Goal: Task Accomplishment & Management: Manage account settings

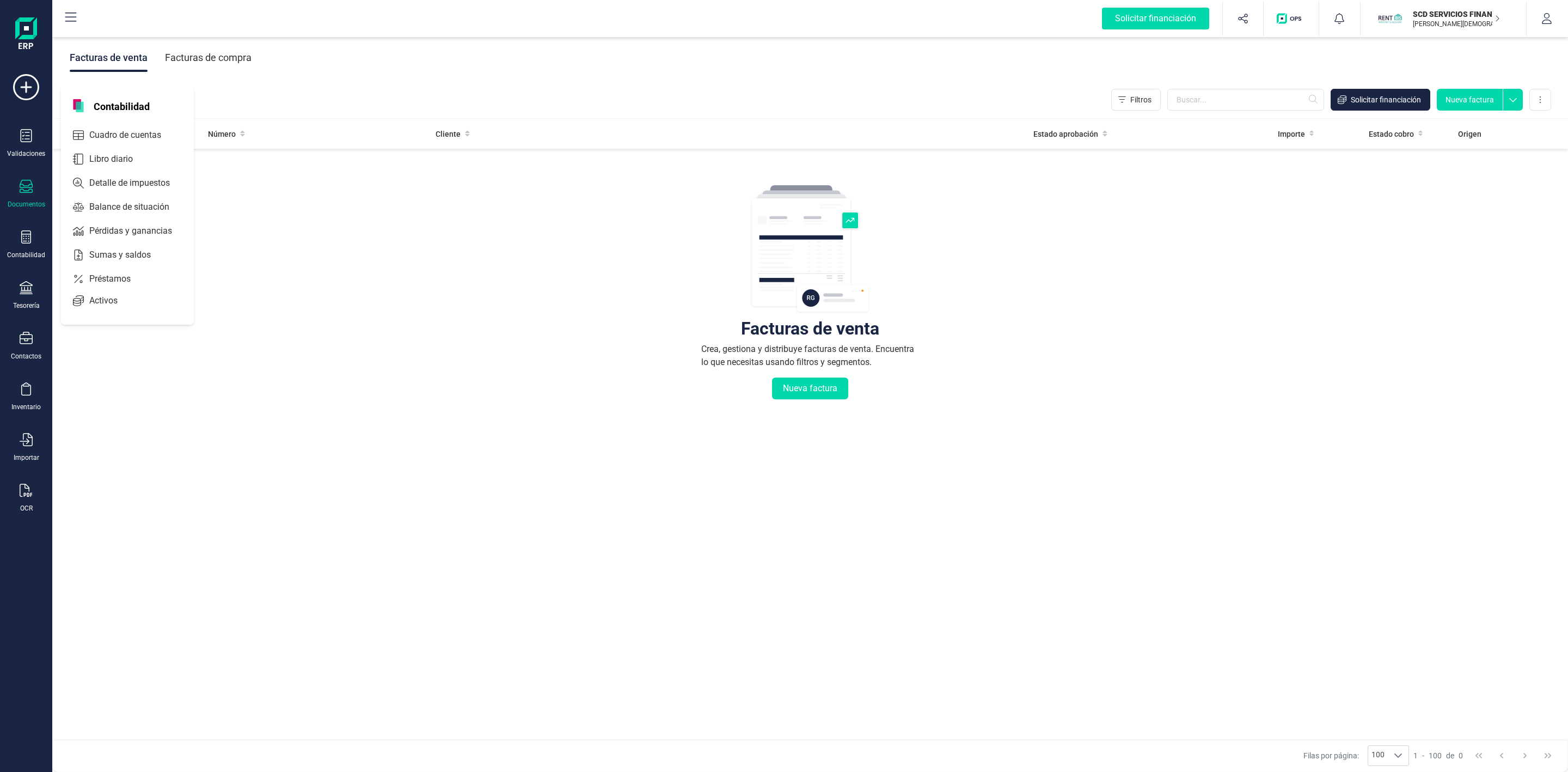
click at [87, 281] on span "Préstamos" at bounding box center [118, 278] width 65 height 13
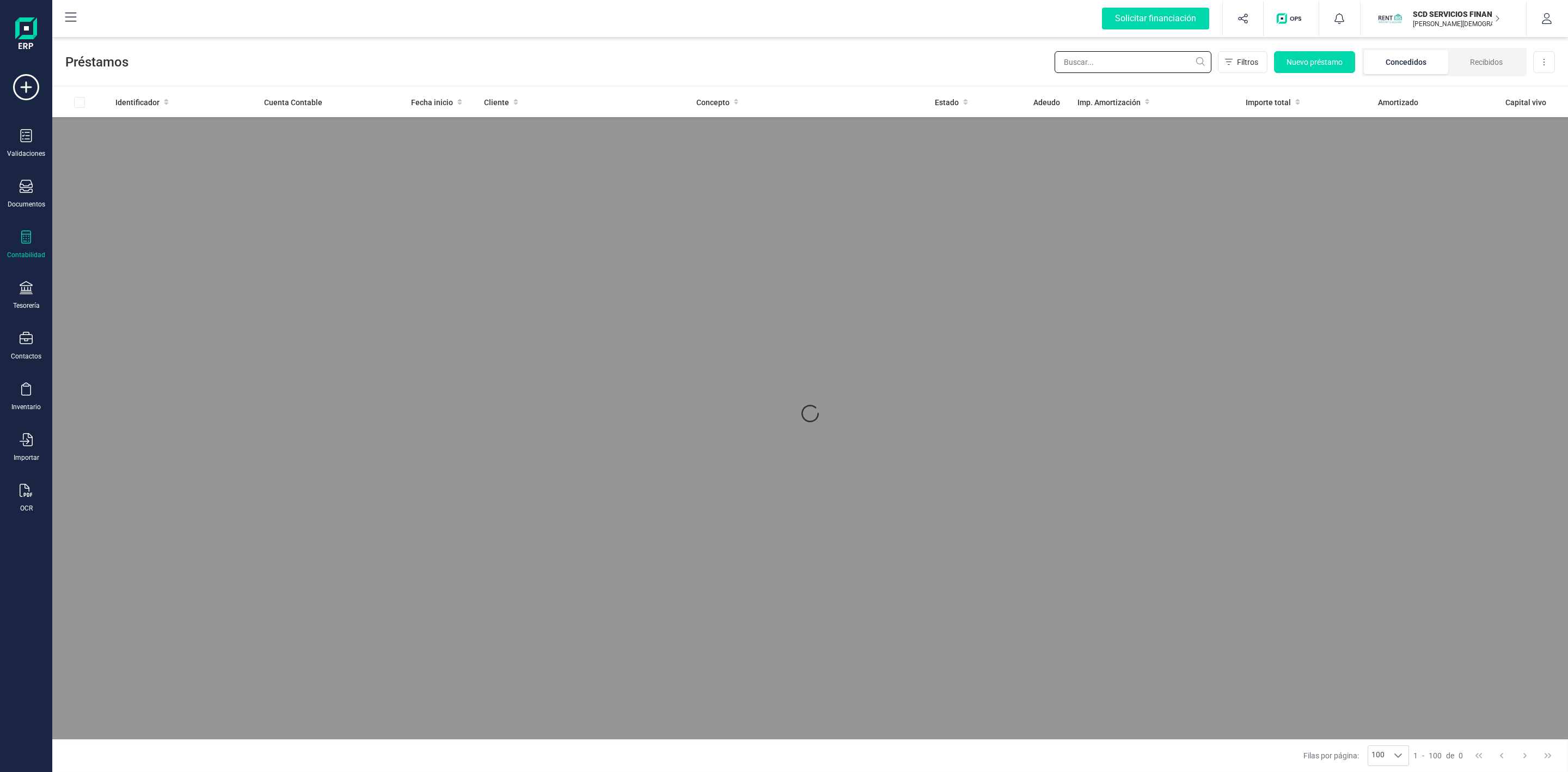
click at [1091, 64] on input "text" at bounding box center [1133, 62] width 157 height 22
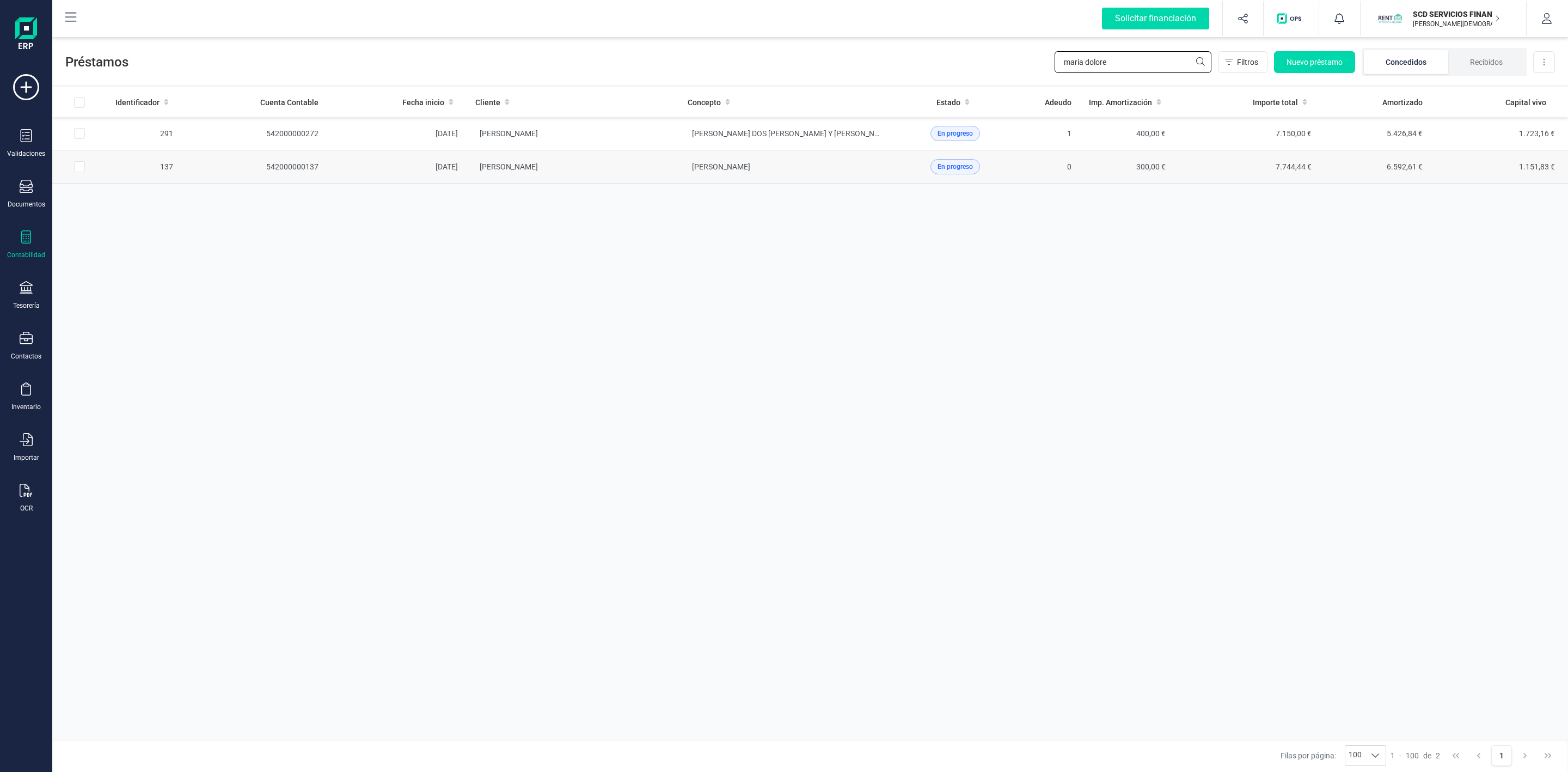
type input "maria dolore"
click at [665, 164] on td "[PERSON_NAME]" at bounding box center [573, 167] width 212 height 33
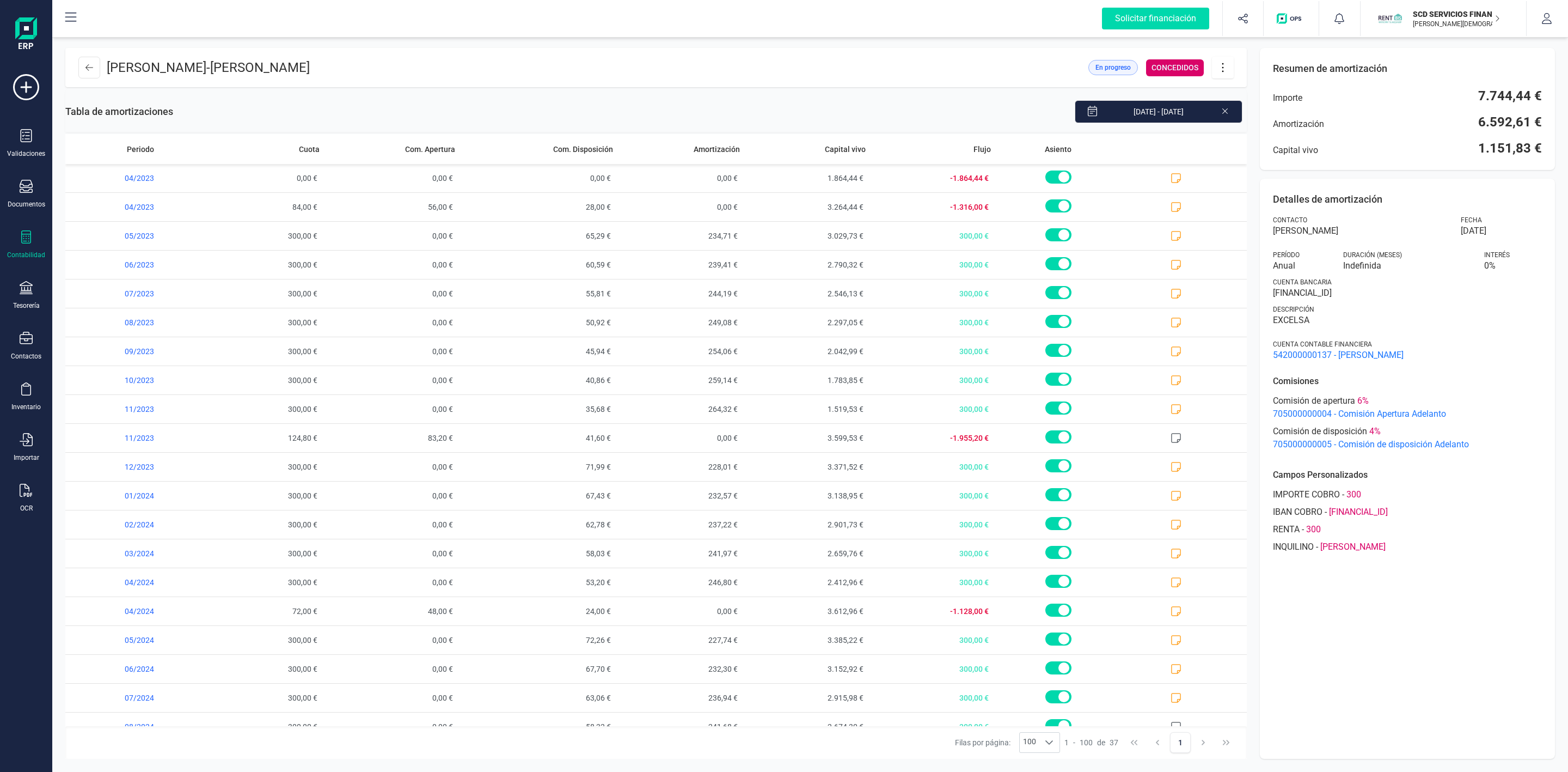
click at [1222, 111] on icon at bounding box center [1225, 110] width 9 height 11
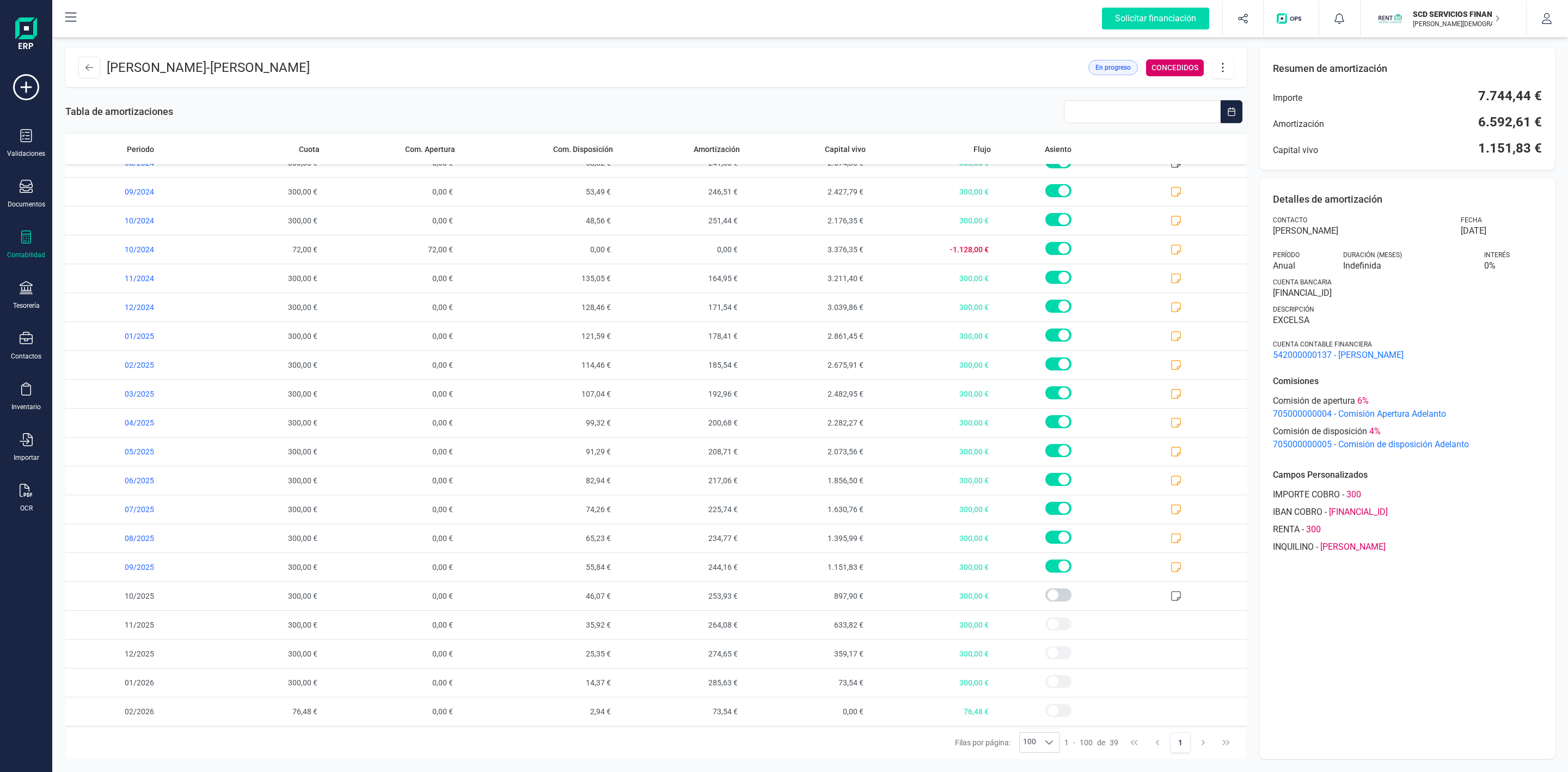
click at [1226, 71] on icon at bounding box center [1223, 67] width 21 height 12
click at [1240, 101] on span "Editar préstamo" at bounding box center [1283, 100] width 100 height 9
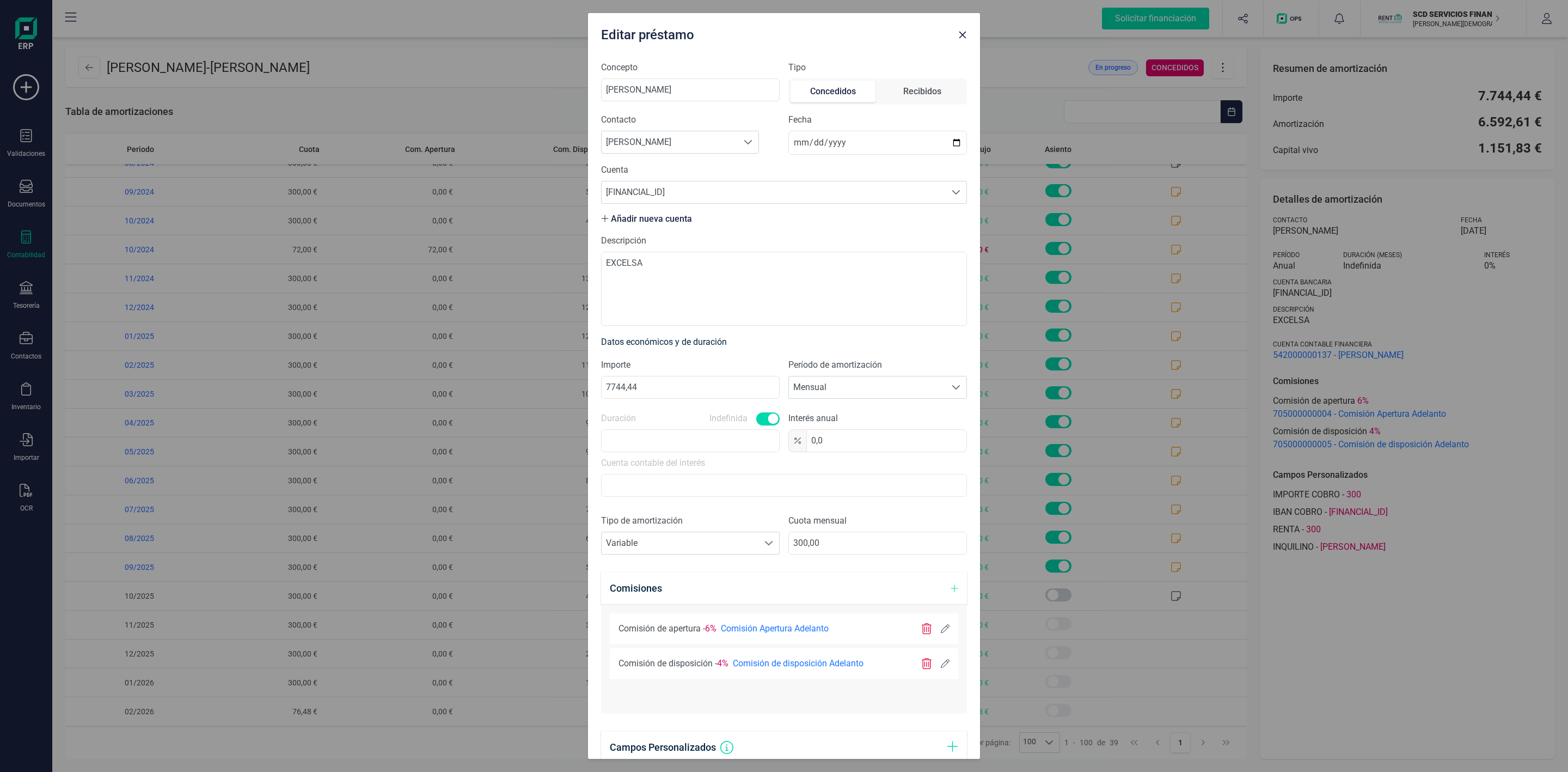
click at [941, 665] on icon at bounding box center [945, 664] width 9 height 9
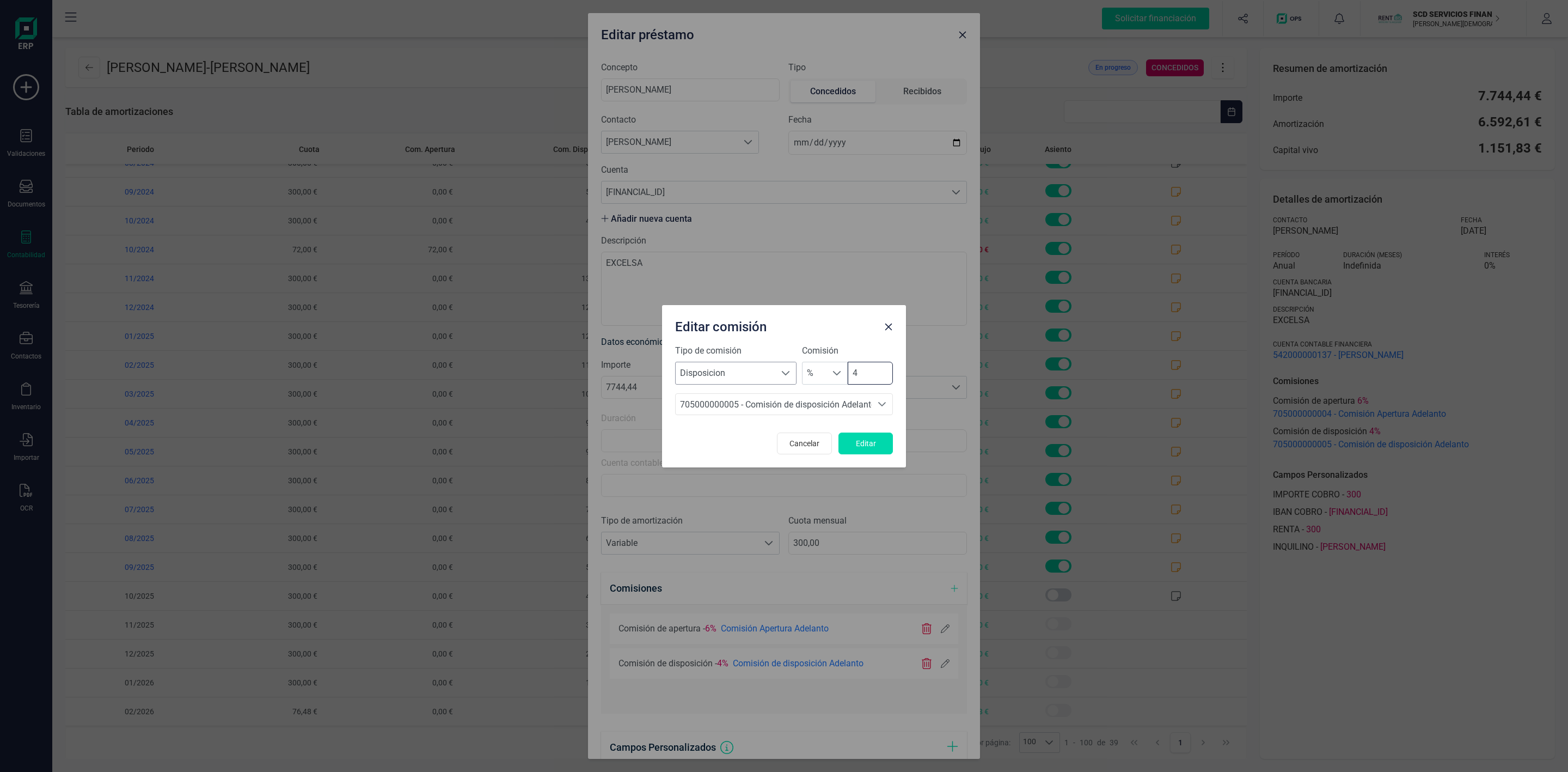
drag, startPoint x: 861, startPoint y: 366, endPoint x: 782, endPoint y: 362, distance: 79.1
click at [796, 365] on div "Tipo de comisión Seleccione un tipo Disposicion Disposicion Comisión % % 4" at bounding box center [784, 364] width 218 height 40
type input "0"
click at [869, 447] on span "Editar" at bounding box center [866, 444] width 30 height 11
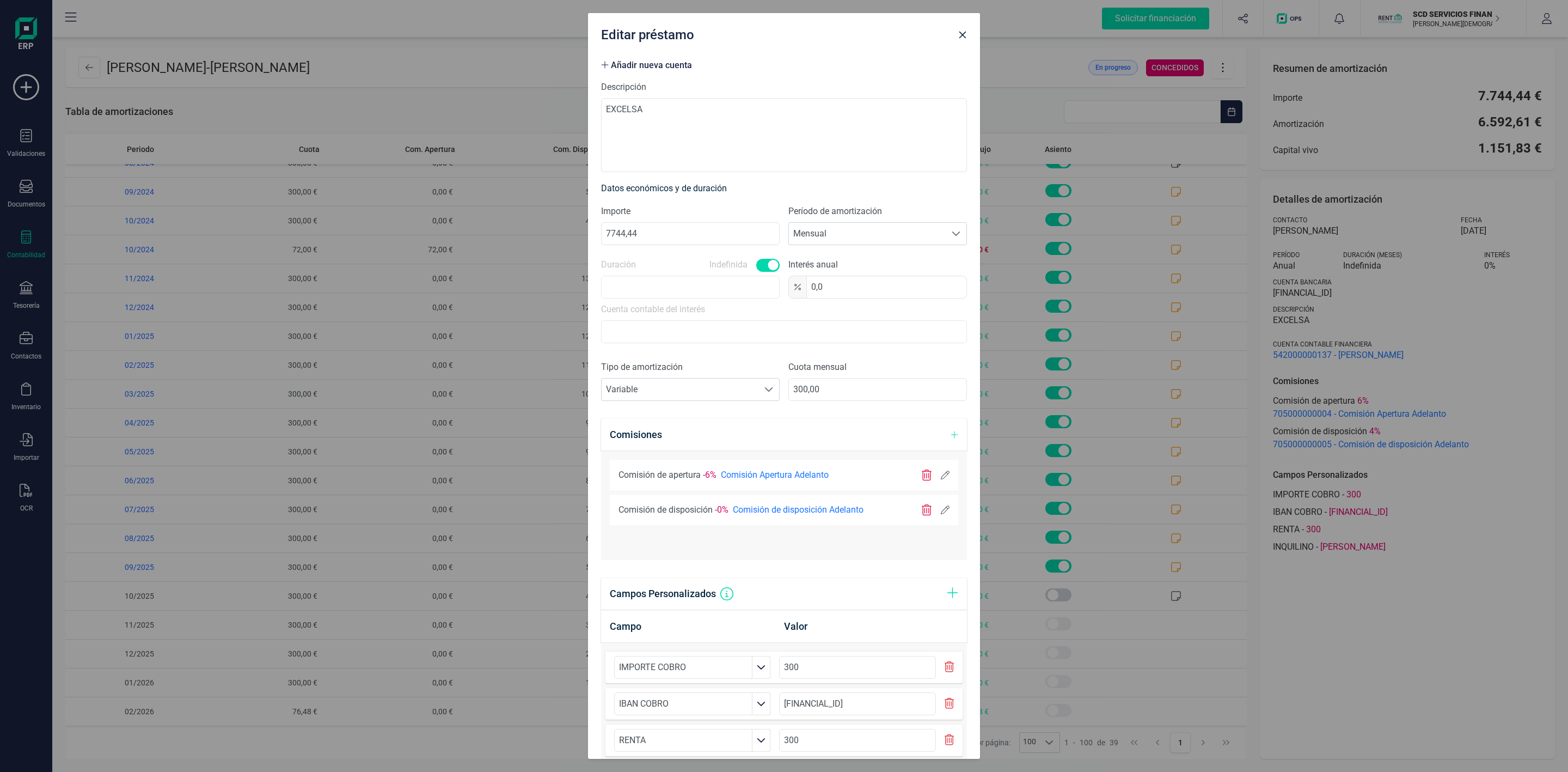
scroll to position [271, 0]
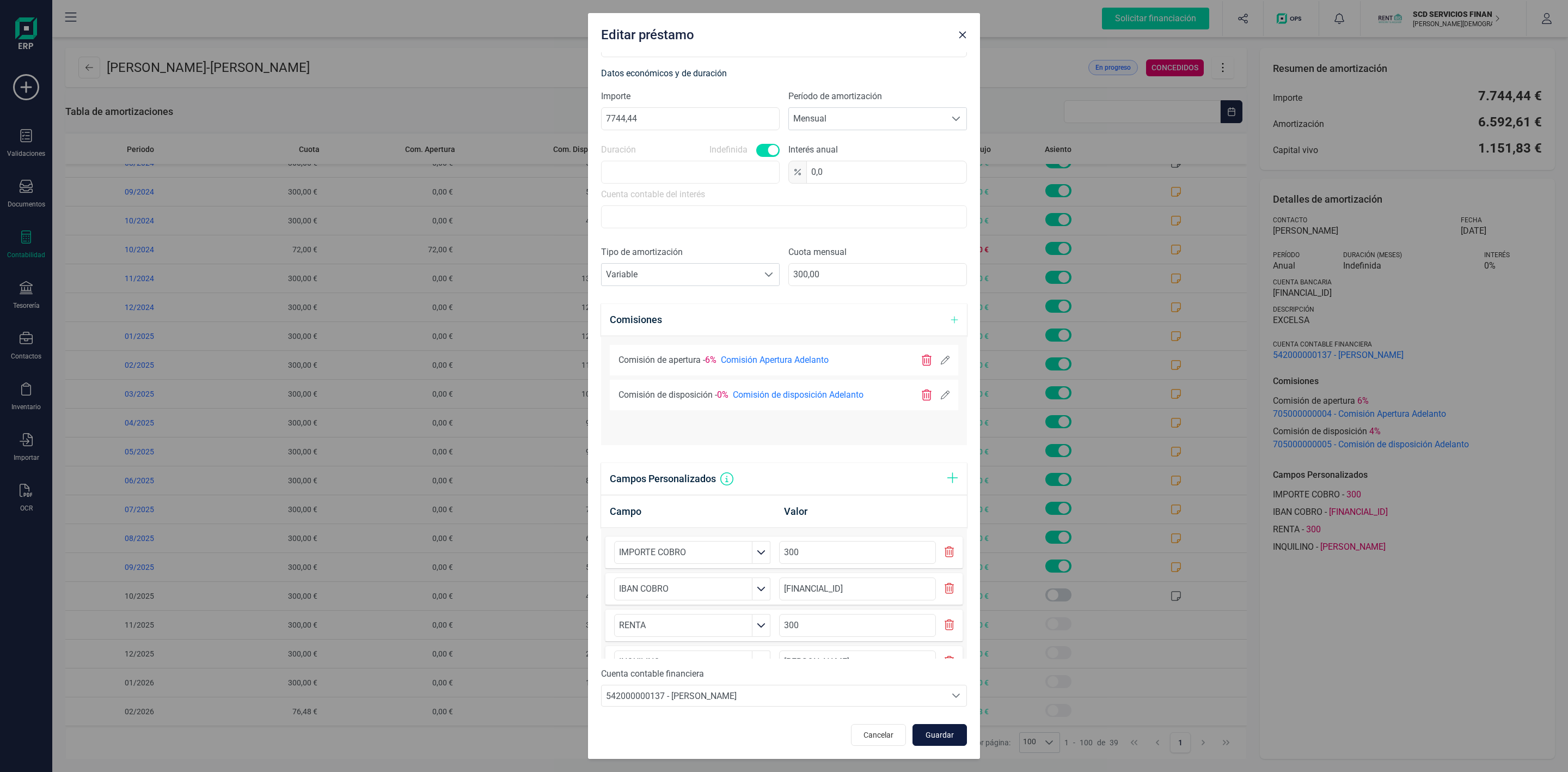
click at [925, 735] on span "Guardar" at bounding box center [940, 735] width 30 height 11
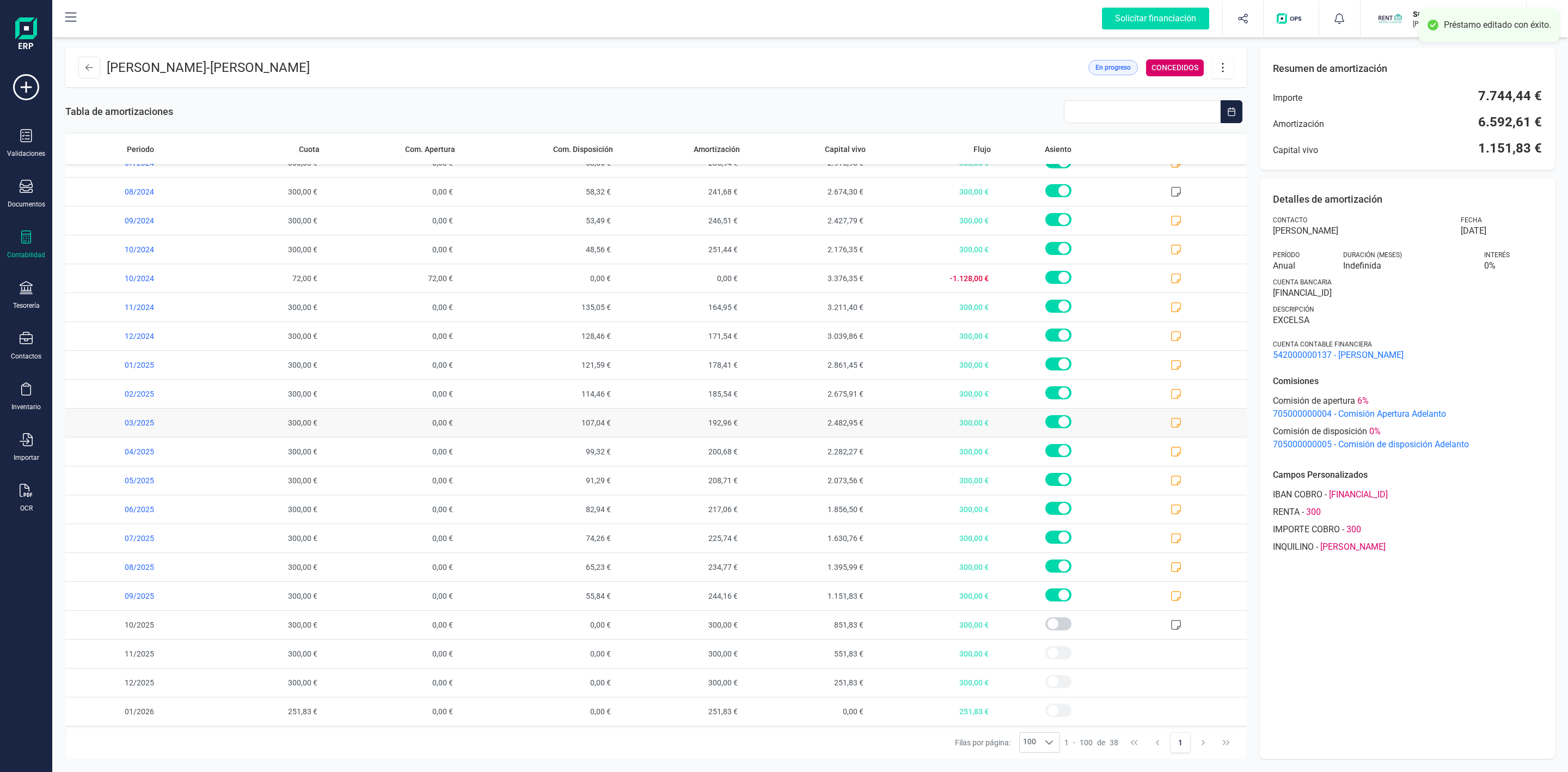
scroll to position [545, 0]
click at [1227, 68] on icon at bounding box center [1223, 67] width 21 height 12
drag, startPoint x: 1237, startPoint y: 99, endPoint x: 1168, endPoint y: 144, distance: 82.4
click at [1237, 99] on span "Editar préstamo" at bounding box center [1283, 100] width 100 height 9
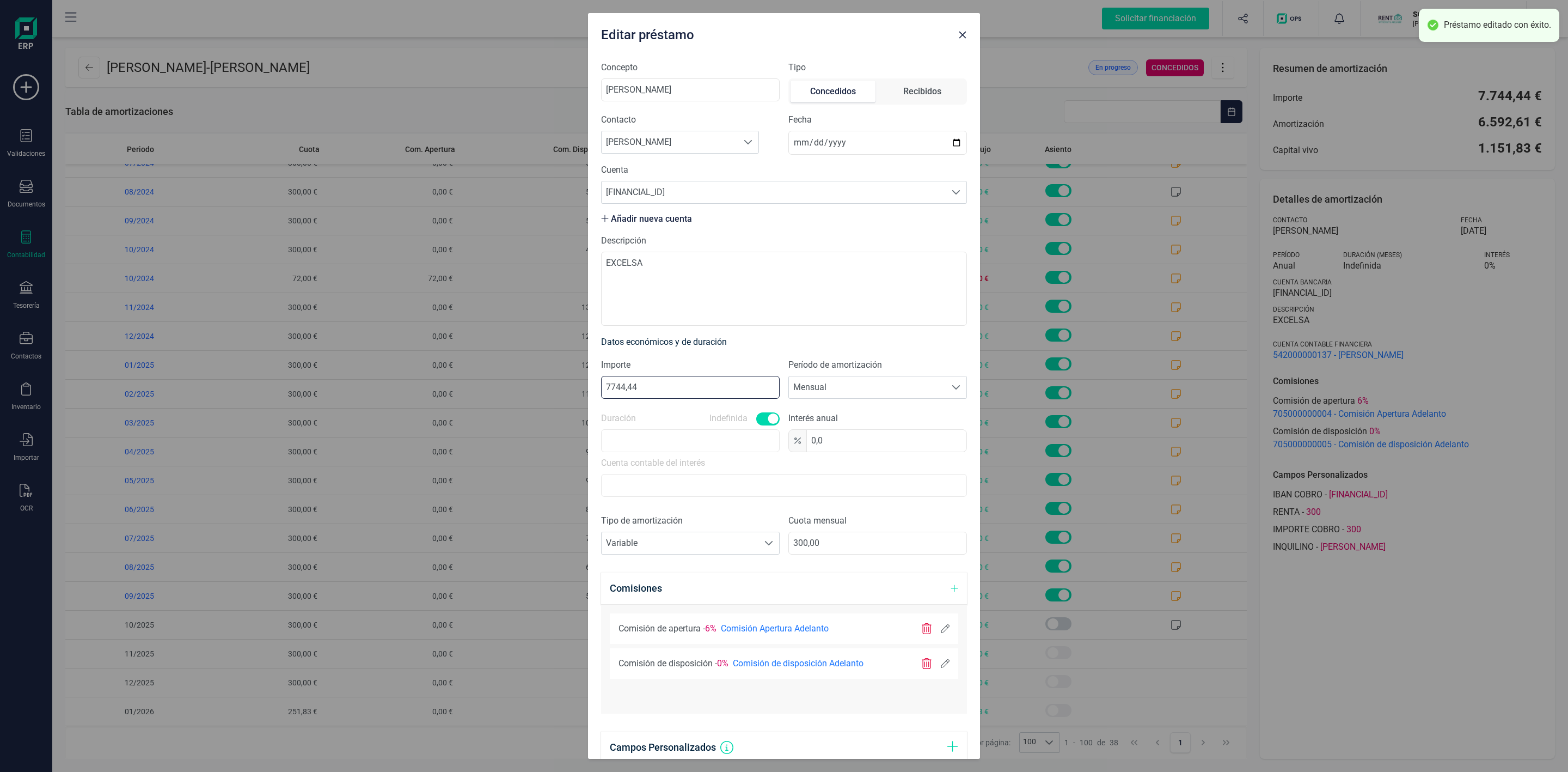
drag, startPoint x: 668, startPoint y: 383, endPoint x: 423, endPoint y: 359, distance: 246.2
click at [429, 359] on div "Editar préstamo Concepto [PERSON_NAME] Tipo Concedidos Recibidos Contacto Busca…" at bounding box center [784, 386] width 1568 height 772
type input "9344,44"
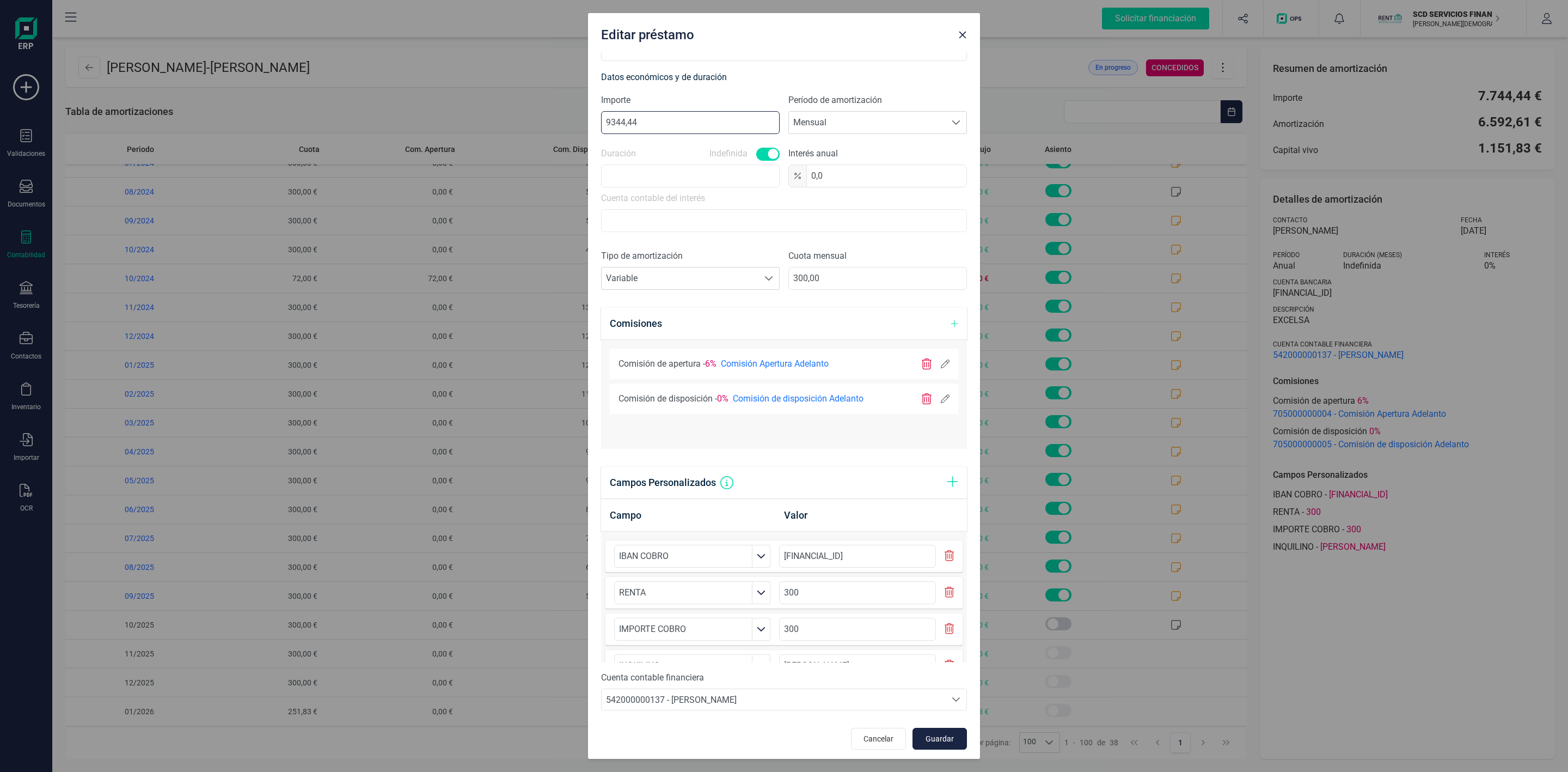
scroll to position [271, 0]
click at [925, 739] on span "Guardar" at bounding box center [940, 735] width 30 height 11
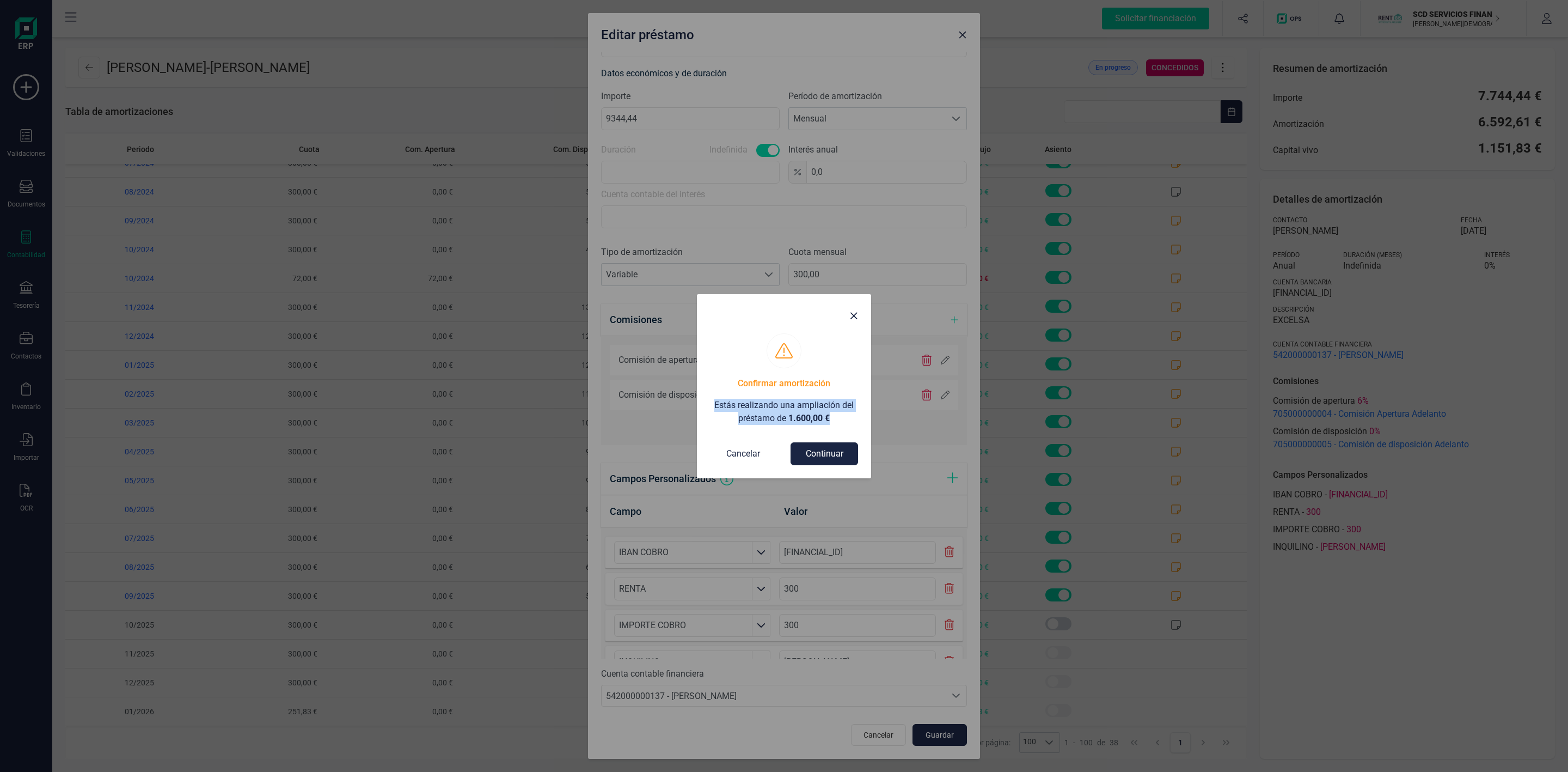
drag, startPoint x: 833, startPoint y: 417, endPoint x: 712, endPoint y: 391, distance: 123.8
click at [712, 391] on div "Confirmar amortización Estás realizando una ampliación del préstamo de 1.600,00…" at bounding box center [784, 401] width 148 height 48
copy p "Estás realizando una ampliación del préstamo de 1.600,00 €"
click at [839, 453] on button "Continuar" at bounding box center [825, 453] width 68 height 23
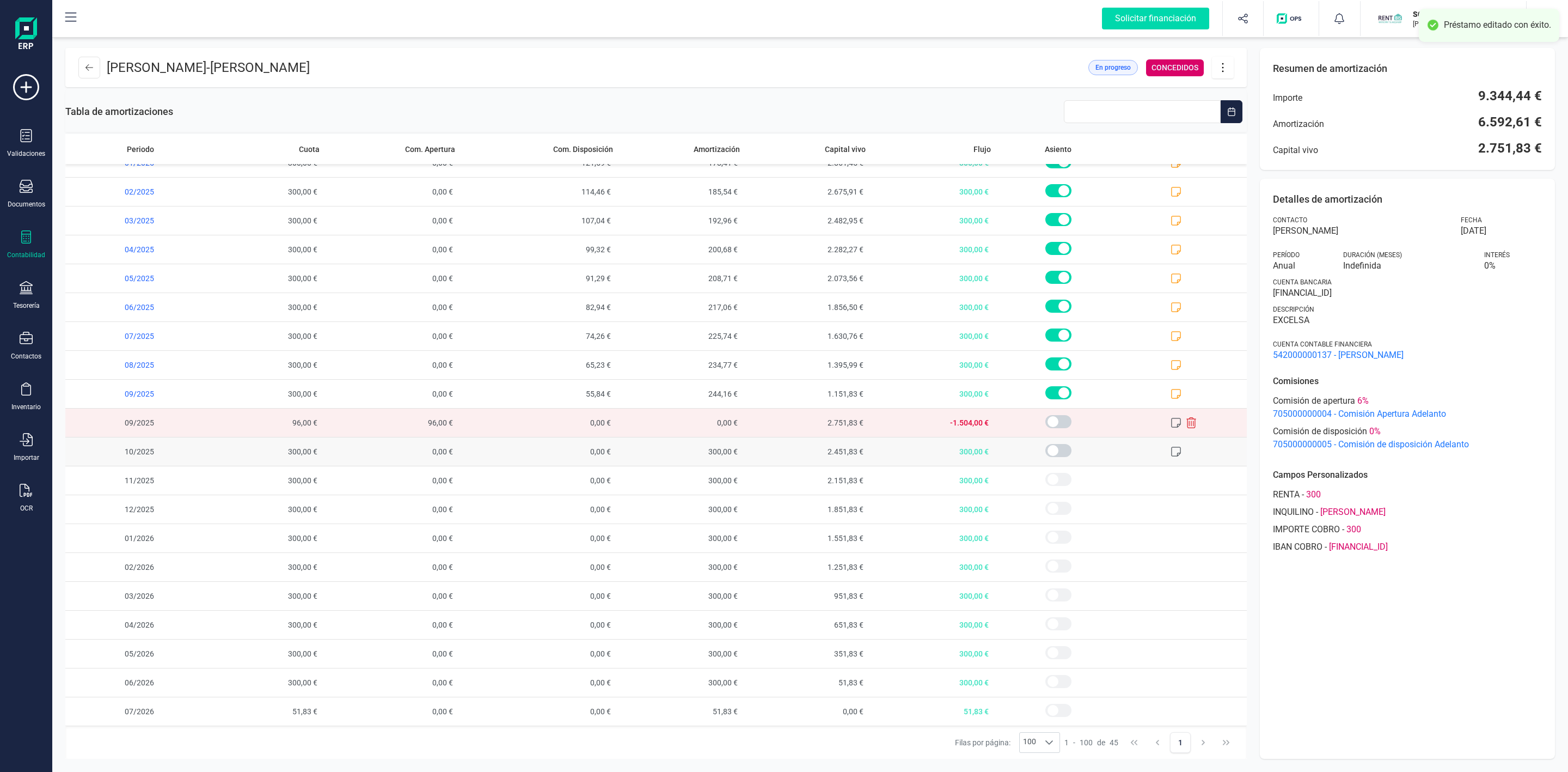
scroll to position [749, 0]
click at [1171, 417] on icon at bounding box center [1176, 423] width 11 height 11
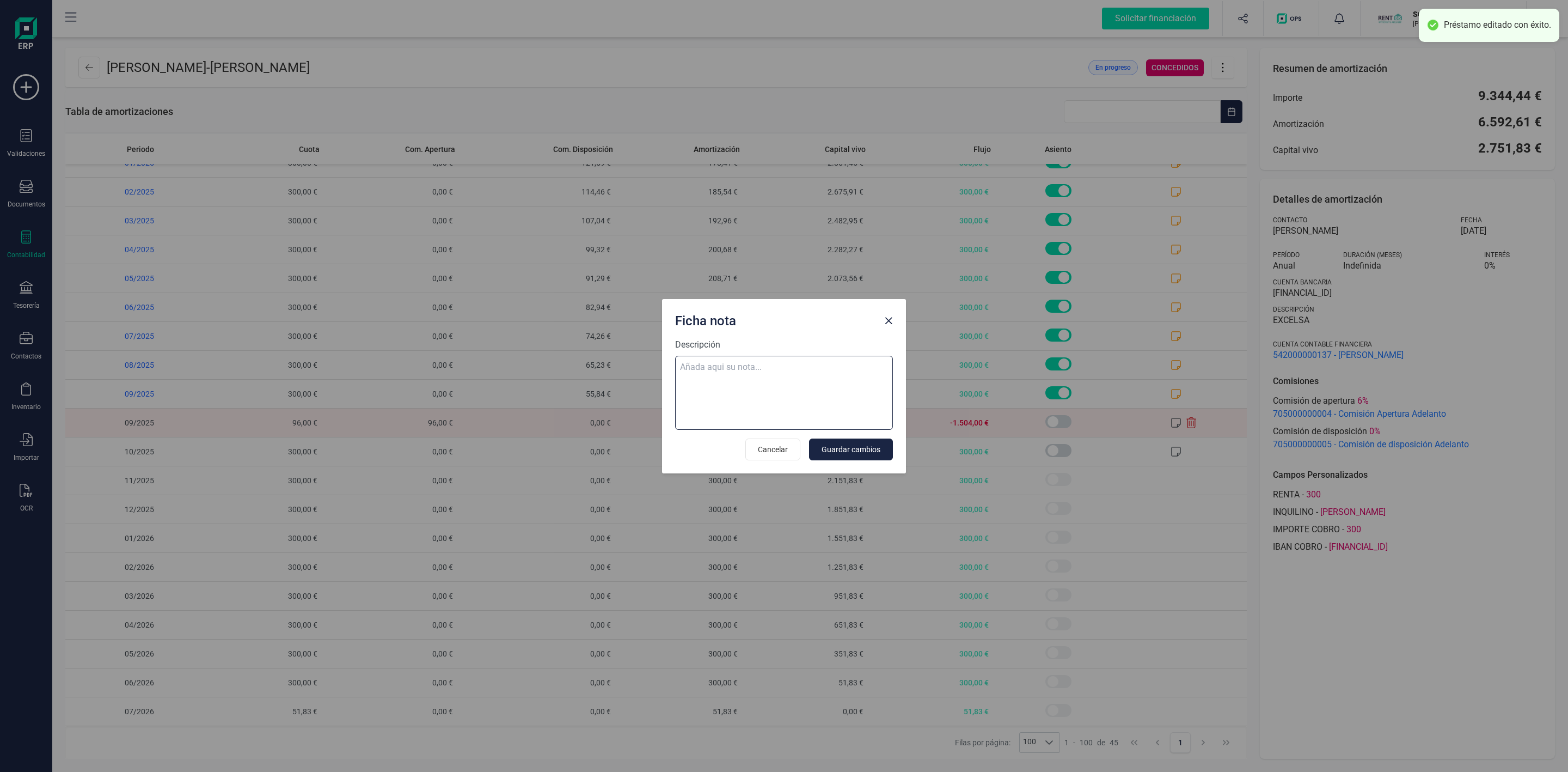
click at [854, 372] on textarea "Descripción" at bounding box center [784, 392] width 218 height 74
paste textarea "Estás realizando una ampliación del préstamo de 1.600,00 €"
type textarea "Estás realizando una ampliación del préstamo de 1.600,00 €"
click at [852, 457] on button "Guardar cambios" at bounding box center [851, 449] width 84 height 22
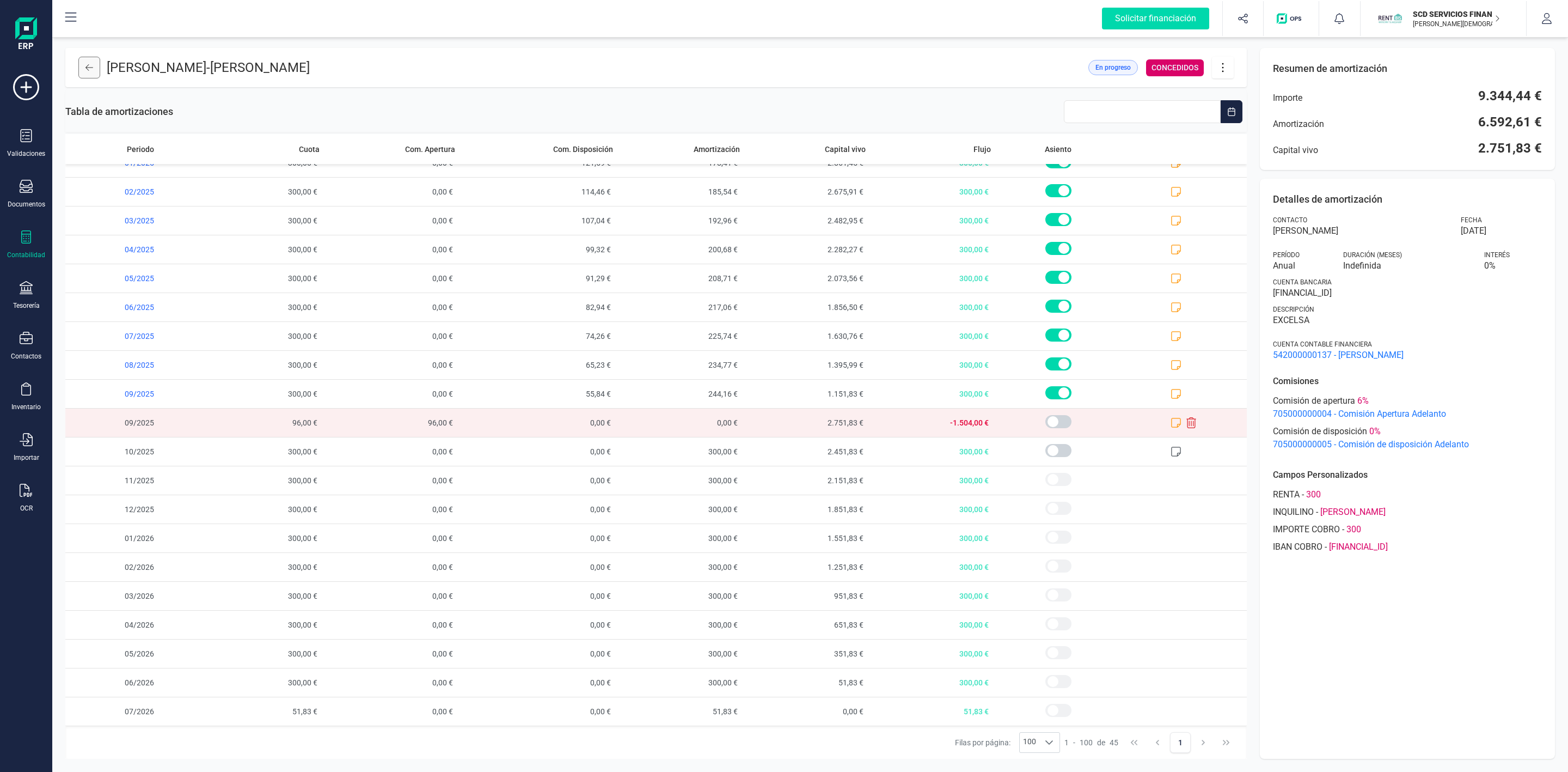
click at [94, 71] on button at bounding box center [89, 67] width 22 height 22
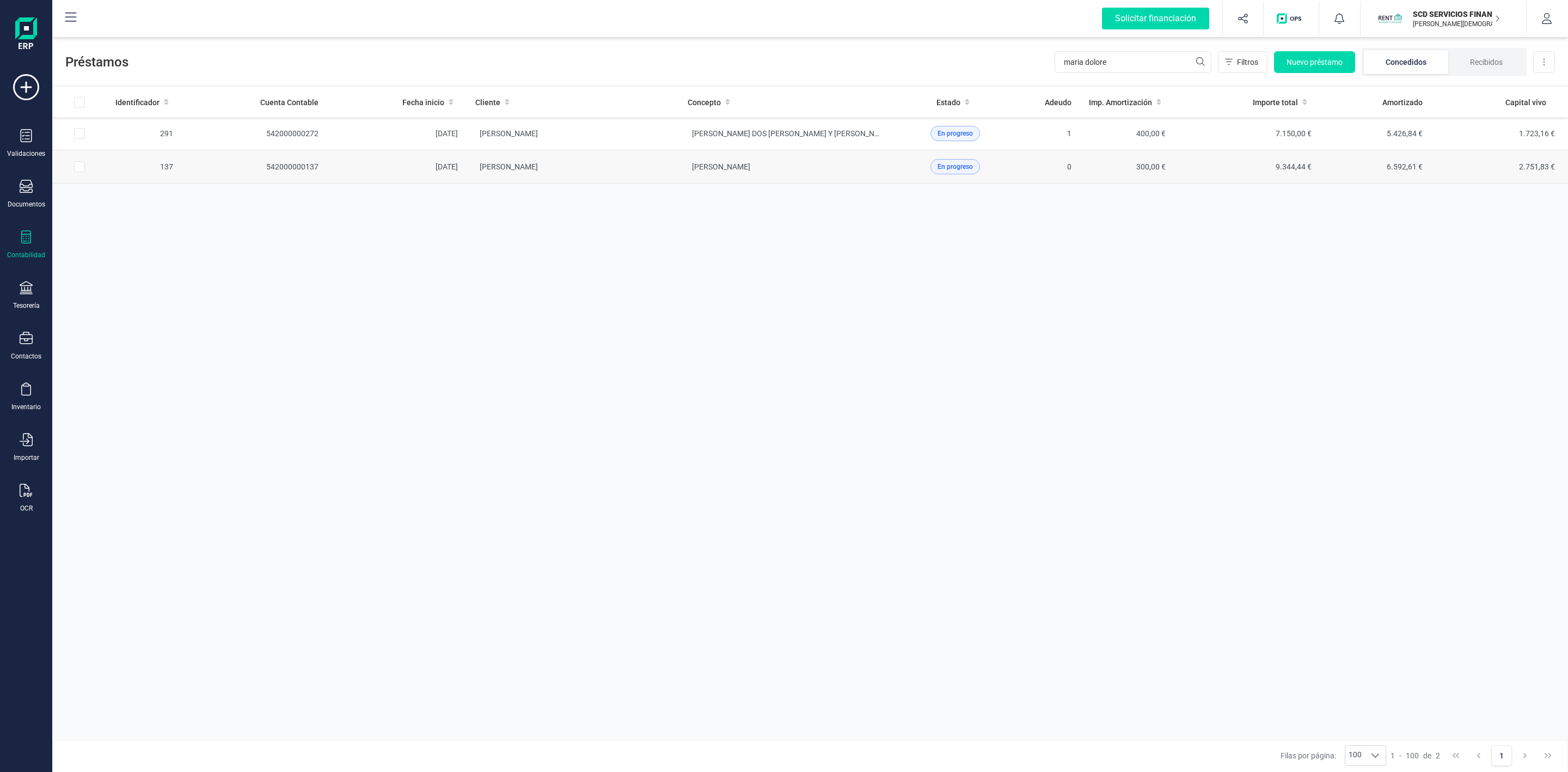
click at [83, 171] on input "Row Selected 2edd2fe9-3af0-4017-b237-929a90784345" at bounding box center [79, 167] width 11 height 11
checkbox input "true"
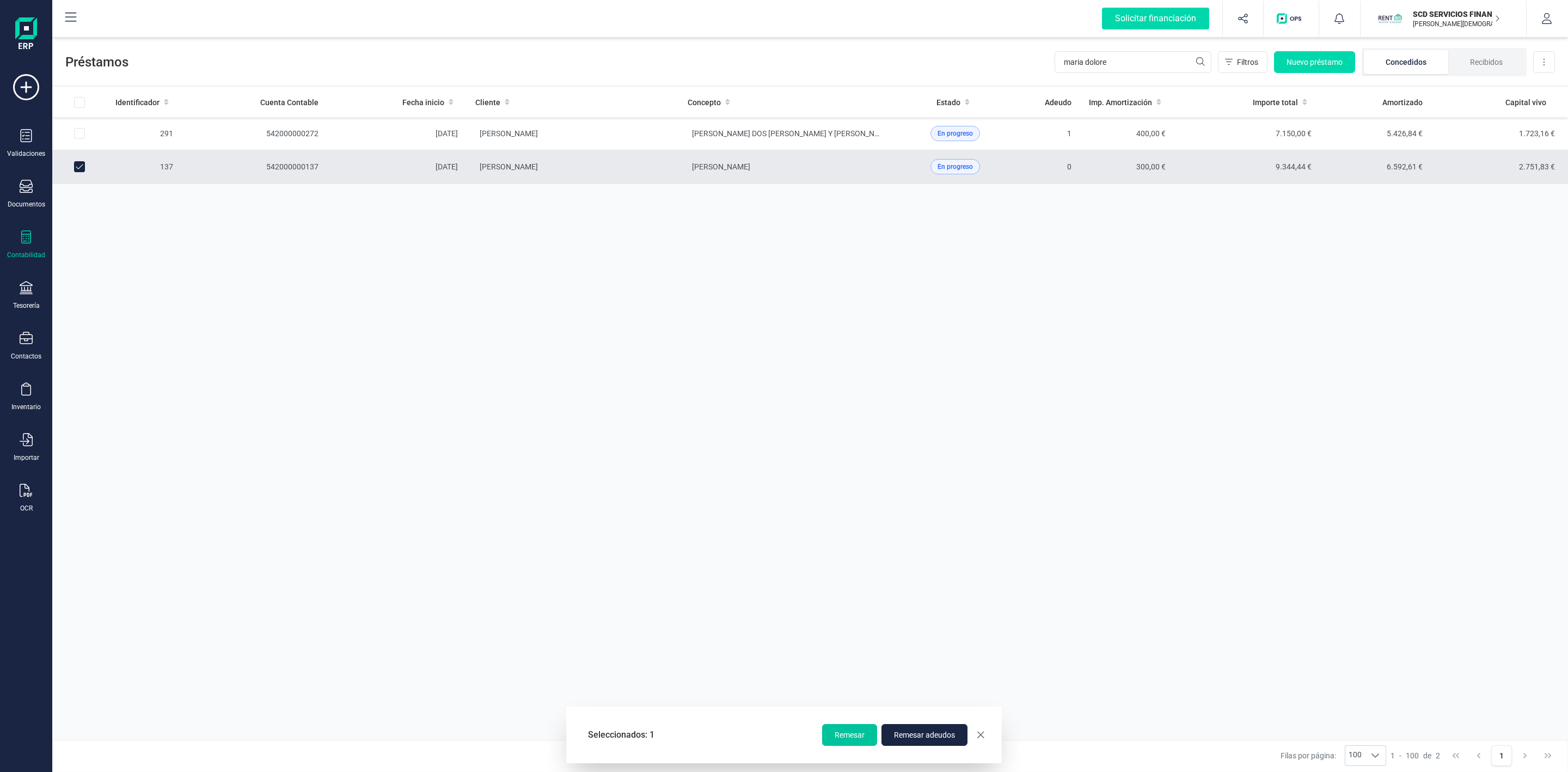
click at [851, 745] on button "Remesar" at bounding box center [849, 734] width 55 height 22
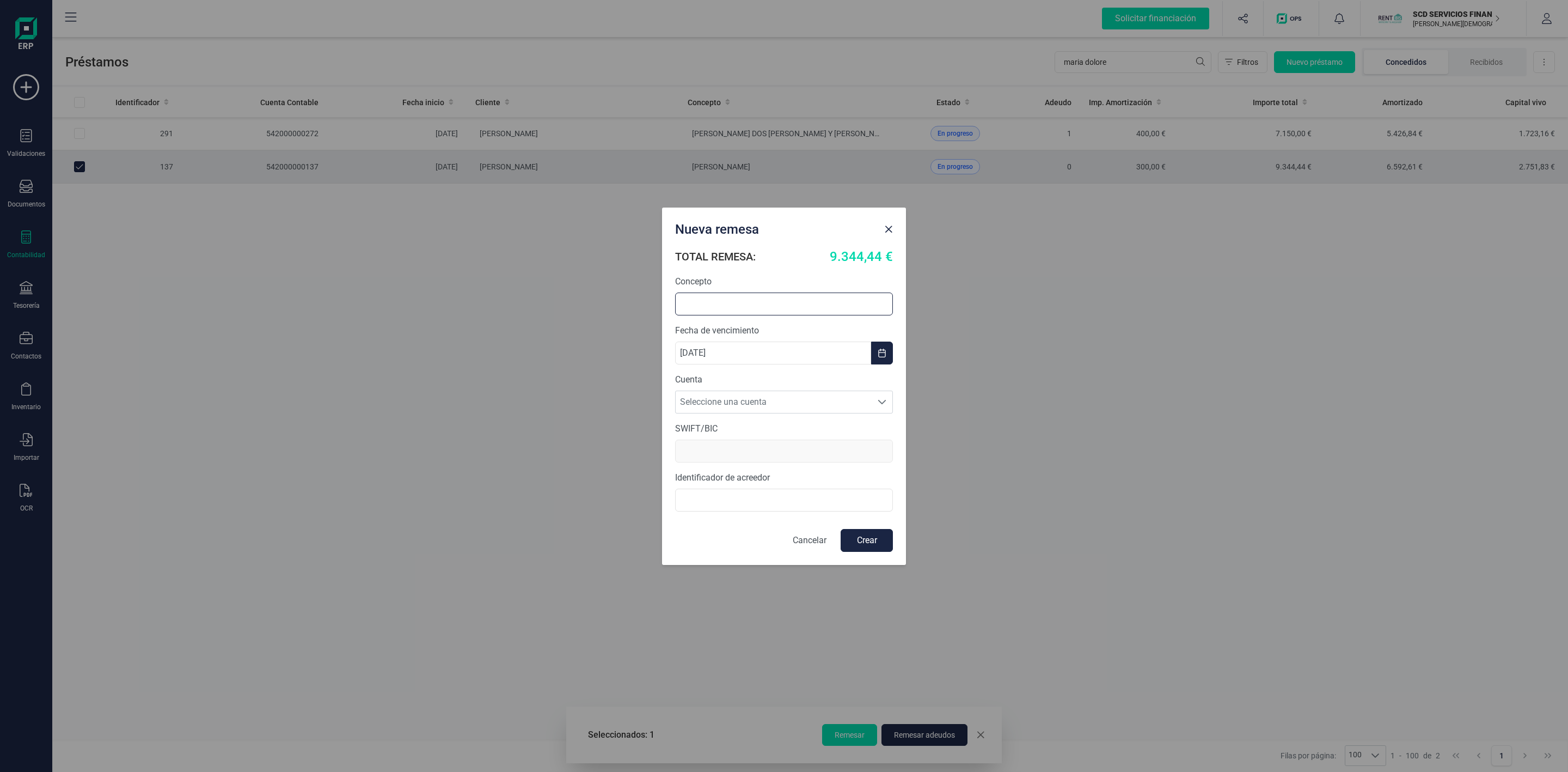
click at [724, 307] on input "text" at bounding box center [784, 304] width 218 height 23
type input "RENOVACION ADELANTO"
click at [759, 399] on span "Seleccione una cuenta" at bounding box center [774, 402] width 196 height 22
click at [771, 427] on li "[FINANCIAL_ID]" at bounding box center [784, 428] width 218 height 22
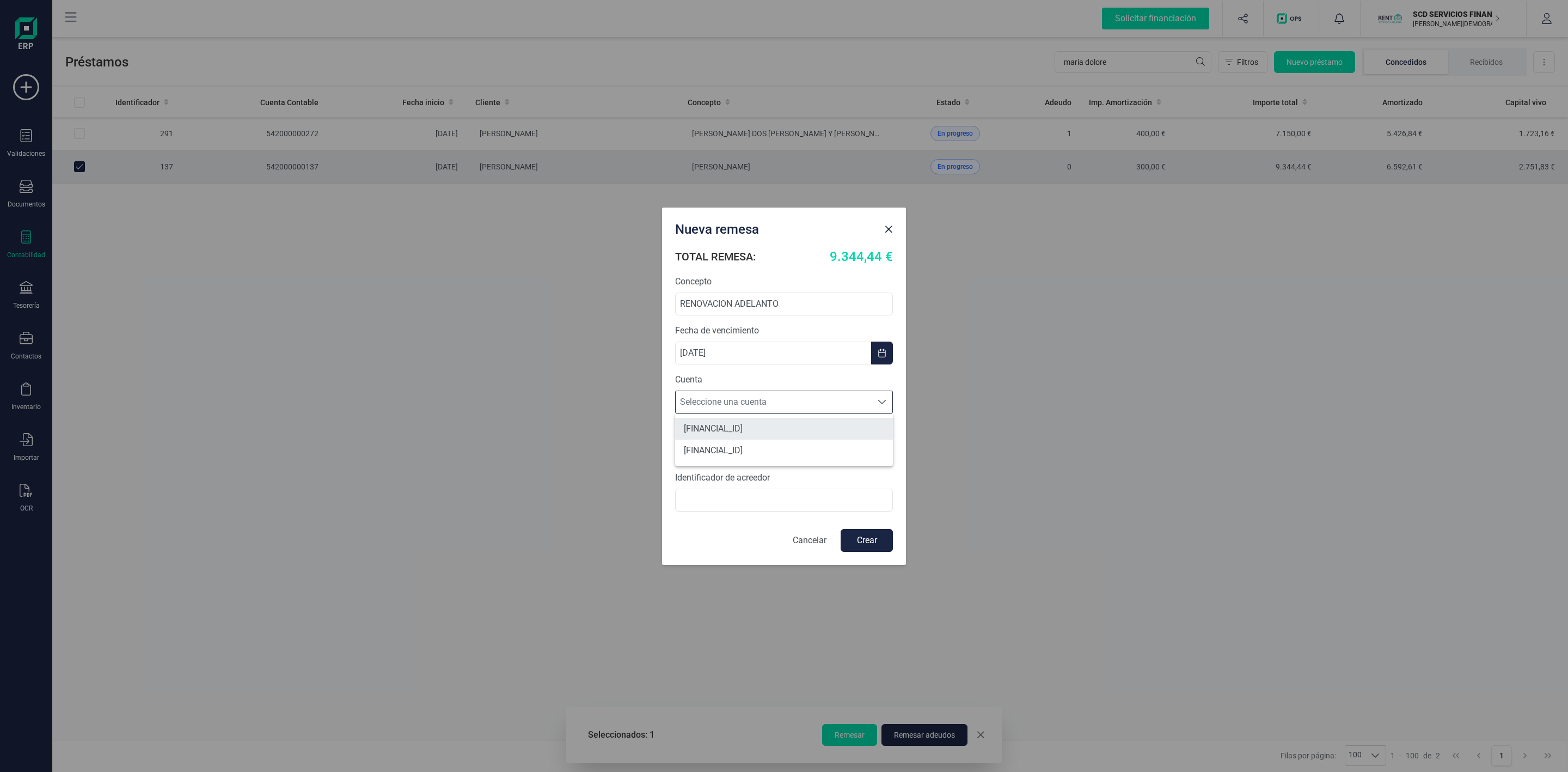
type input "[SWIFT_CODE]"
type input "B72840242"
click at [879, 546] on button "Crear" at bounding box center [867, 540] width 52 height 23
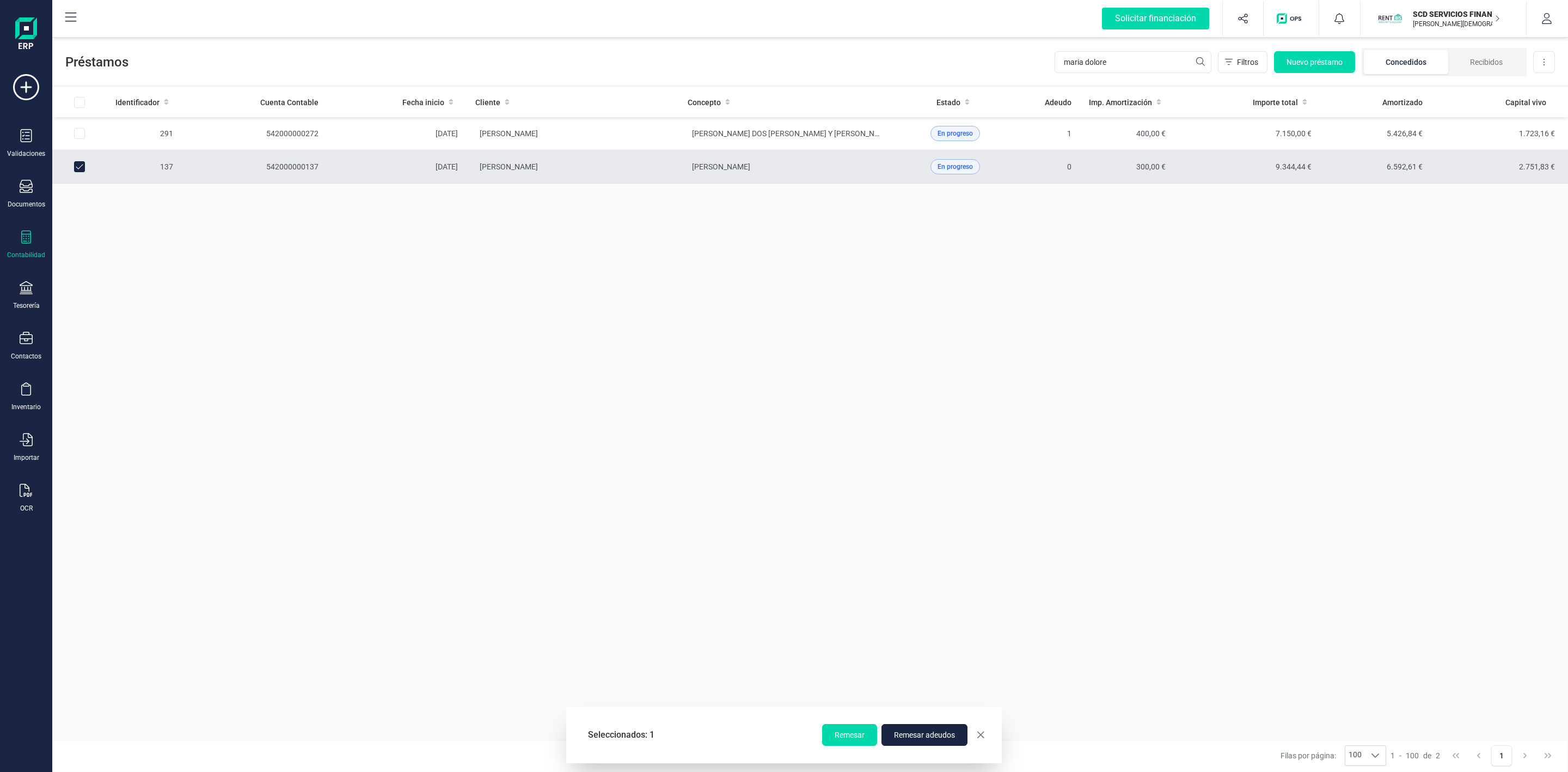
checkbox input "false"
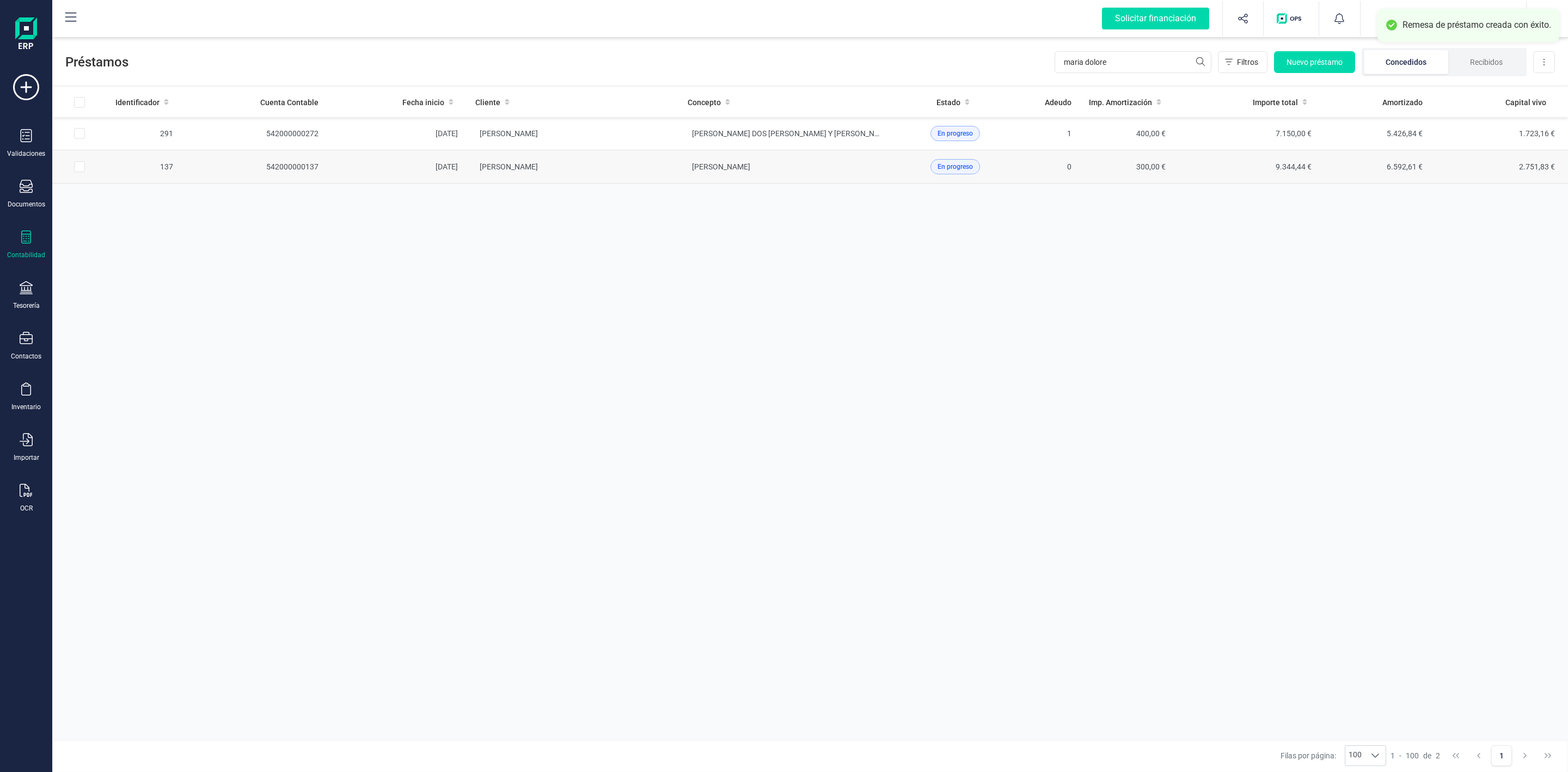
click at [623, 166] on td "[PERSON_NAME]" at bounding box center [573, 167] width 212 height 33
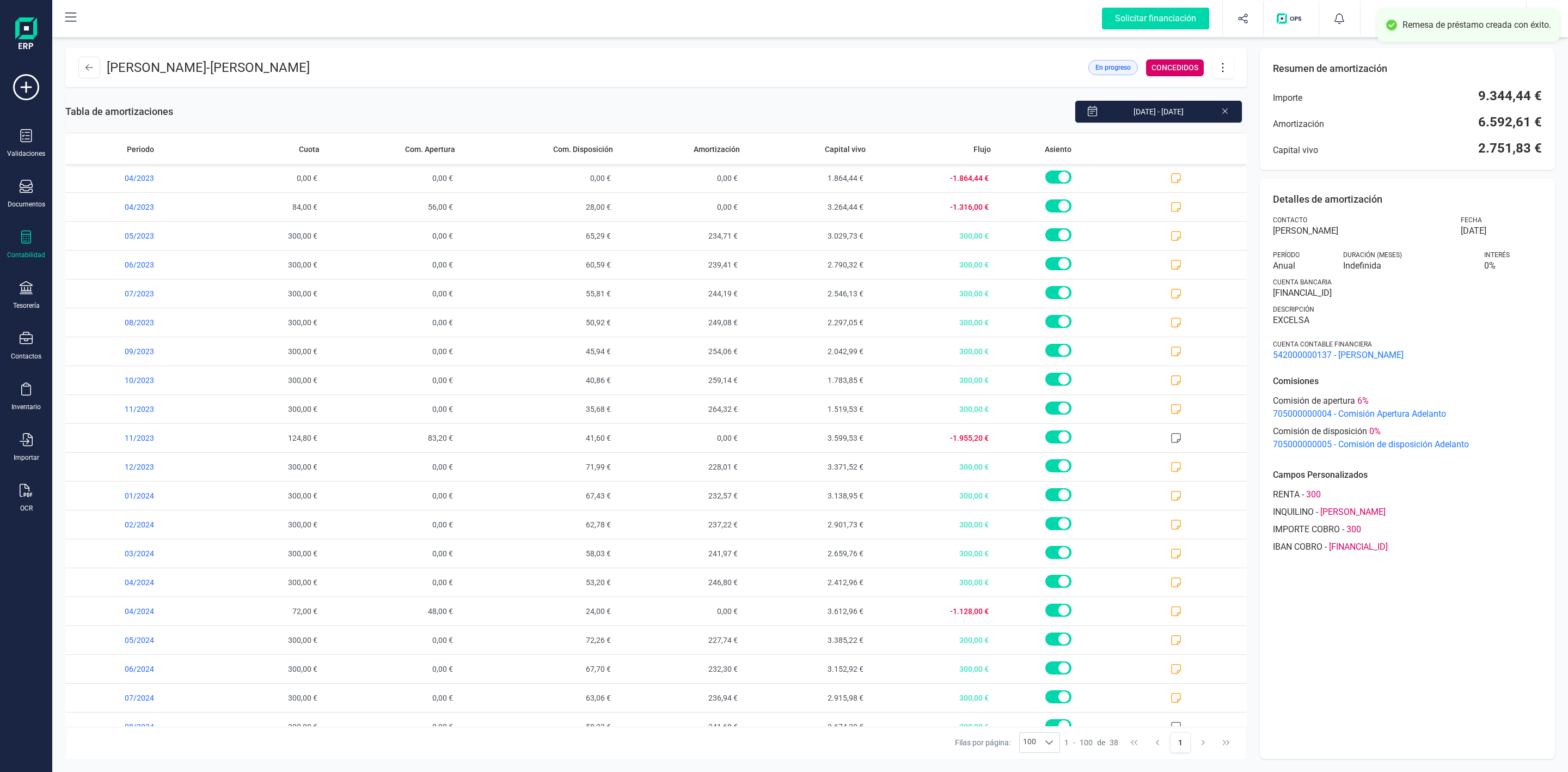
click at [1225, 66] on icon at bounding box center [1223, 67] width 21 height 12
drag, startPoint x: 1239, startPoint y: 107, endPoint x: 1229, endPoint y: 121, distance: 17.2
click at [1240, 107] on link "Editar préstamo" at bounding box center [1277, 100] width 131 height 22
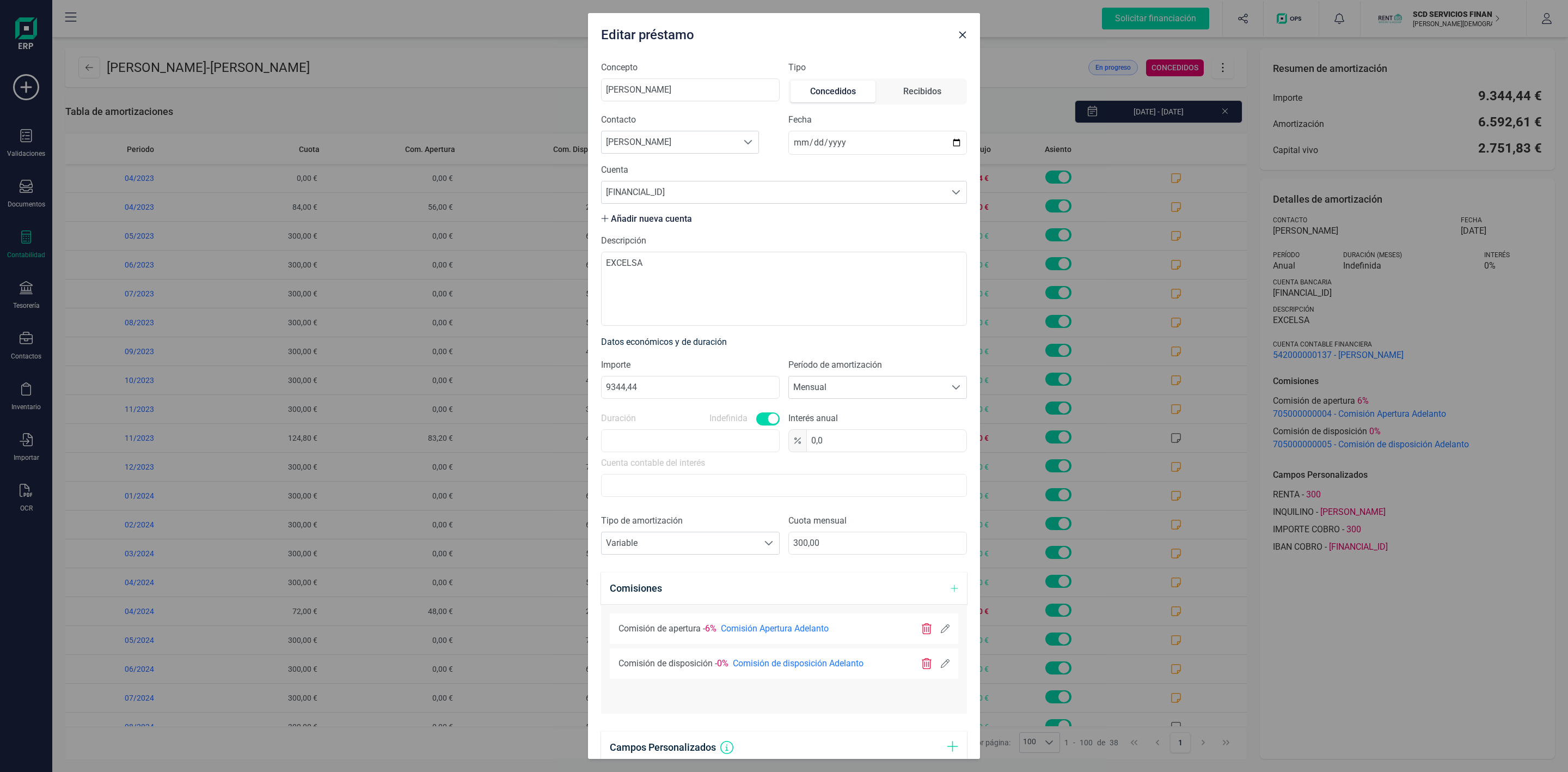
click at [941, 668] on icon at bounding box center [945, 664] width 9 height 9
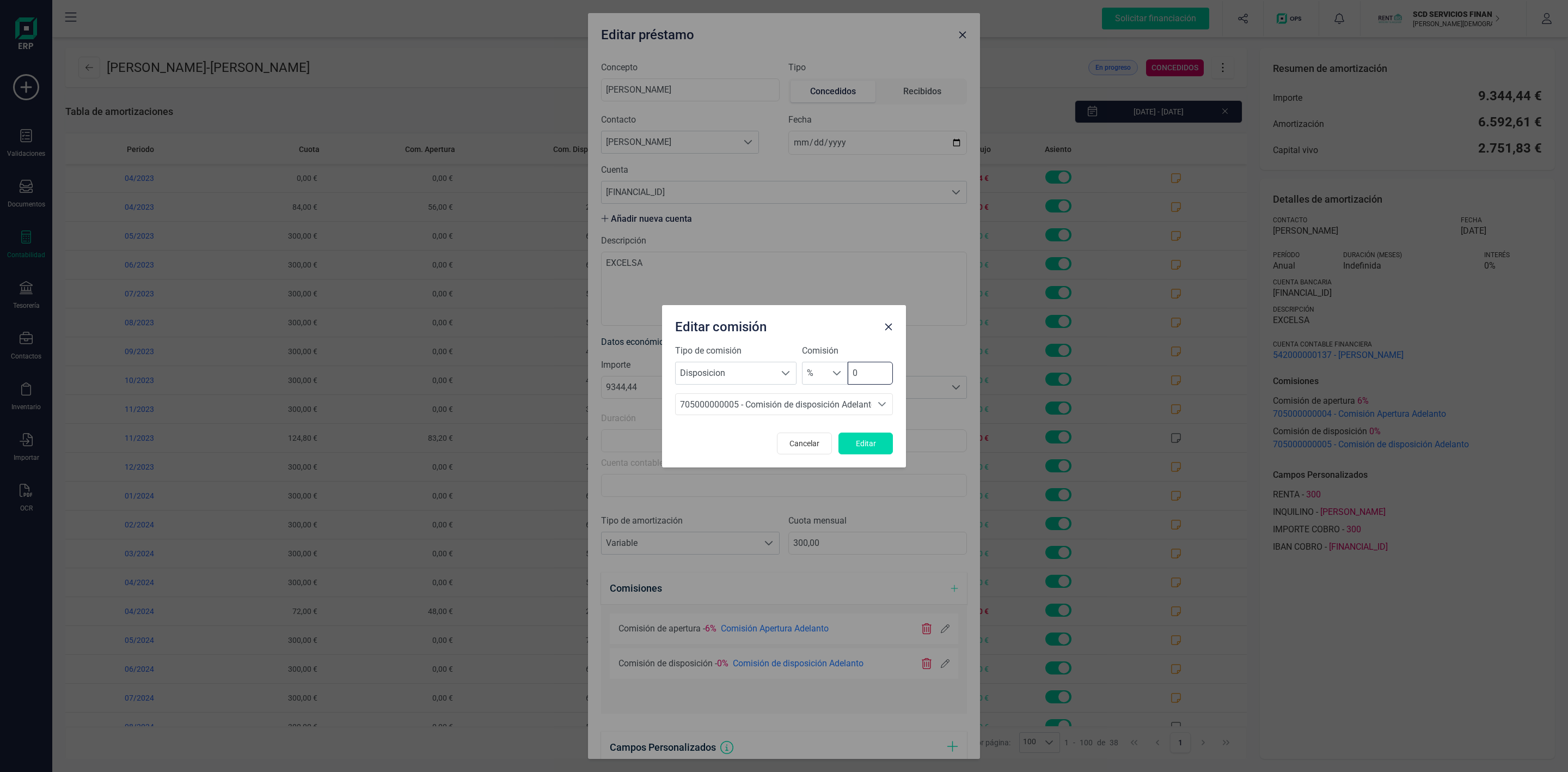
drag, startPoint x: 810, startPoint y: 359, endPoint x: 801, endPoint y: 359, distance: 9.0
click at [804, 359] on div "Comisión % % 0" at bounding box center [847, 364] width 91 height 40
type input "4"
click at [865, 433] on button "Editar" at bounding box center [865, 443] width 54 height 22
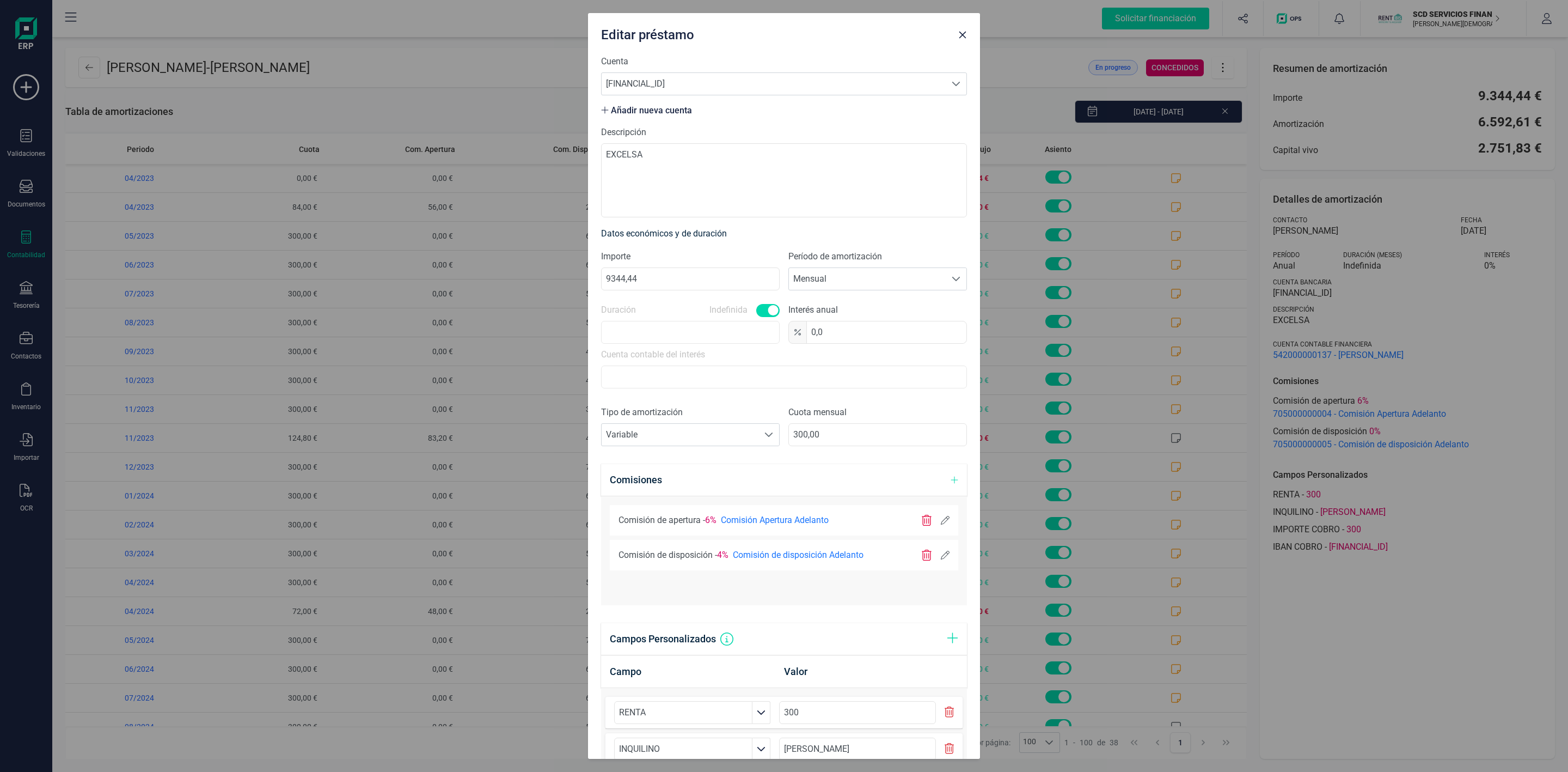
scroll to position [271, 0]
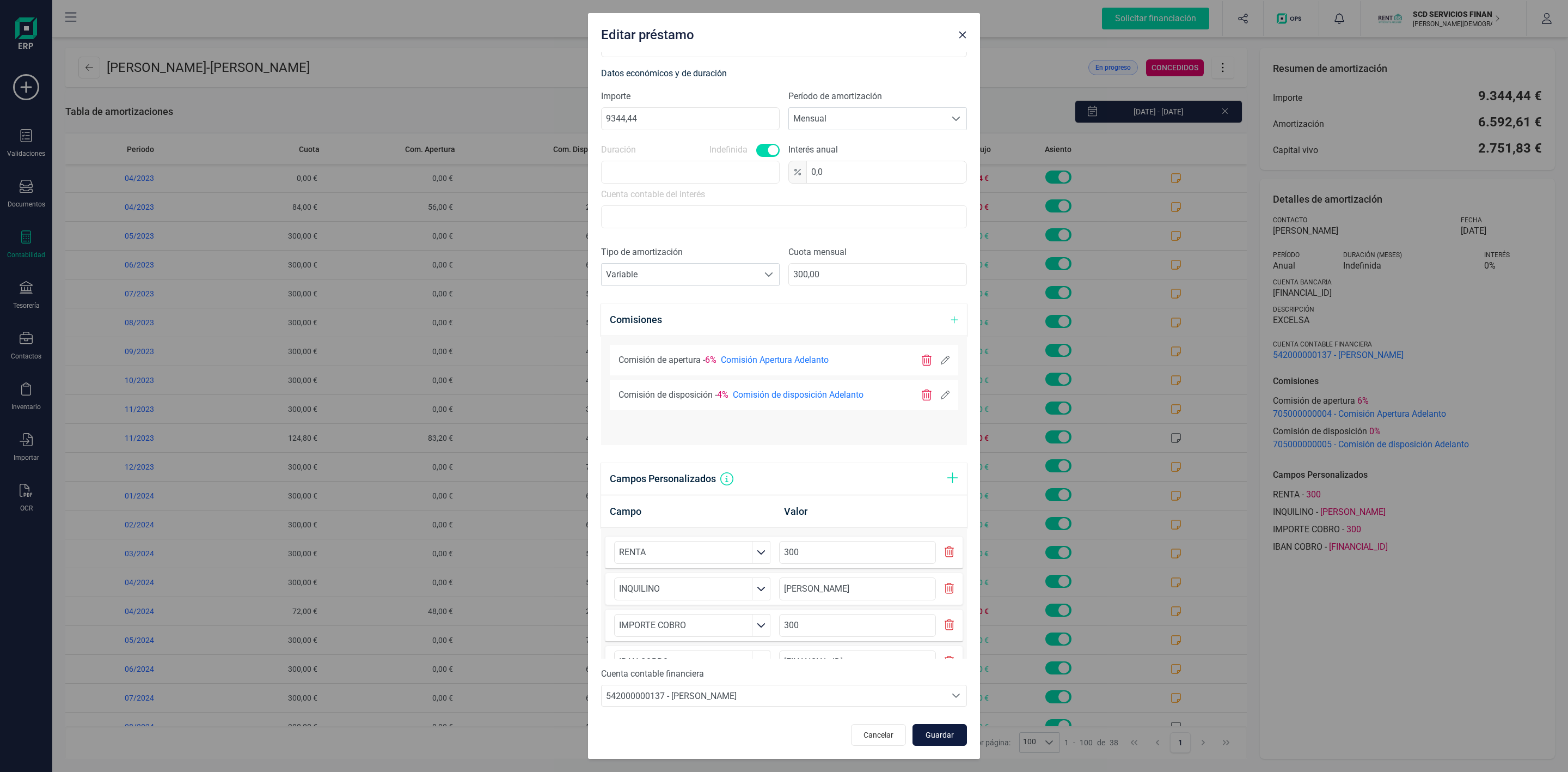
click at [928, 737] on span "Guardar" at bounding box center [940, 735] width 30 height 11
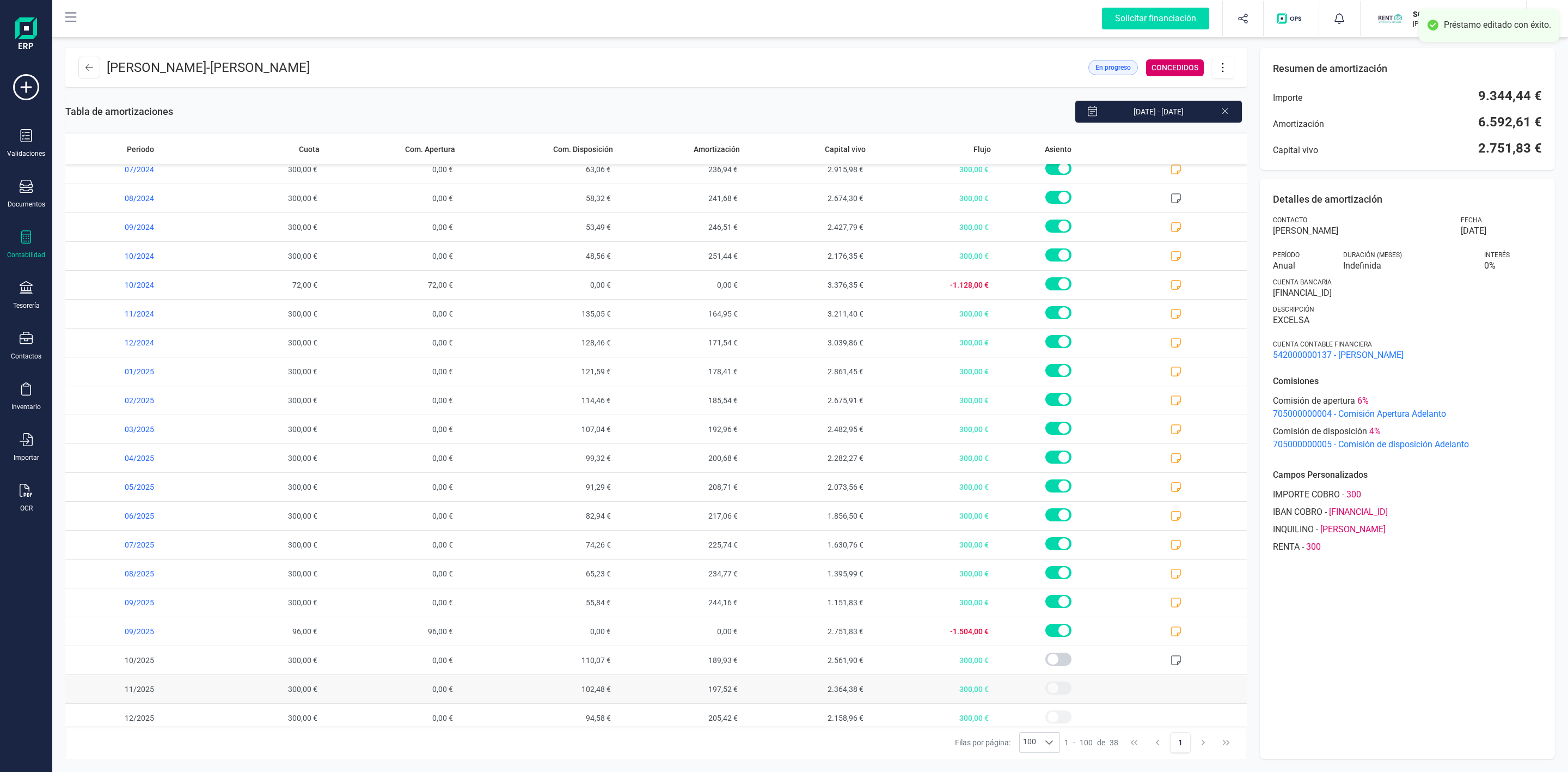
scroll to position [545, 0]
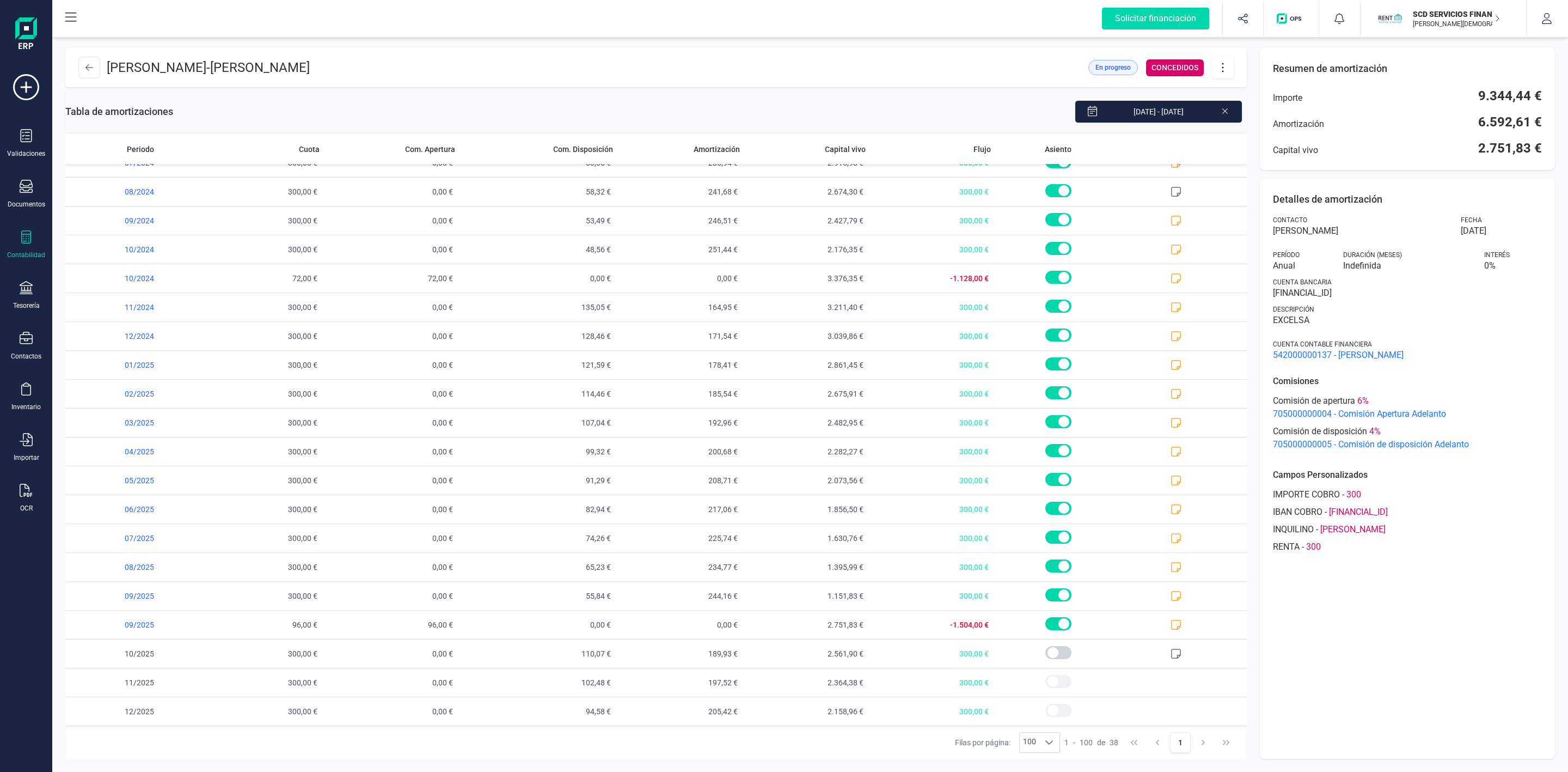
click at [1223, 113] on icon at bounding box center [1225, 111] width 6 height 6
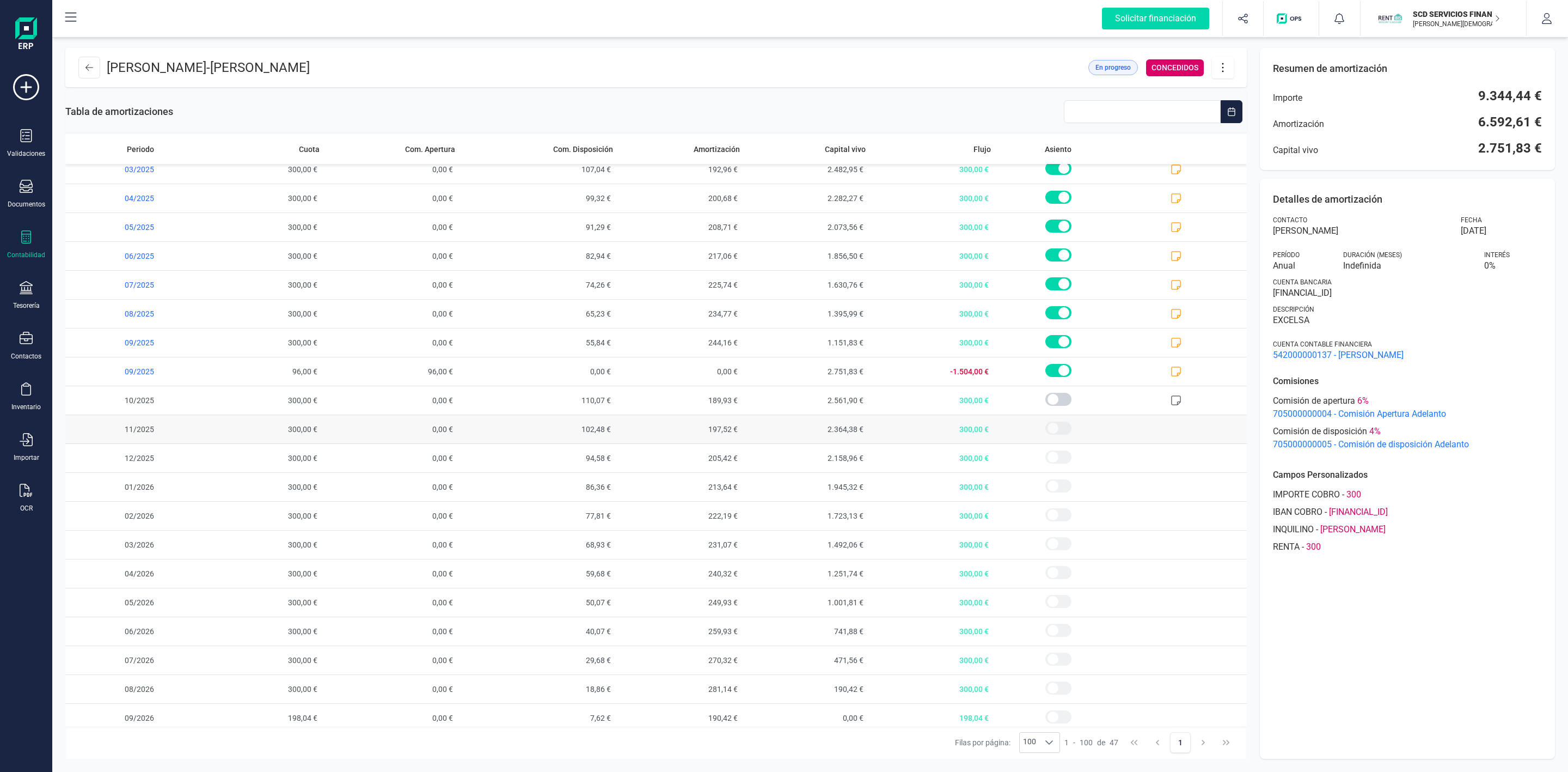
scroll to position [806, 0]
click at [1222, 68] on icon at bounding box center [1222, 68] width 2 height 9
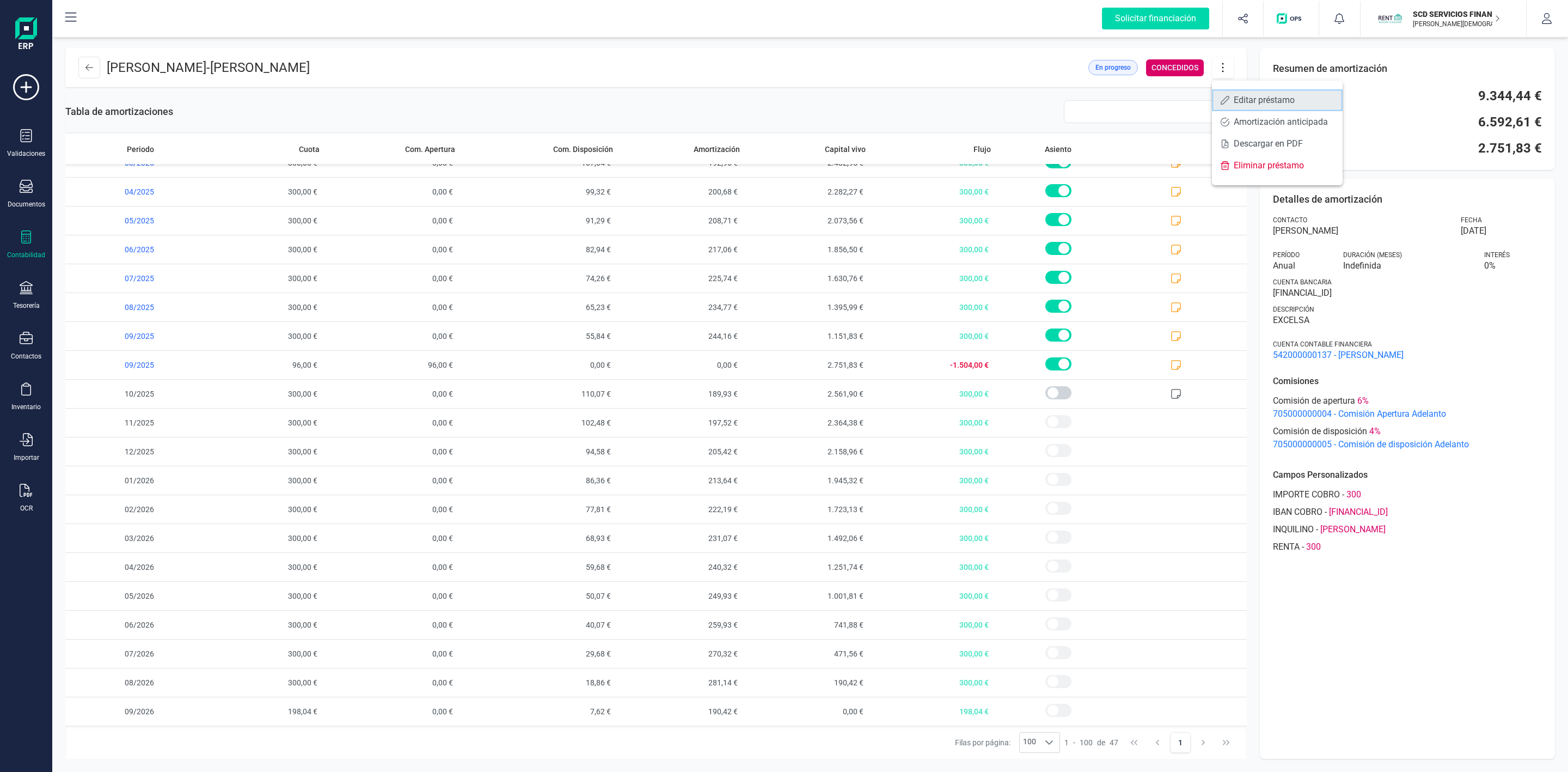
click at [1245, 96] on span "Editar préstamo" at bounding box center [1283, 100] width 100 height 9
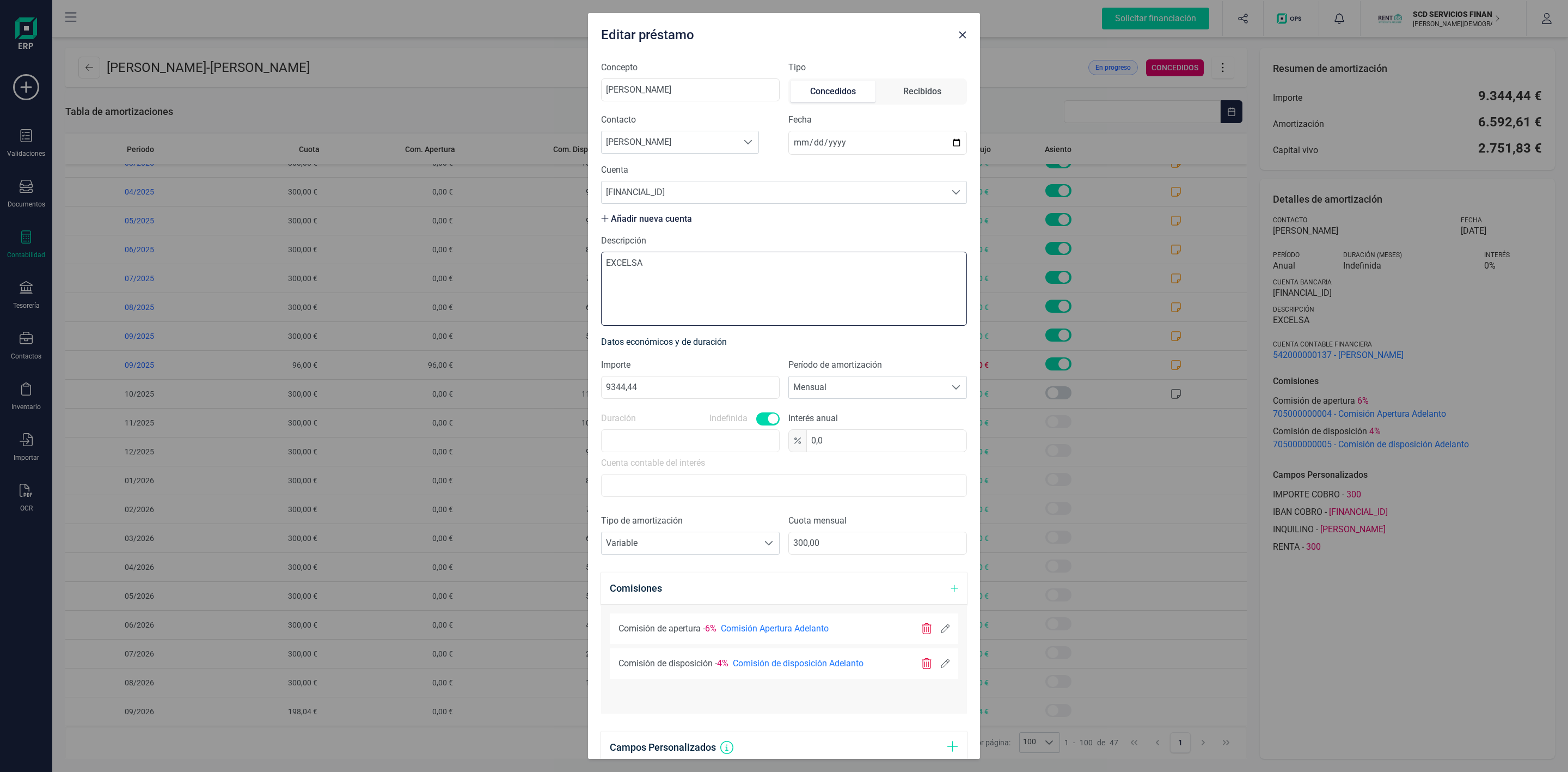
click at [848, 289] on textarea "EXCELSA" at bounding box center [784, 288] width 366 height 74
drag, startPoint x: 792, startPoint y: 278, endPoint x: 546, endPoint y: 294, distance: 246.5
click at [547, 293] on div "Editar préstamo Concepto [PERSON_NAME] Tipo Concedidos Recibidos Contacto Busca…" at bounding box center [784, 386] width 1568 height 772
type textarea "s"
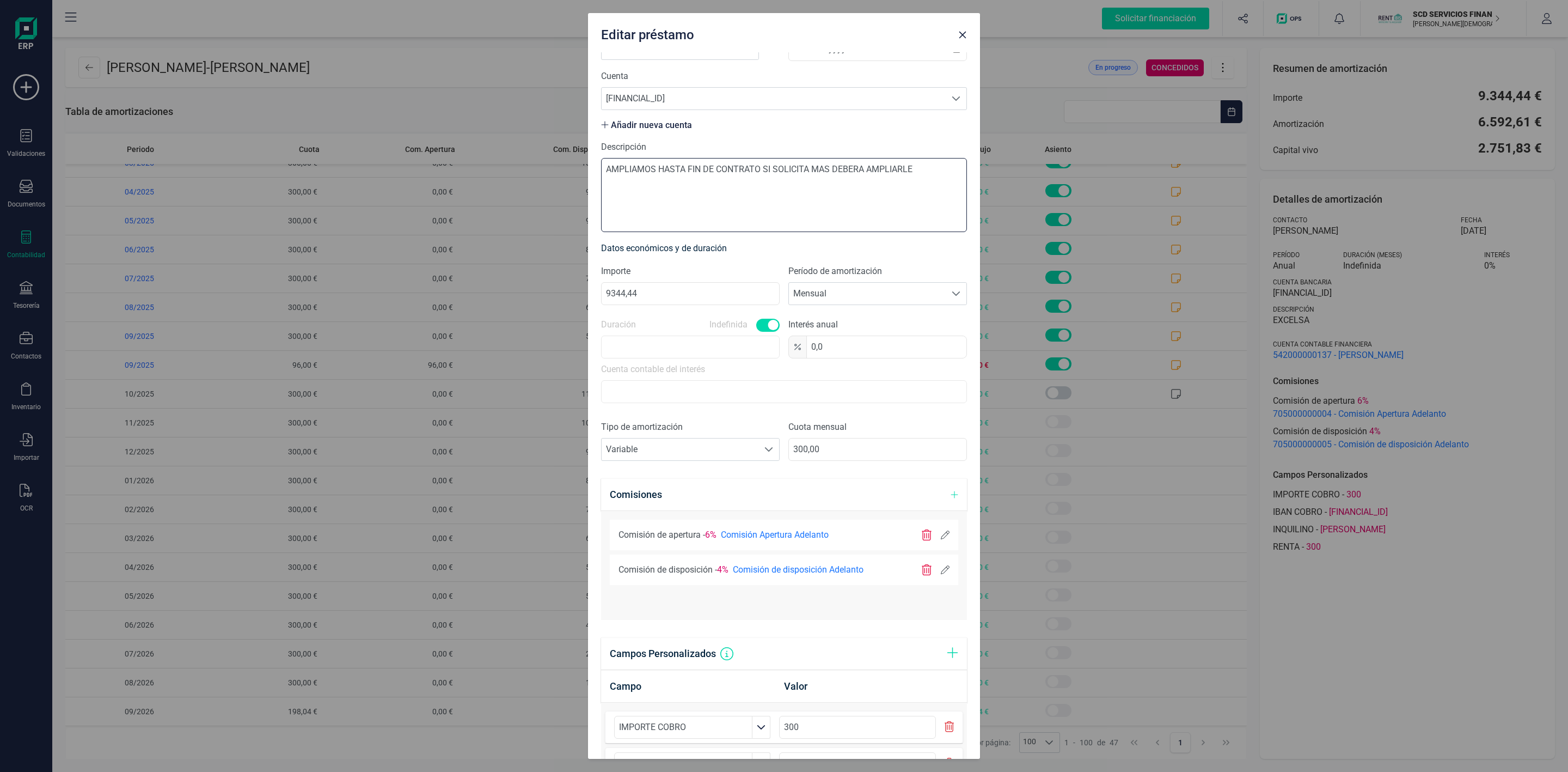
scroll to position [271, 0]
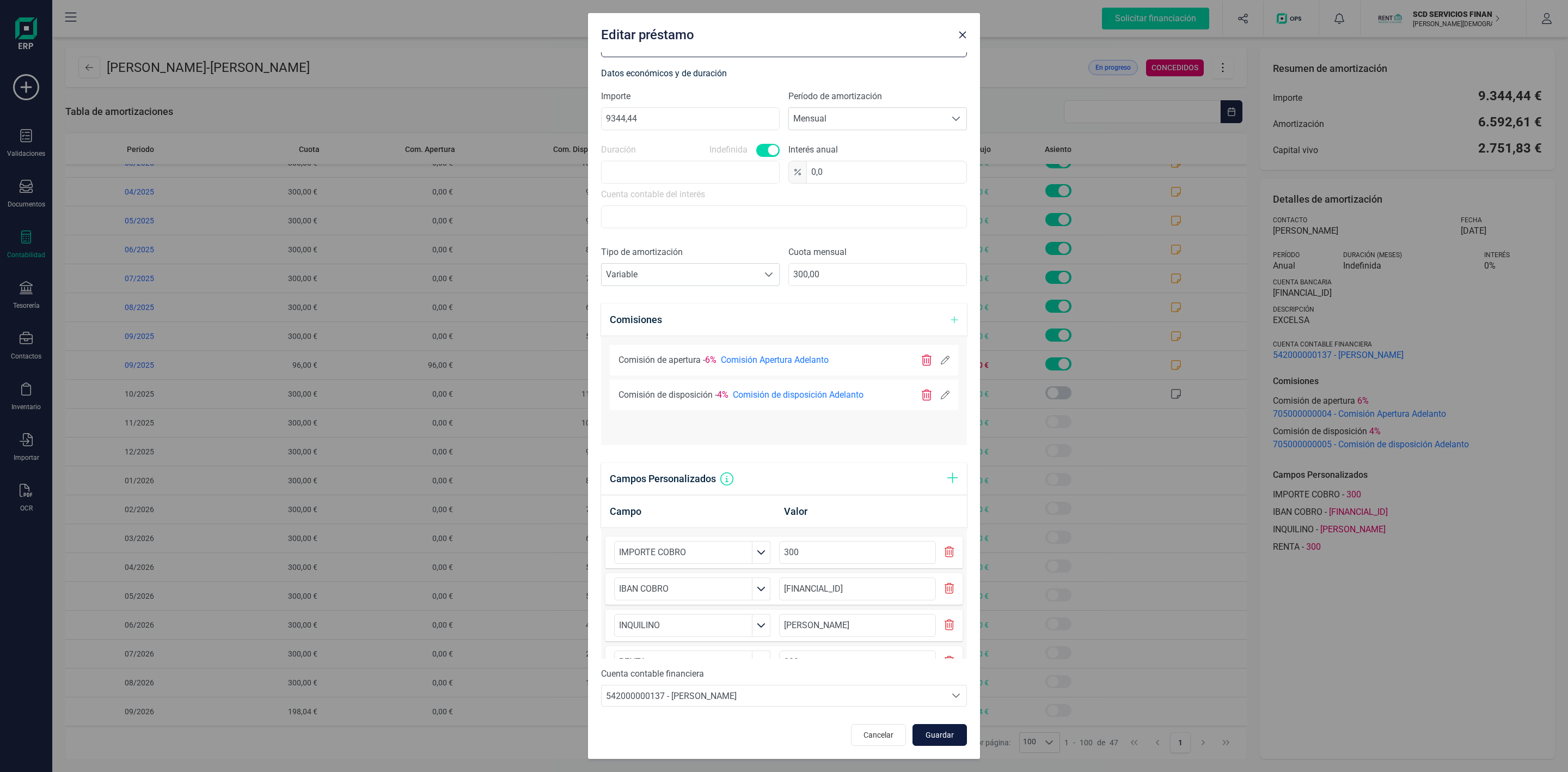
type textarea "AMPLIAMOS HASTA FIN DE CONTRATO SI SOLICITA MAS DEBERA AMPLIARLE"
click at [935, 733] on span "Guardar" at bounding box center [940, 735] width 30 height 11
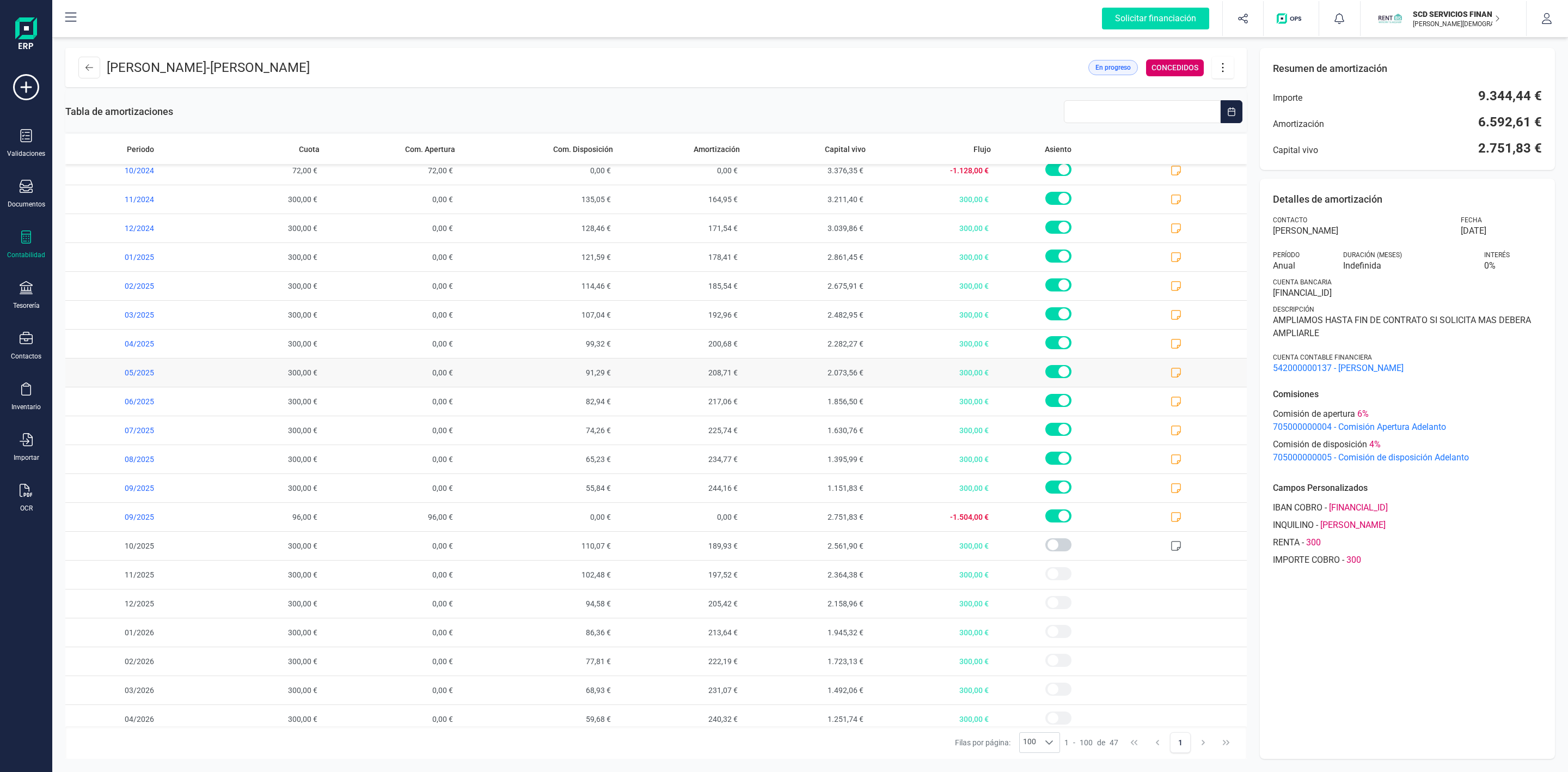
scroll to position [806, 0]
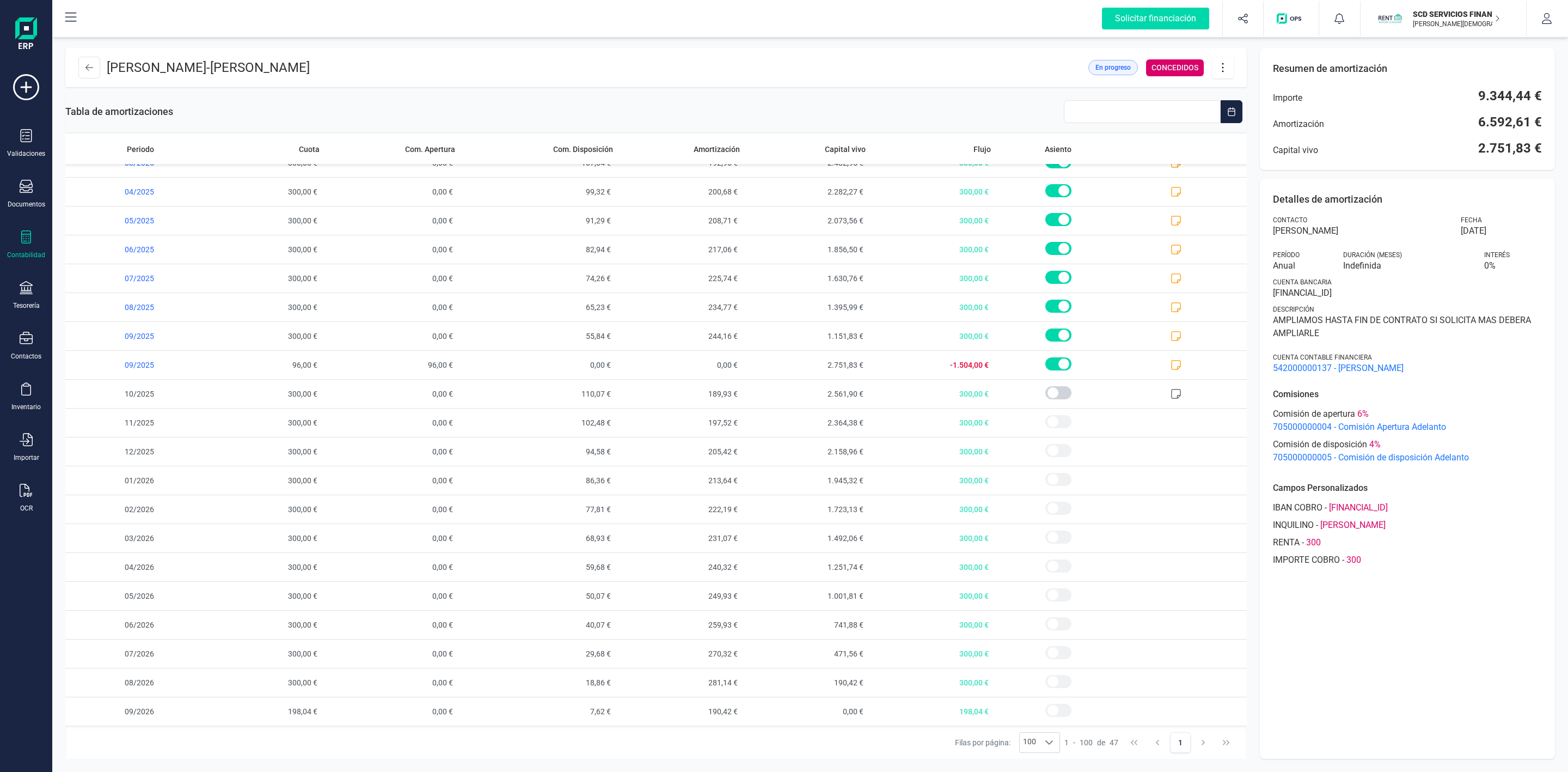
click at [1383, 644] on div "Detalles de amortización Contacto [PERSON_NAME] Fecha [DATE] Período Anual Dura…" at bounding box center [1407, 468] width 295 height 580
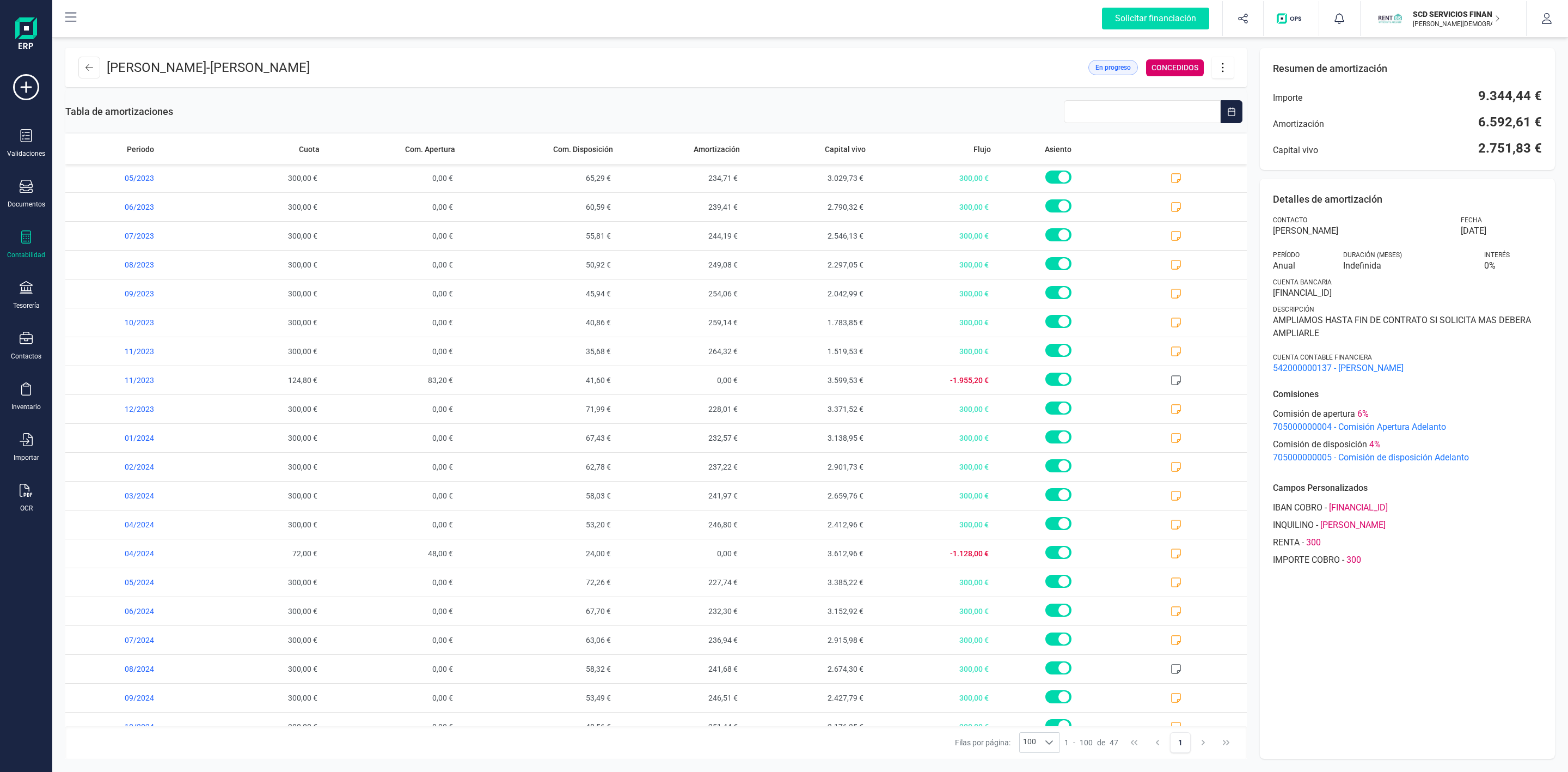
scroll to position [0, 0]
click at [25, 288] on icon at bounding box center [26, 287] width 13 height 13
click at [90, 257] on span "Remesas" at bounding box center [115, 258] width 59 height 13
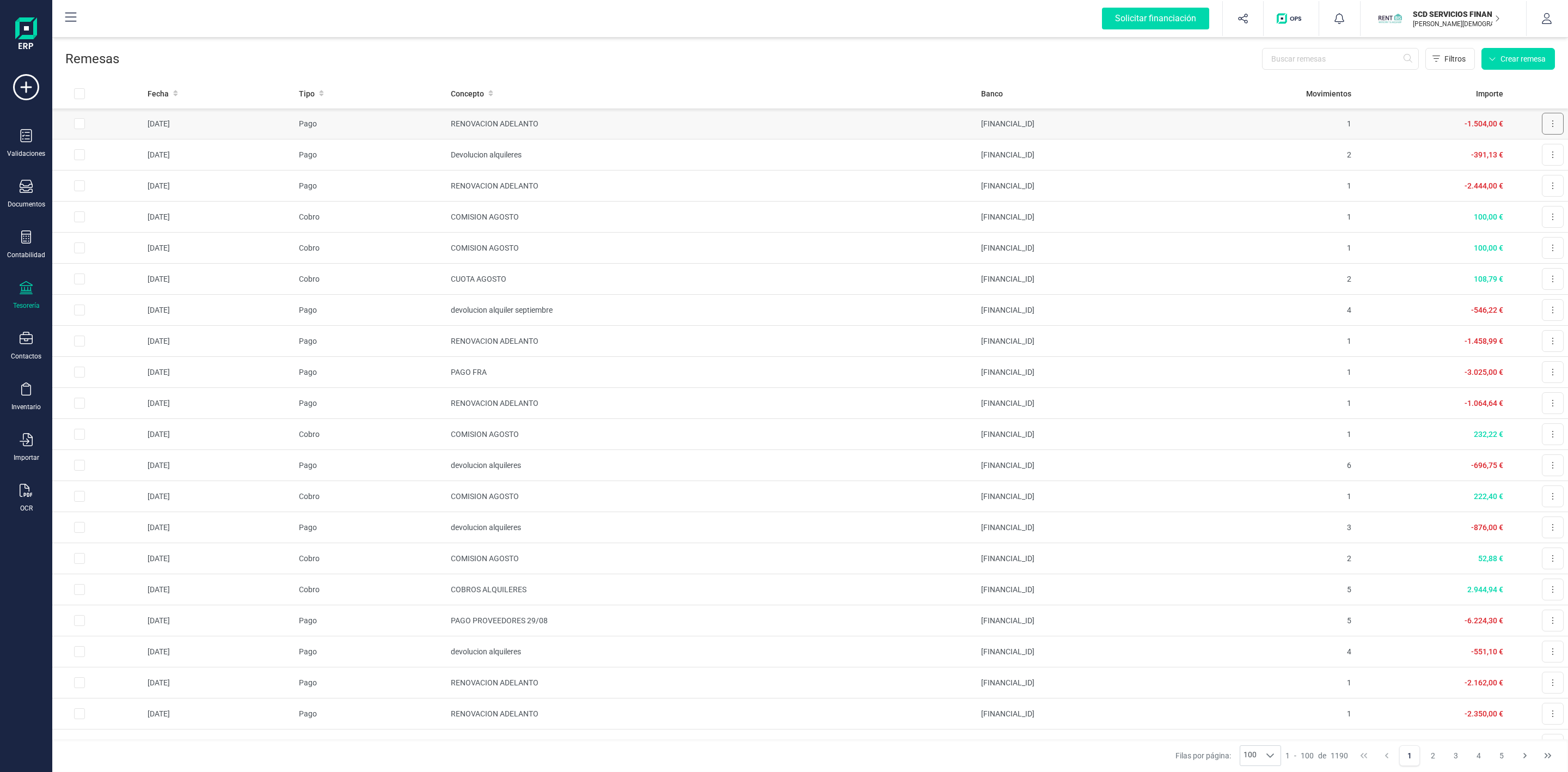
click at [1542, 124] on button at bounding box center [1552, 123] width 22 height 22
click at [1490, 150] on span "Descargar documento" at bounding box center [1517, 150] width 75 height 11
click at [1412, 128] on td "-1.504,00 €" at bounding box center [1431, 124] width 152 height 31
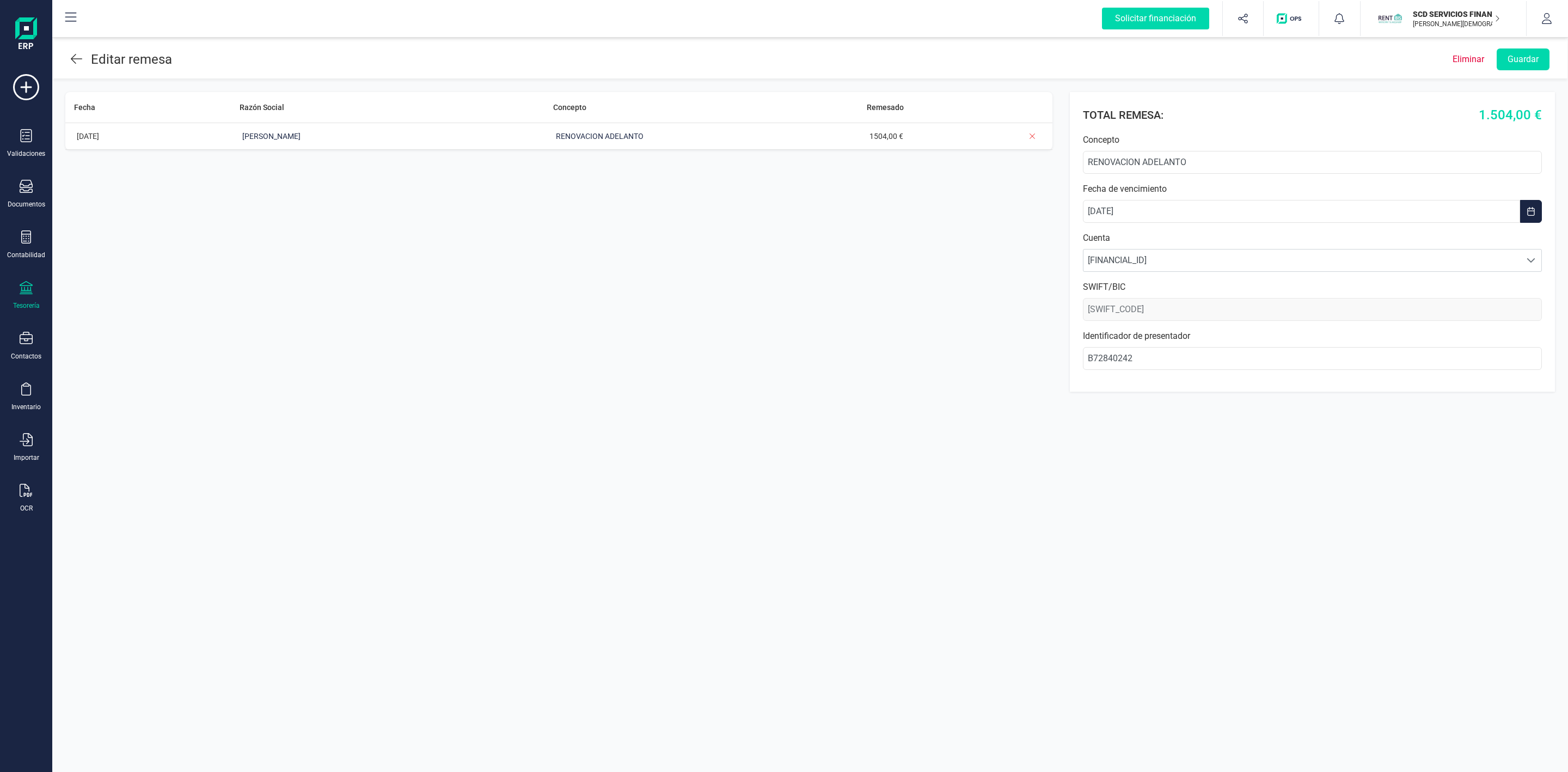
click at [72, 52] on icon at bounding box center [76, 59] width 12 height 13
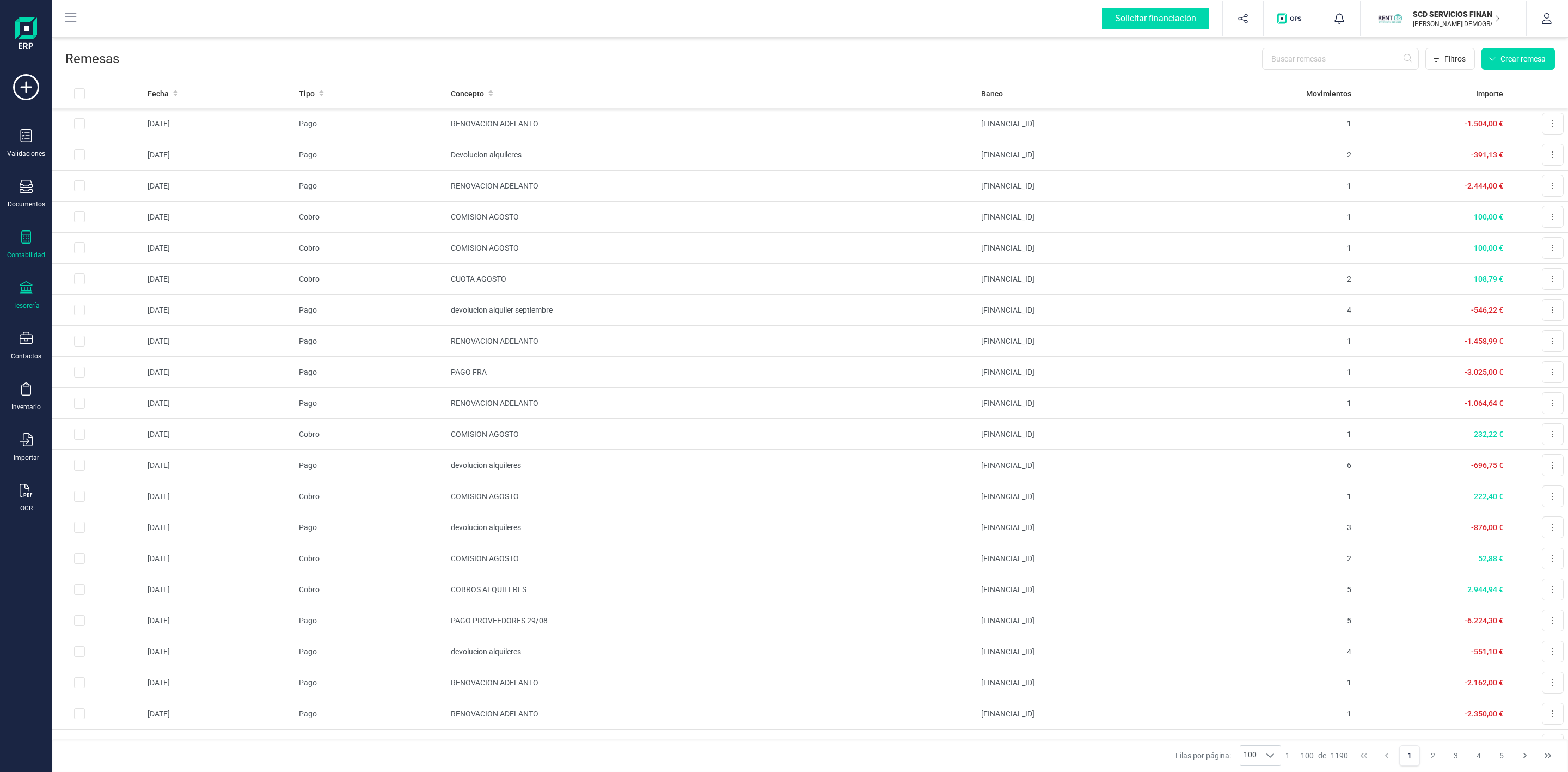
click at [25, 236] on icon at bounding box center [26, 237] width 13 height 13
click at [91, 277] on span "Préstamos" at bounding box center [118, 278] width 65 height 13
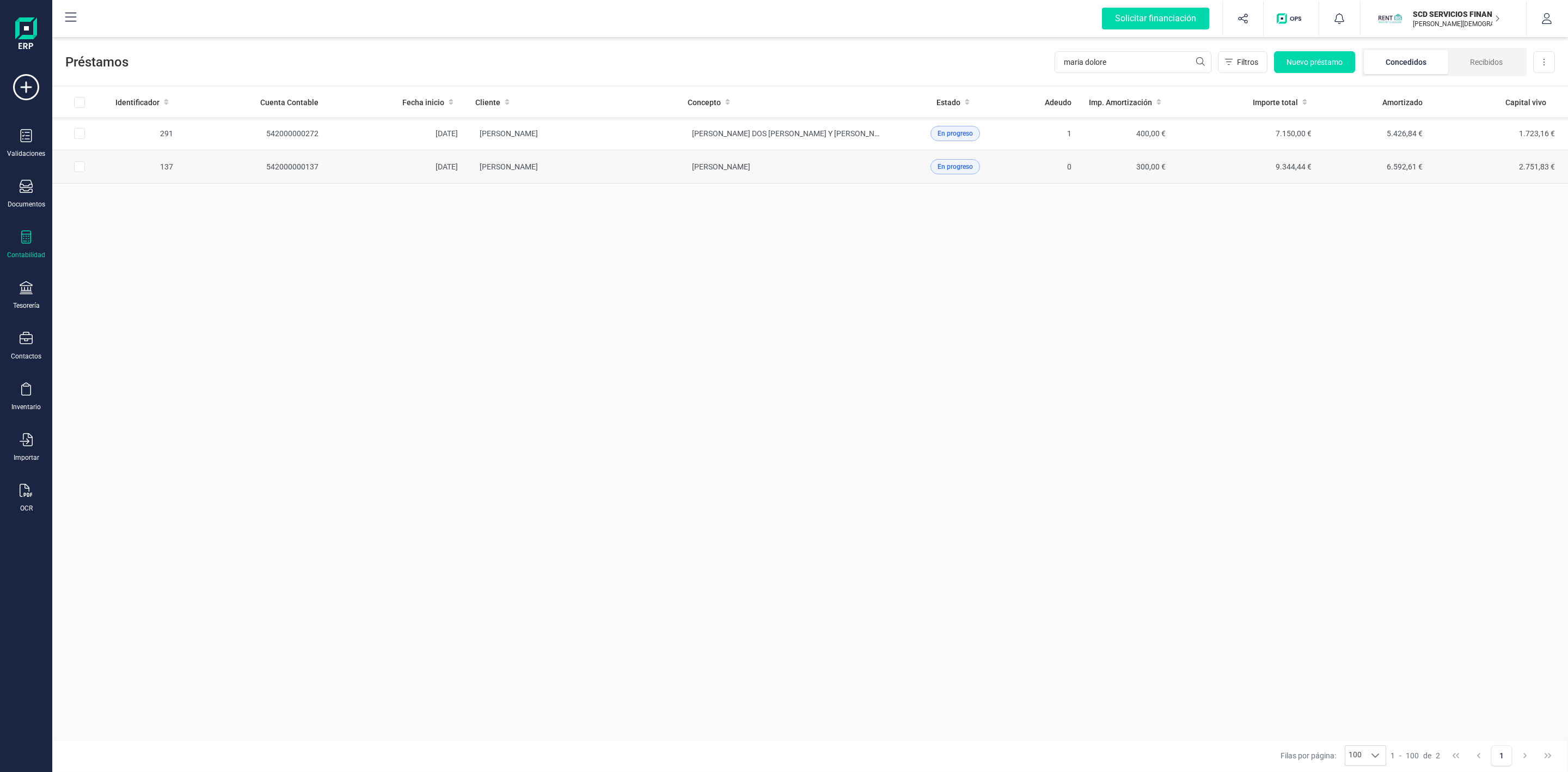
click at [659, 172] on td "[PERSON_NAME]" at bounding box center [573, 167] width 212 height 33
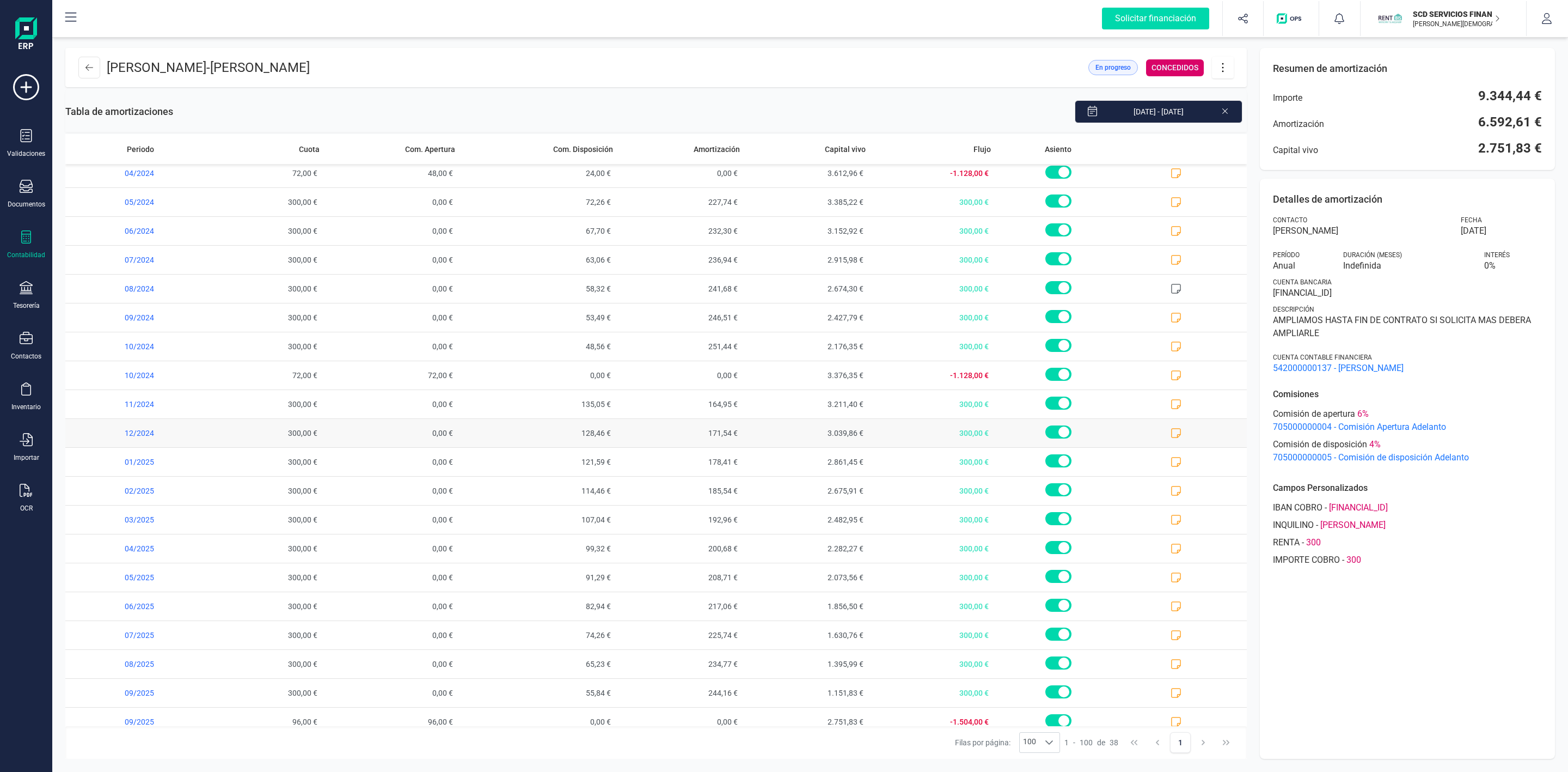
scroll to position [545, 0]
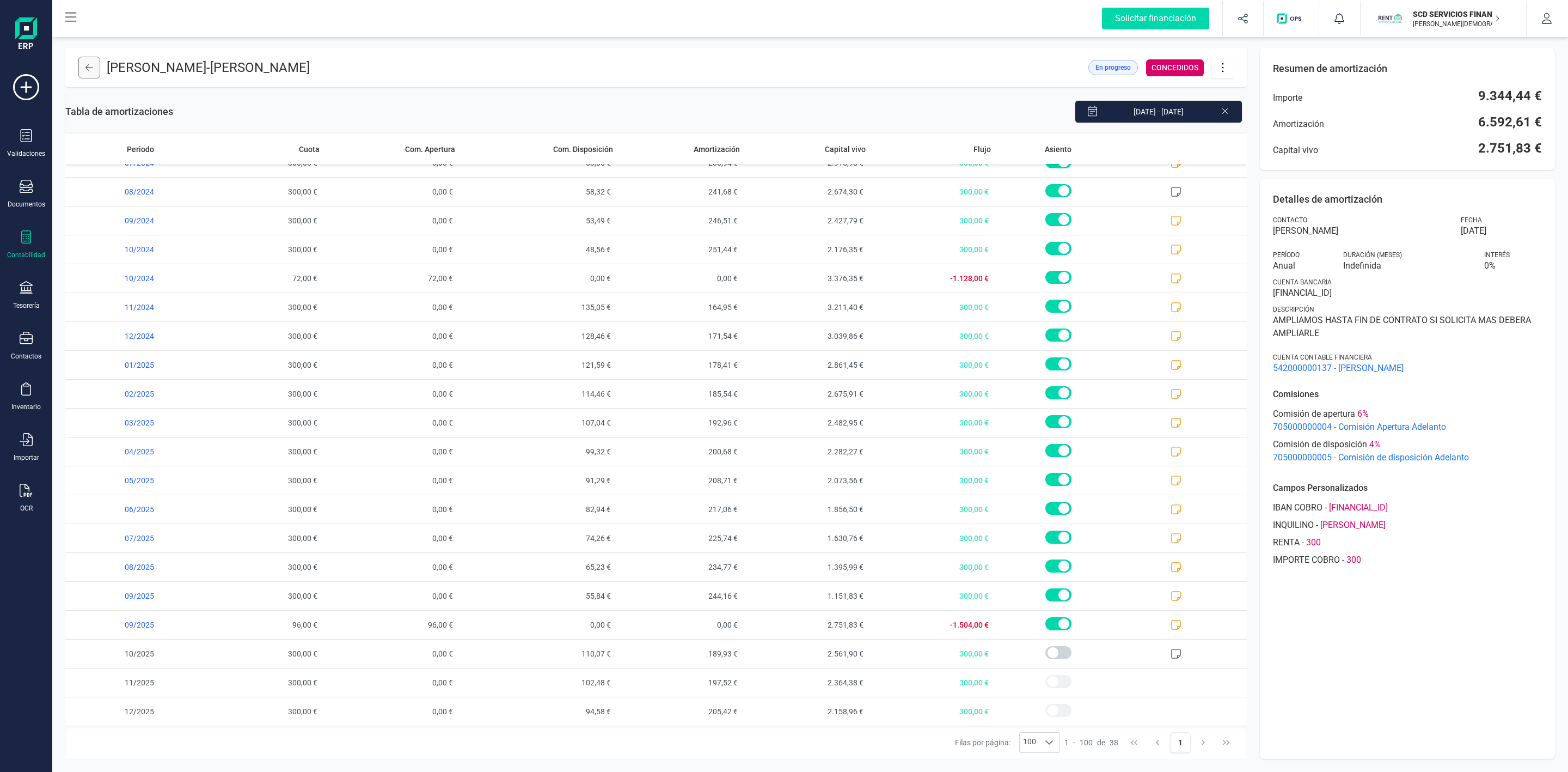
click at [87, 75] on button at bounding box center [89, 67] width 22 height 22
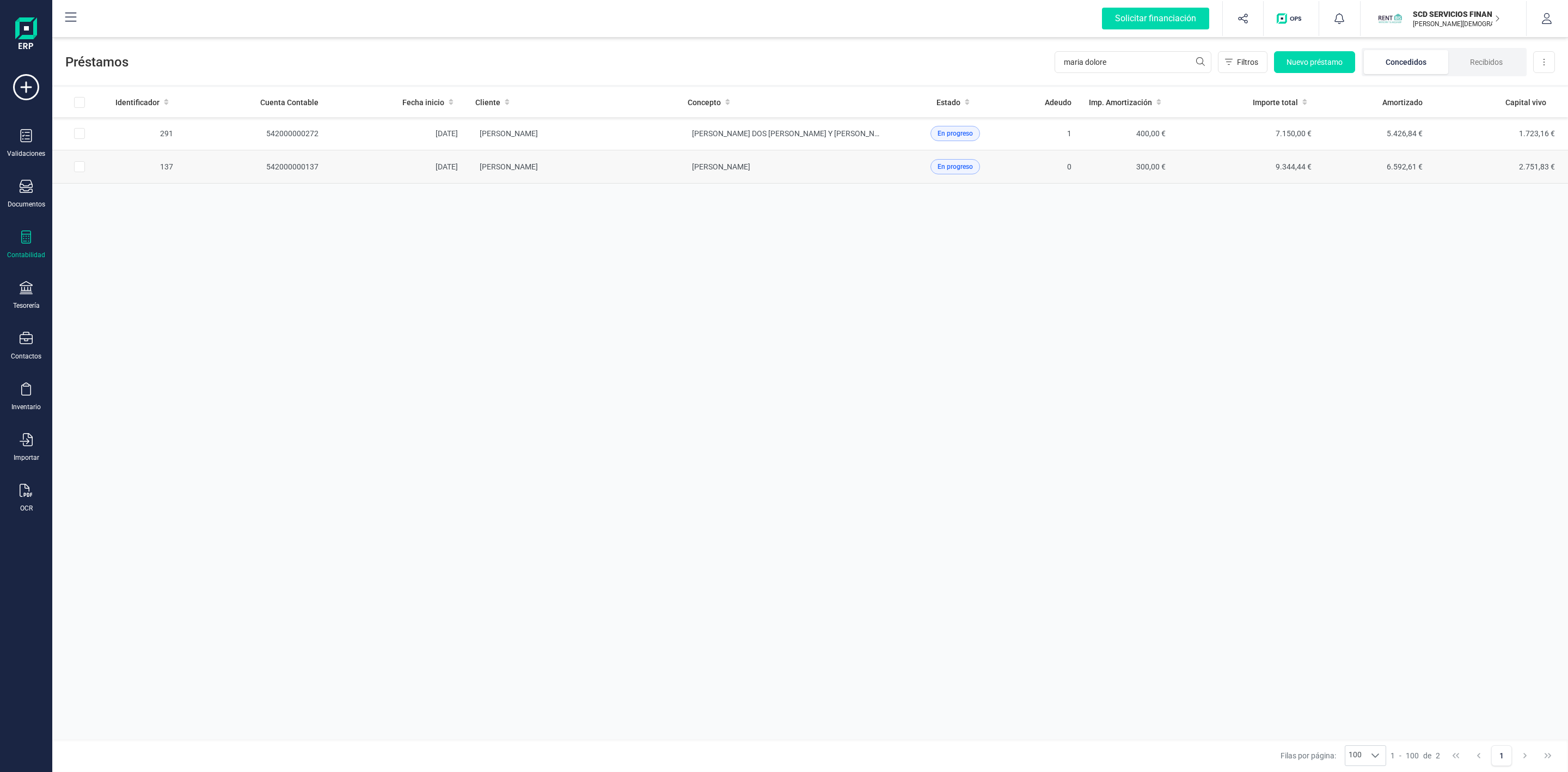
click at [76, 166] on input "Row Selected 2edd2fe9-3af0-4017-b237-929a90784345" at bounding box center [79, 167] width 11 height 11
checkbox input "true"
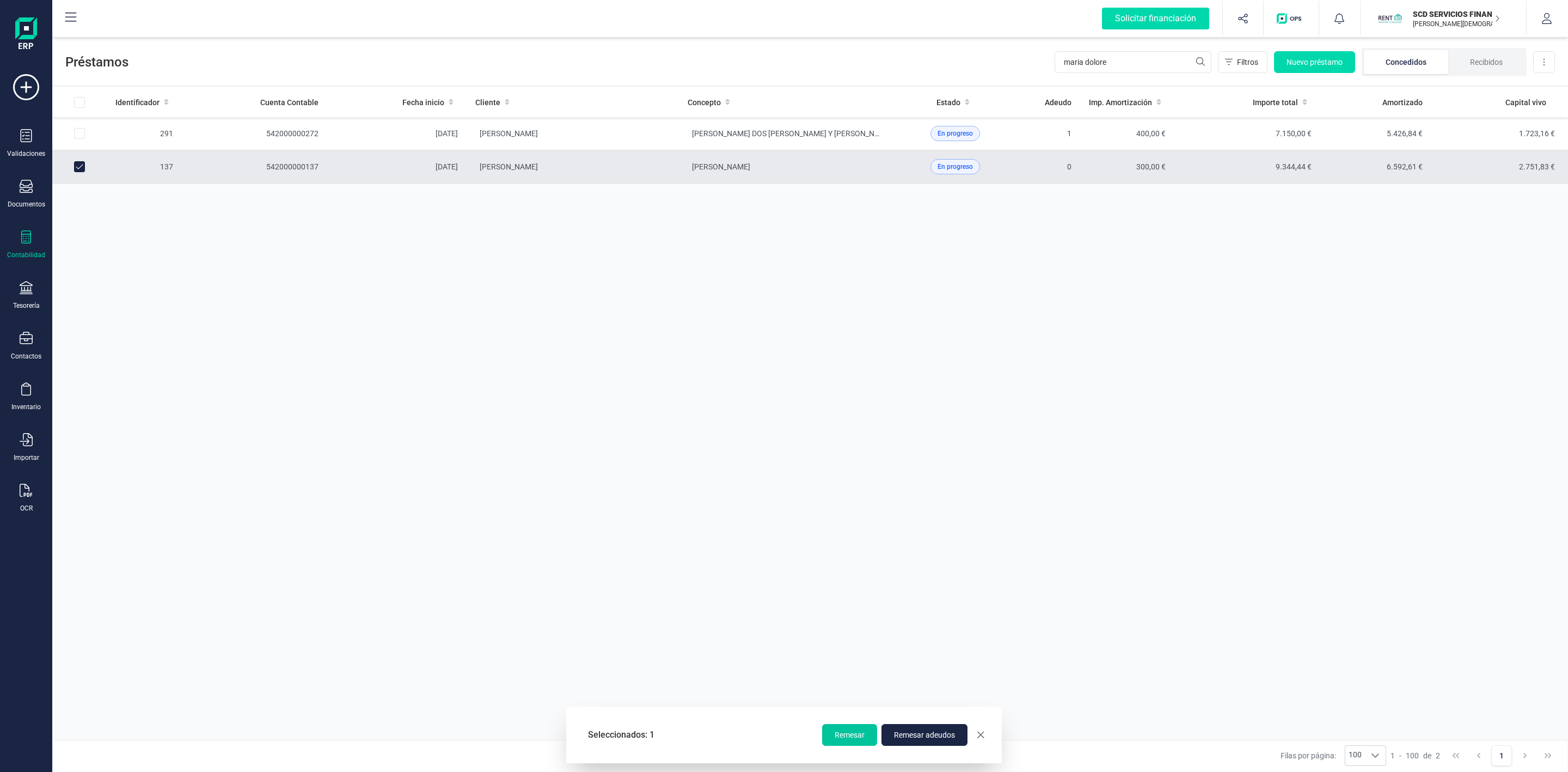
click at [856, 739] on span "Remesar" at bounding box center [849, 735] width 30 height 11
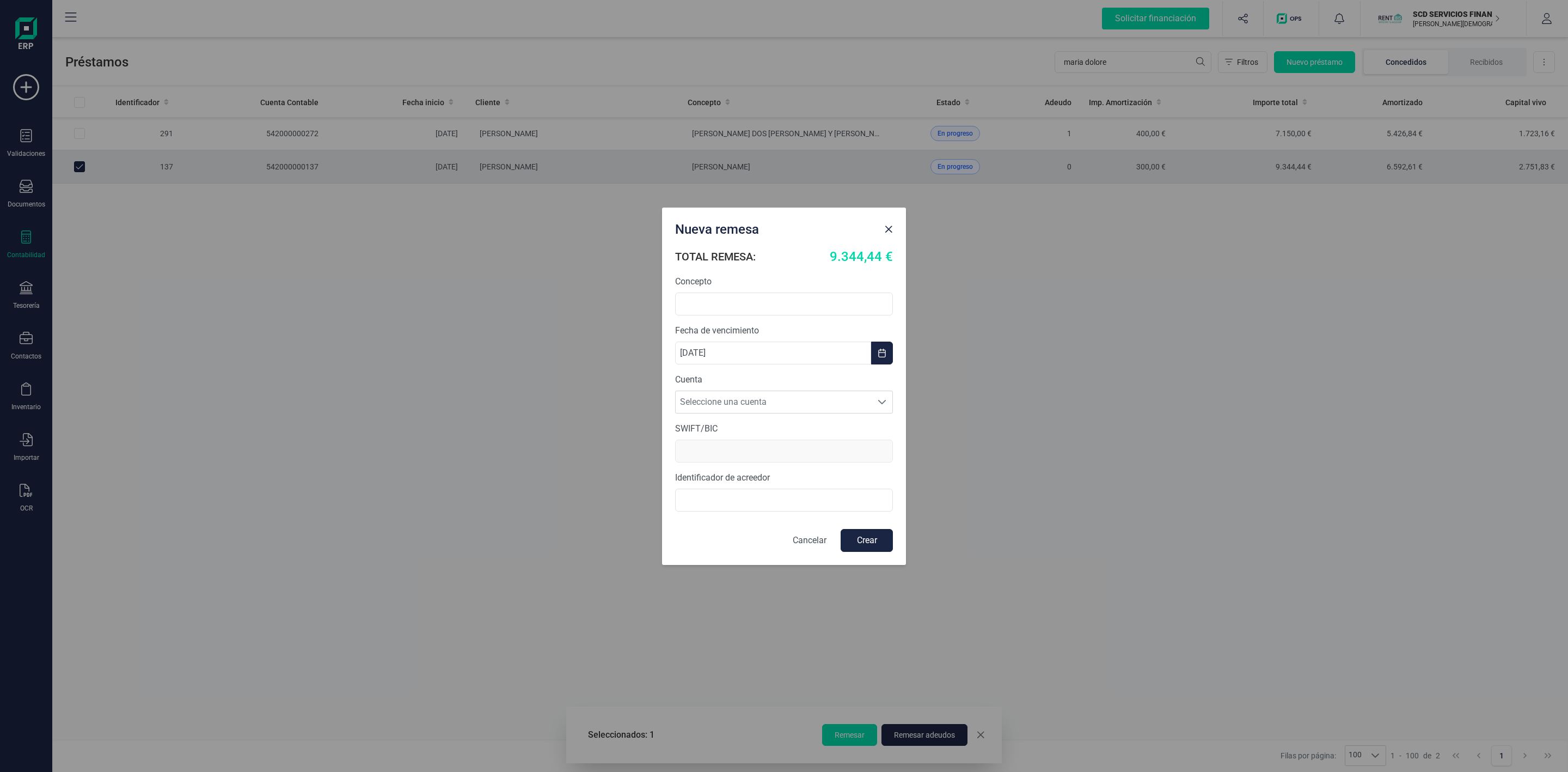
click at [1085, 407] on div "Nueva remesa TOTAL REMESA: 9.344,44 € Concepto Fecha de vencimiento [DATE] Cuen…" at bounding box center [784, 386] width 1568 height 772
click at [802, 537] on p "Cancelar" at bounding box center [809, 540] width 34 height 13
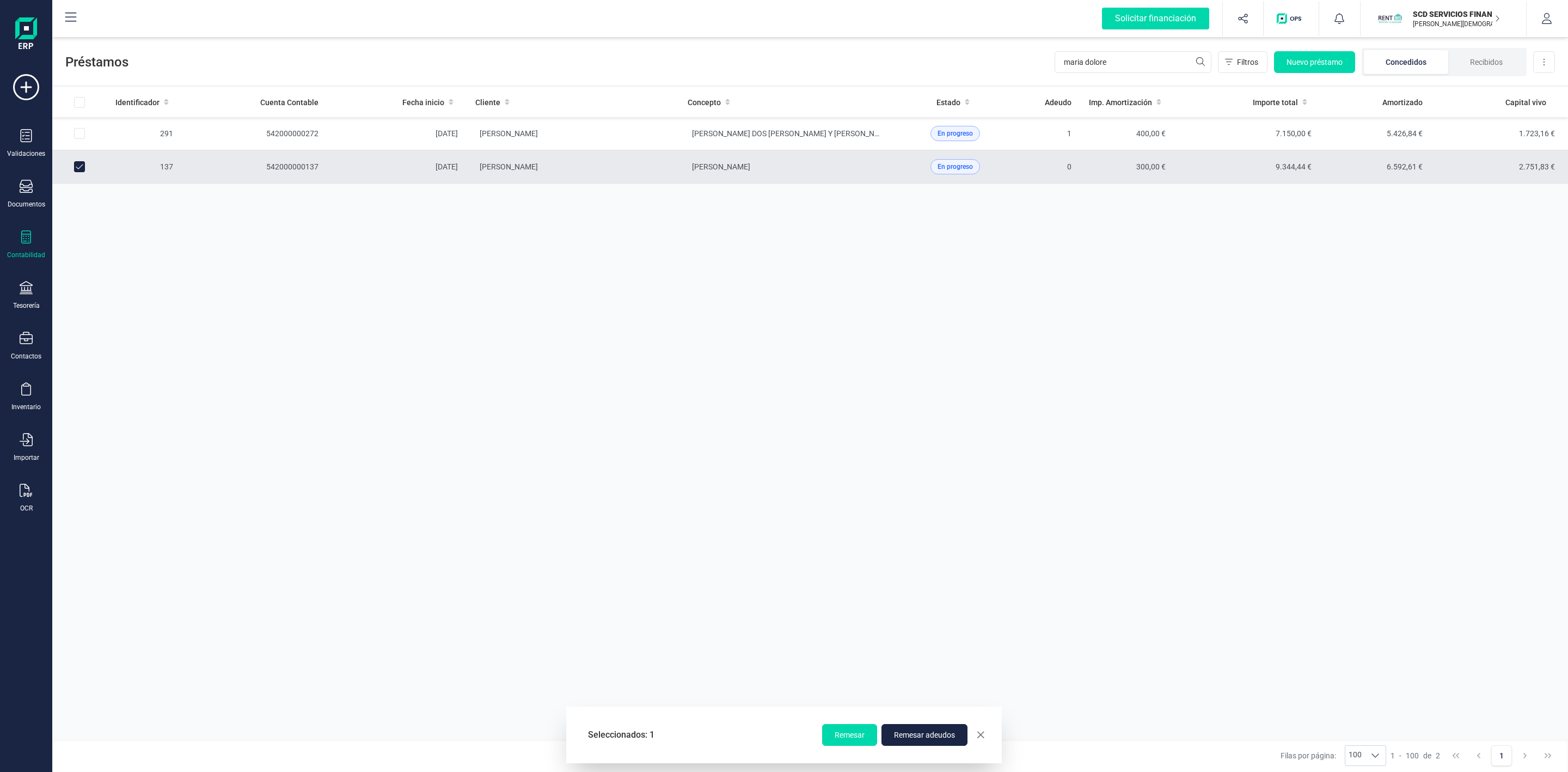
click at [721, 277] on div "Identificador Cuenta Contable Fecha inicio Cliente Concepto Estado Adeudo Imp. …" at bounding box center [810, 413] width 1516 height 652
click at [33, 298] on div "Tesorería" at bounding box center [26, 295] width 44 height 29
click at [95, 254] on span "Remesas" at bounding box center [115, 258] width 59 height 13
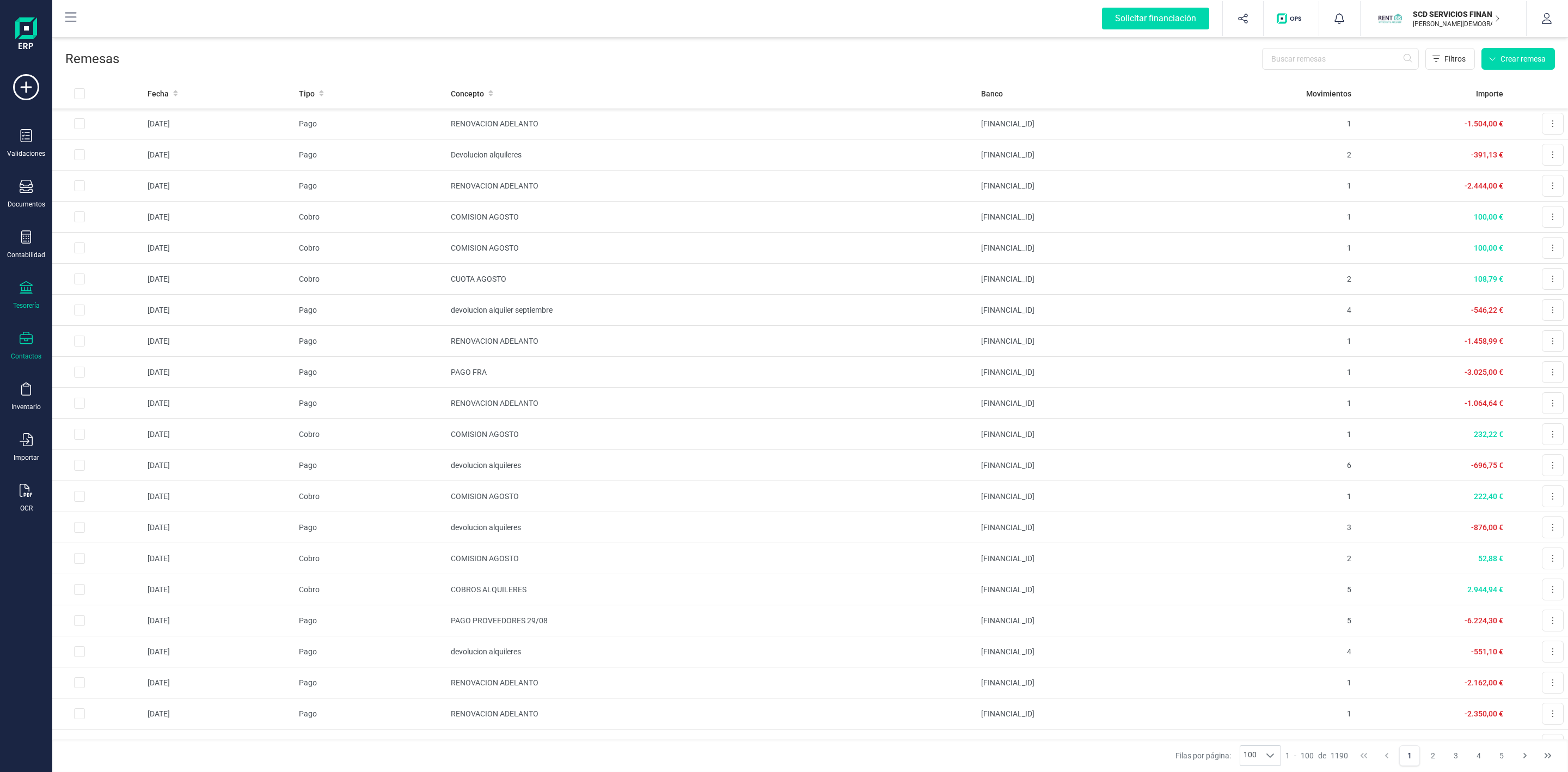
click at [21, 345] on div at bounding box center [26, 339] width 13 height 16
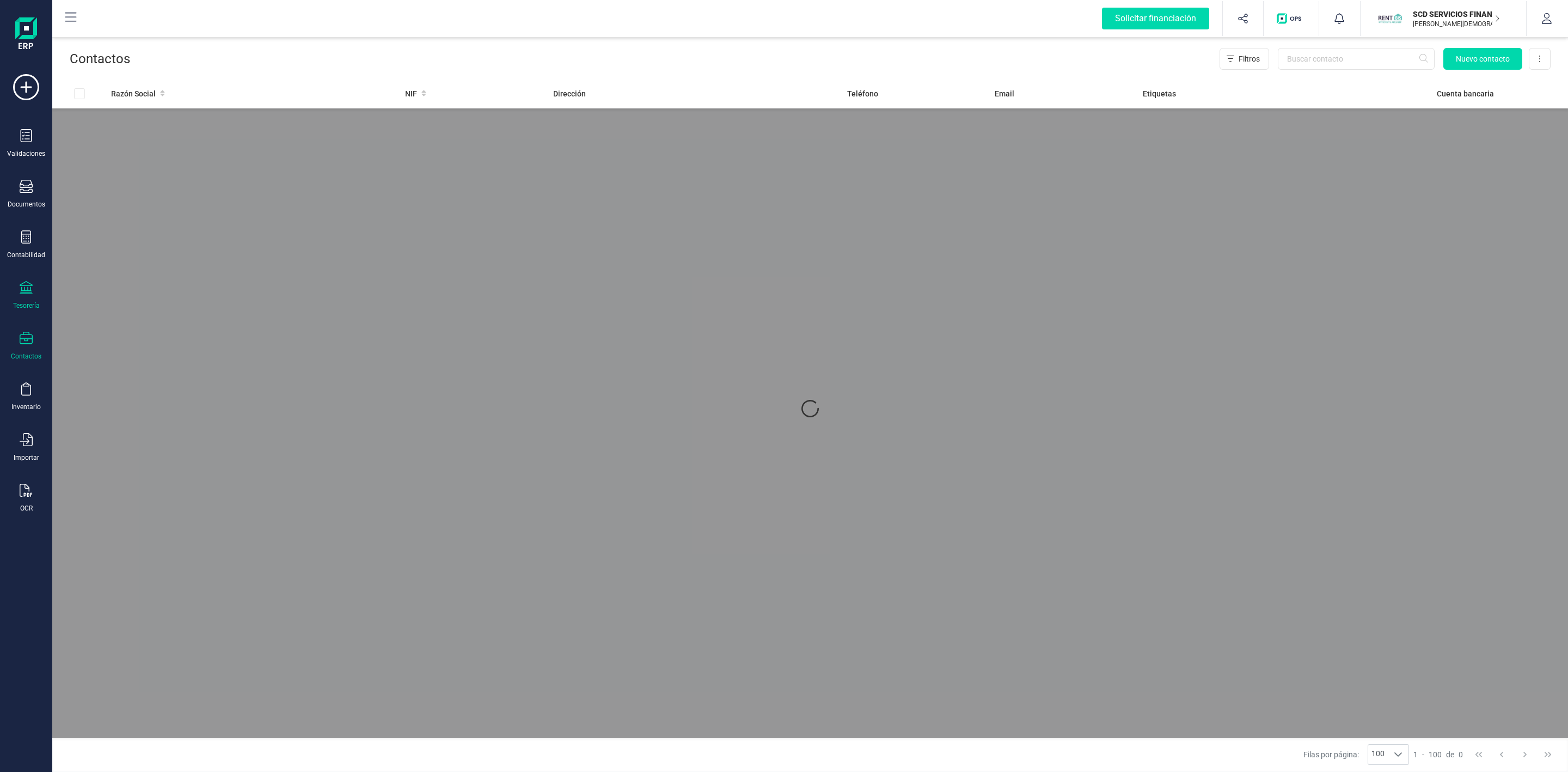
click at [38, 295] on div "Tesorería" at bounding box center [26, 295] width 44 height 29
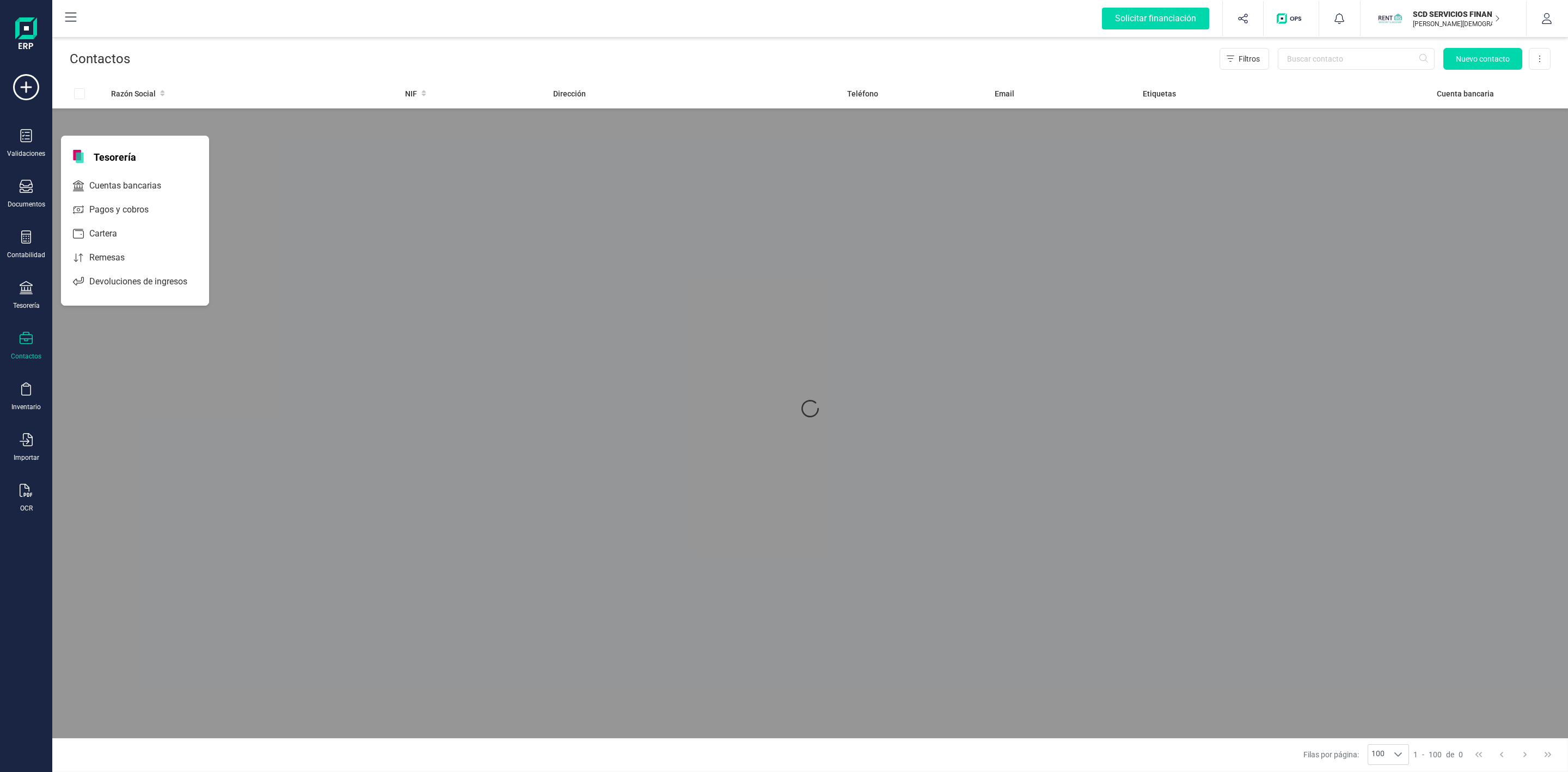
click at [669, 347] on div at bounding box center [810, 408] width 1516 height 660
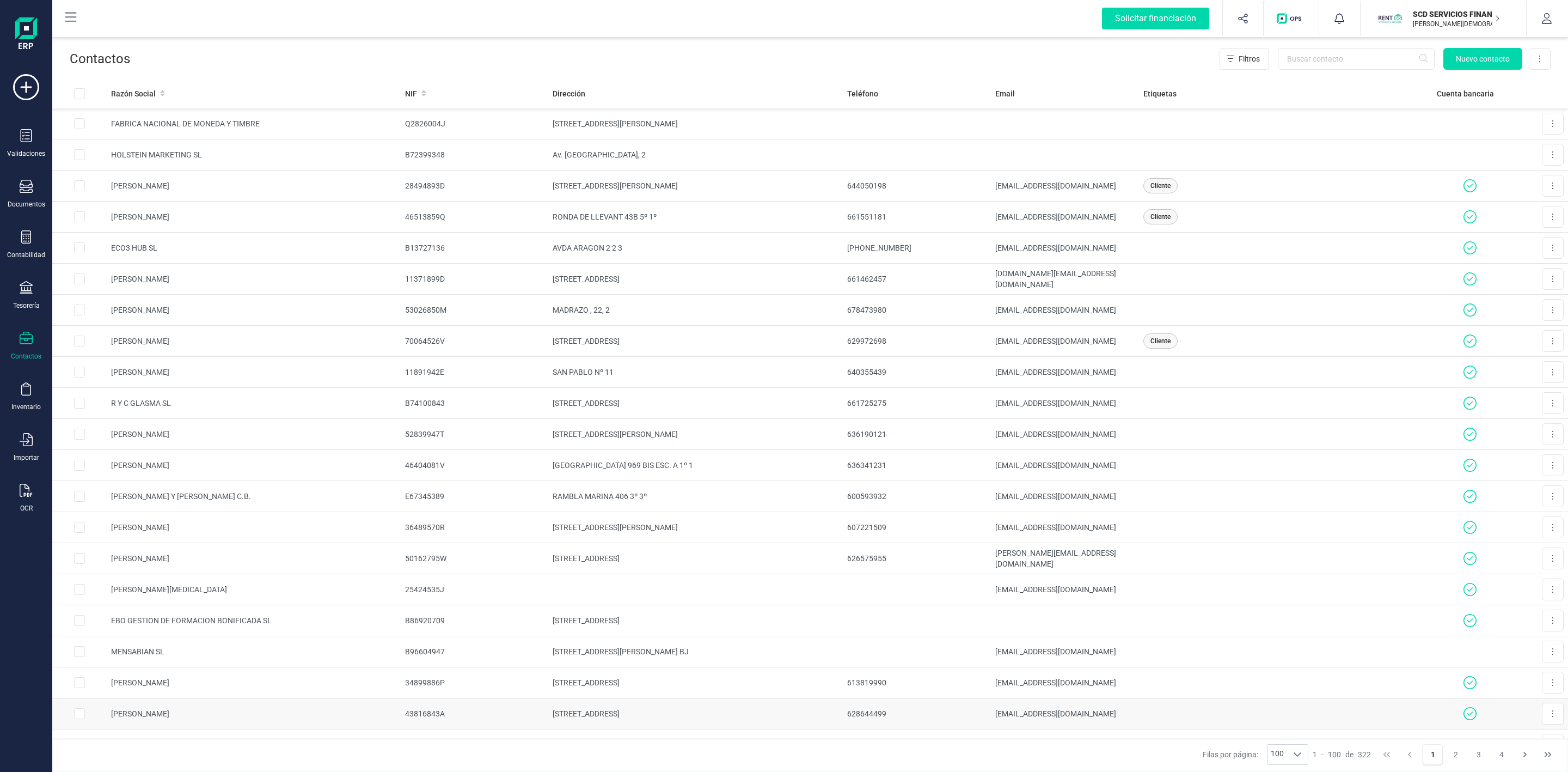
click at [1351, 707] on td at bounding box center [1285, 713] width 293 height 31
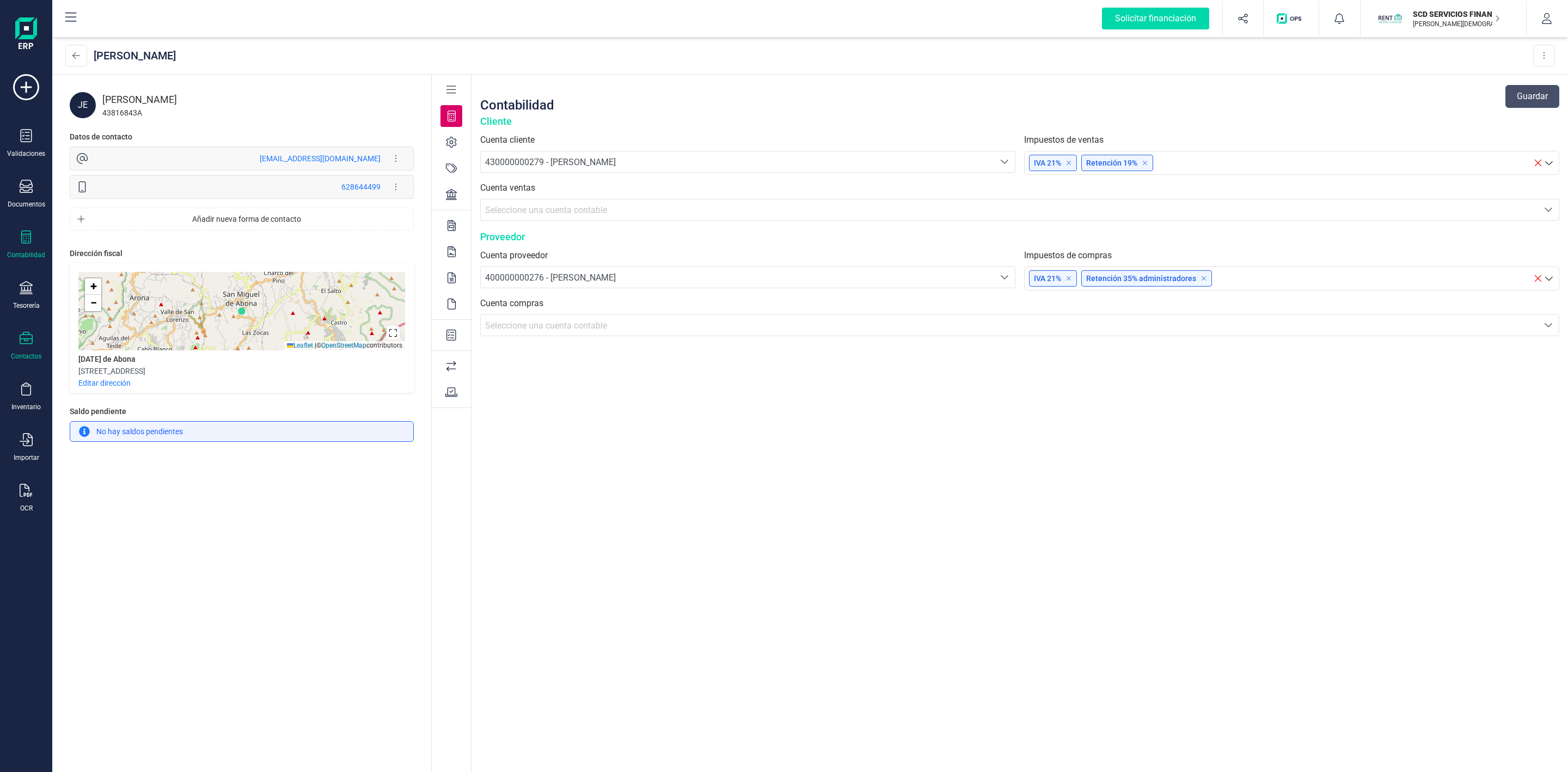
click at [33, 238] on div "Contabilidad" at bounding box center [26, 245] width 44 height 29
click at [96, 276] on span "Préstamos" at bounding box center [118, 278] width 65 height 13
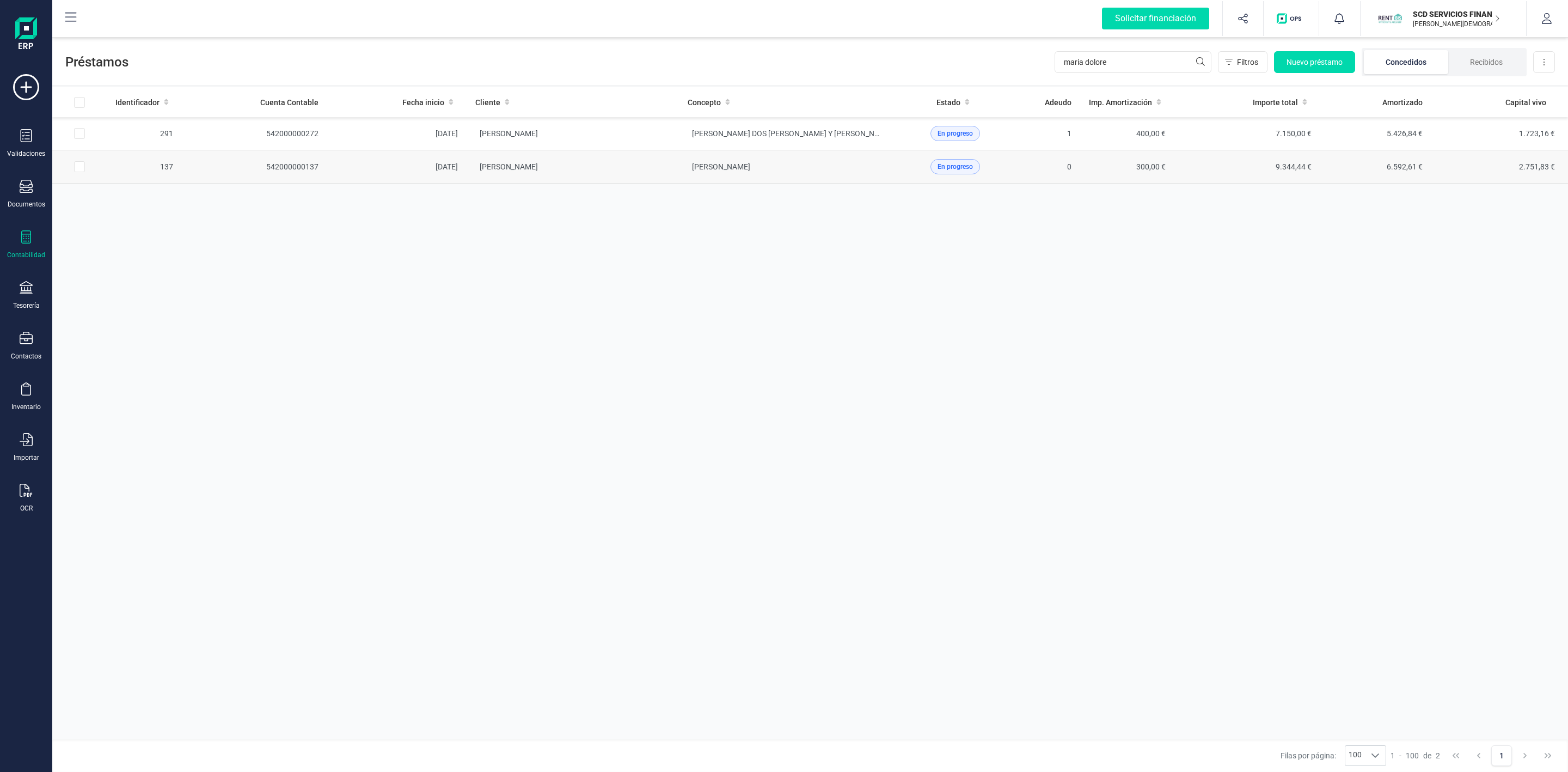
click at [607, 166] on td "[PERSON_NAME]" at bounding box center [573, 167] width 212 height 33
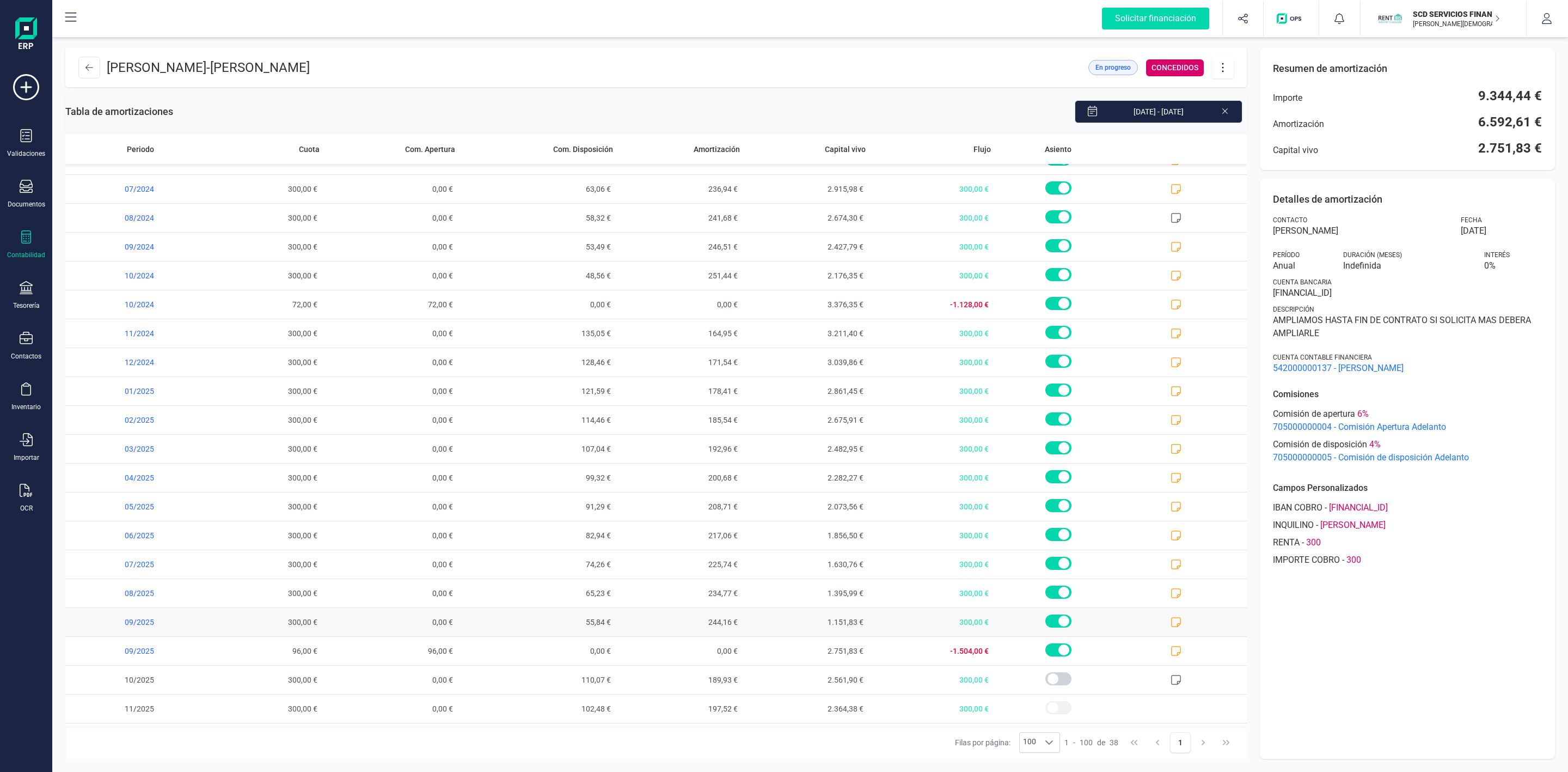
scroll to position [545, 0]
click at [1224, 113] on icon at bounding box center [1225, 110] width 9 height 11
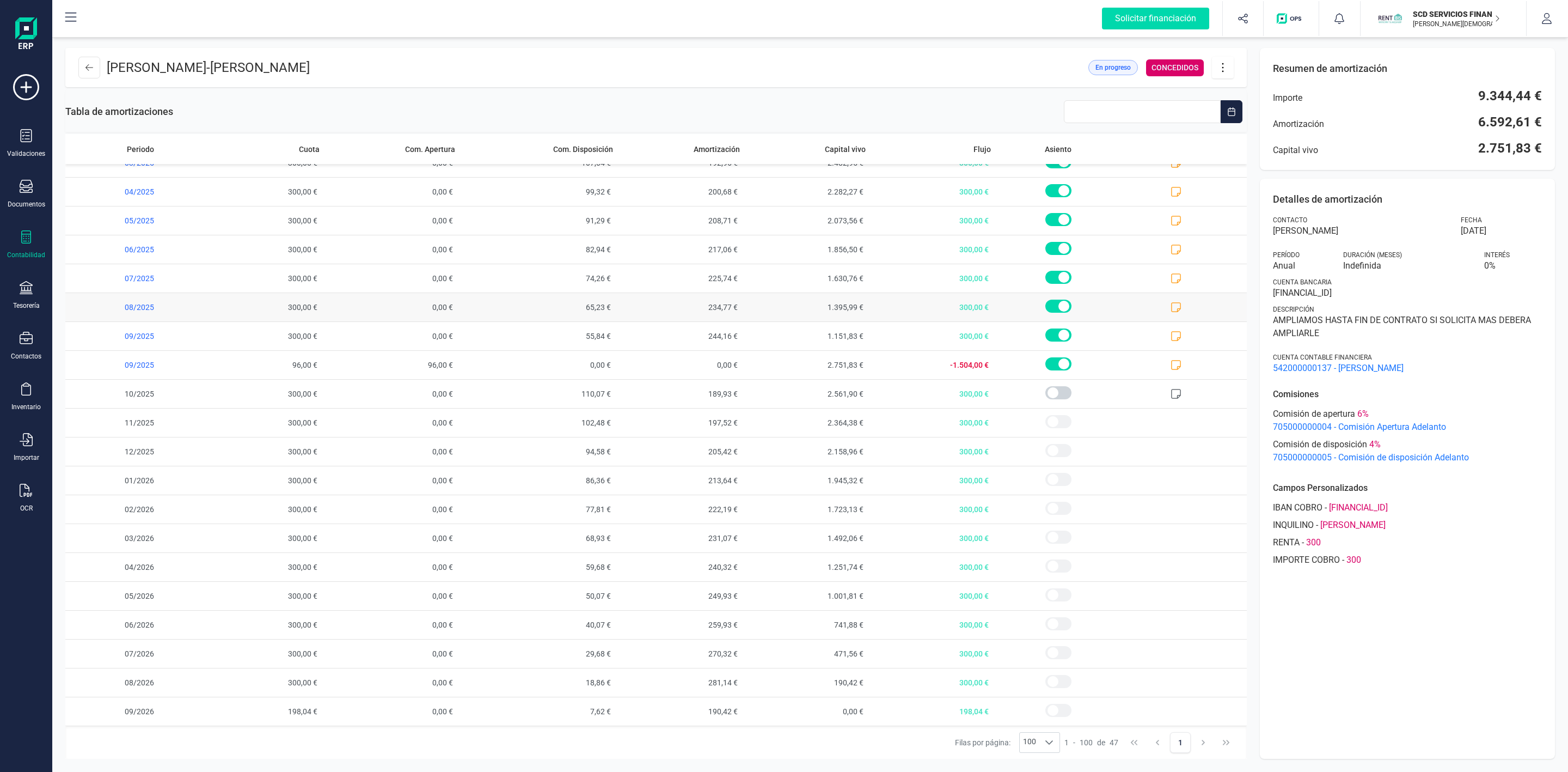
scroll to position [806, 0]
click at [1516, 677] on div "Detalles de amortización Contacto [PERSON_NAME] Fecha [DATE] Período Anual Dura…" at bounding box center [1407, 468] width 295 height 580
click at [35, 237] on div "Contabilidad" at bounding box center [26, 245] width 44 height 29
click at [113, 274] on span "Préstamos" at bounding box center [115, 278] width 65 height 13
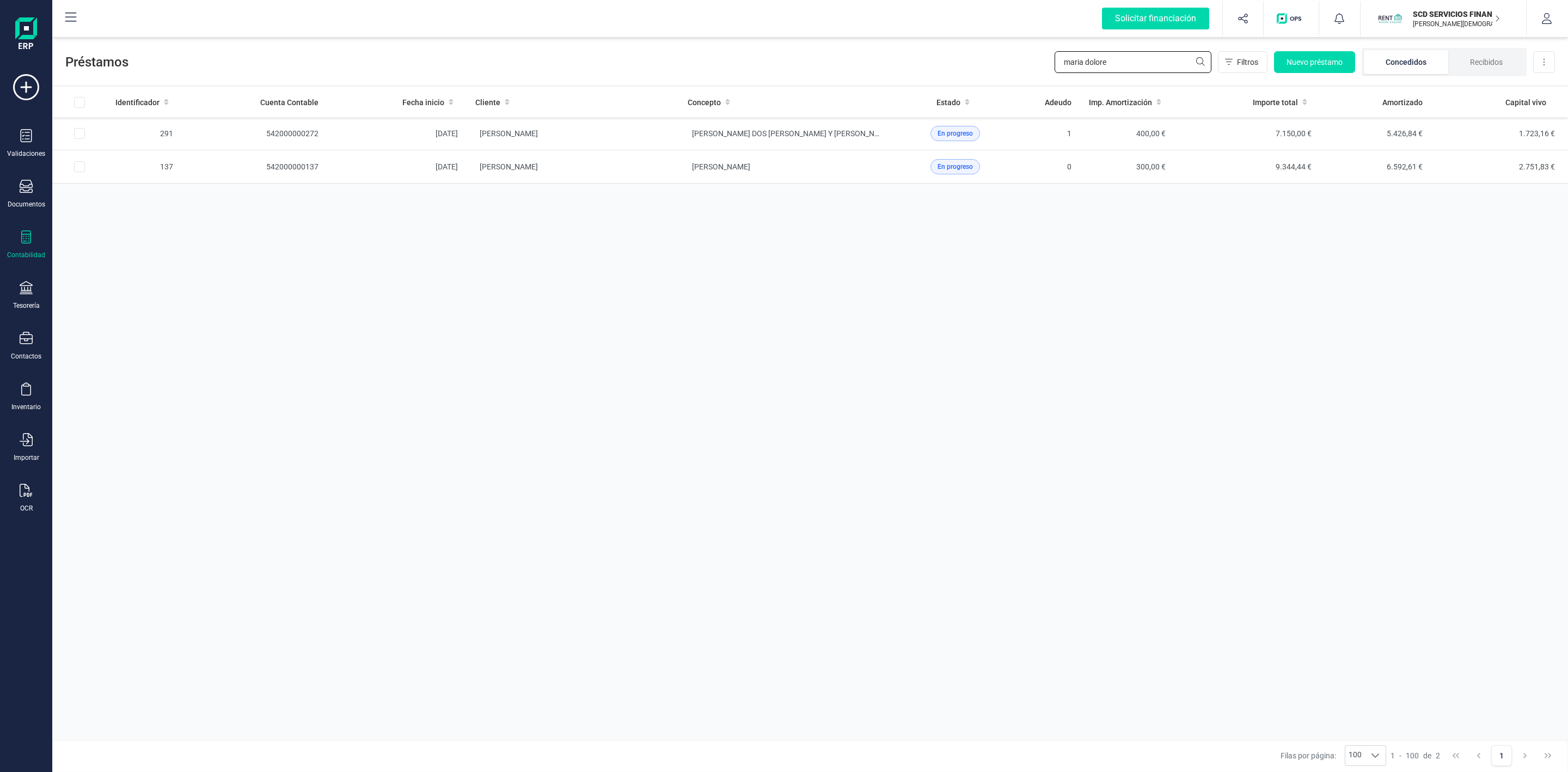
drag, startPoint x: 1155, startPoint y: 62, endPoint x: 1035, endPoint y: 62, distance: 120.0
click at [1035, 62] on div "Préstamos maria dolore Filtros Nuevo préstamo Concedidos Recibidos Descargar Ex…" at bounding box center [810, 60] width 1516 height 50
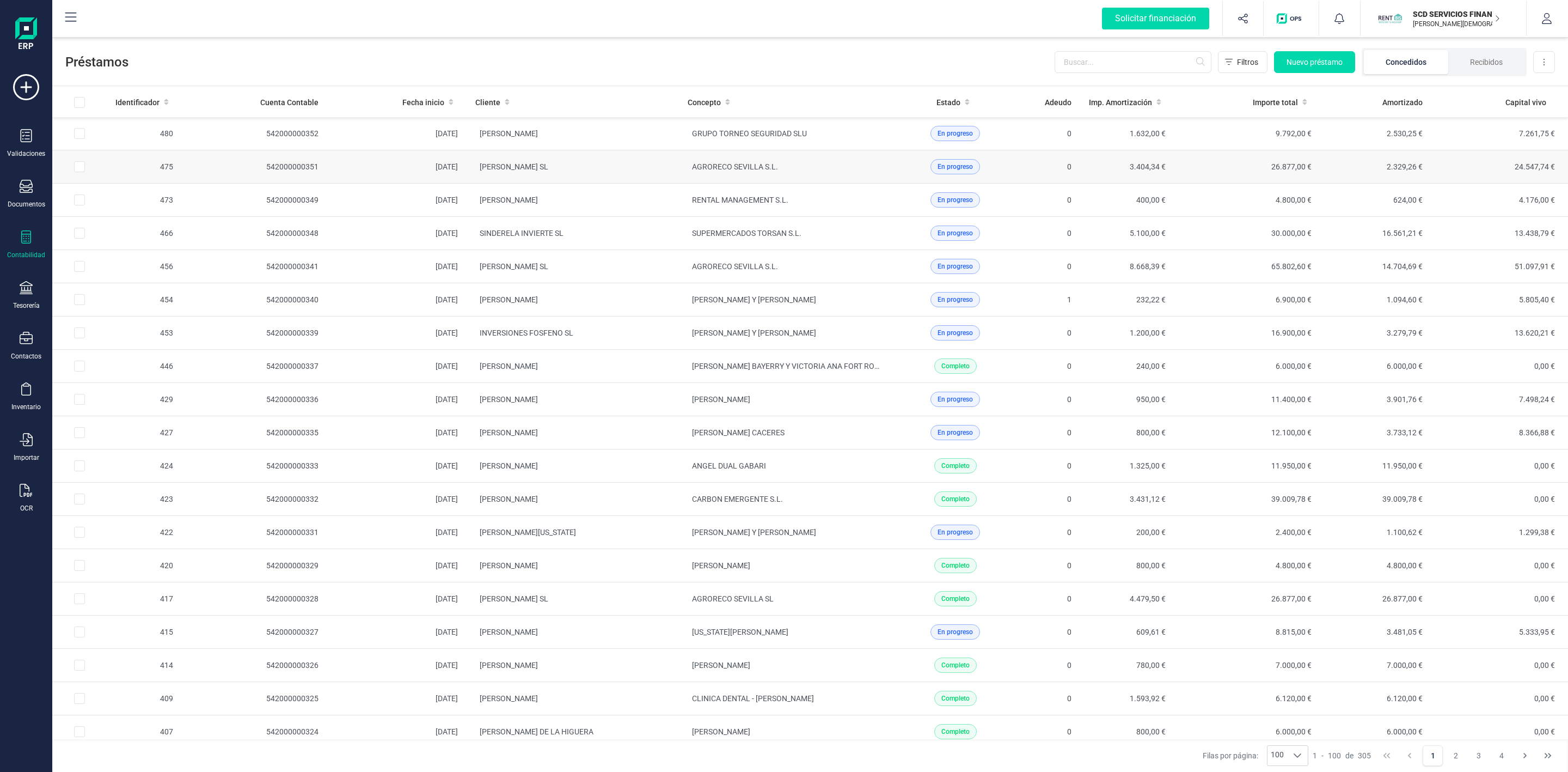
click at [616, 171] on td "[PERSON_NAME] SL" at bounding box center [573, 167] width 212 height 33
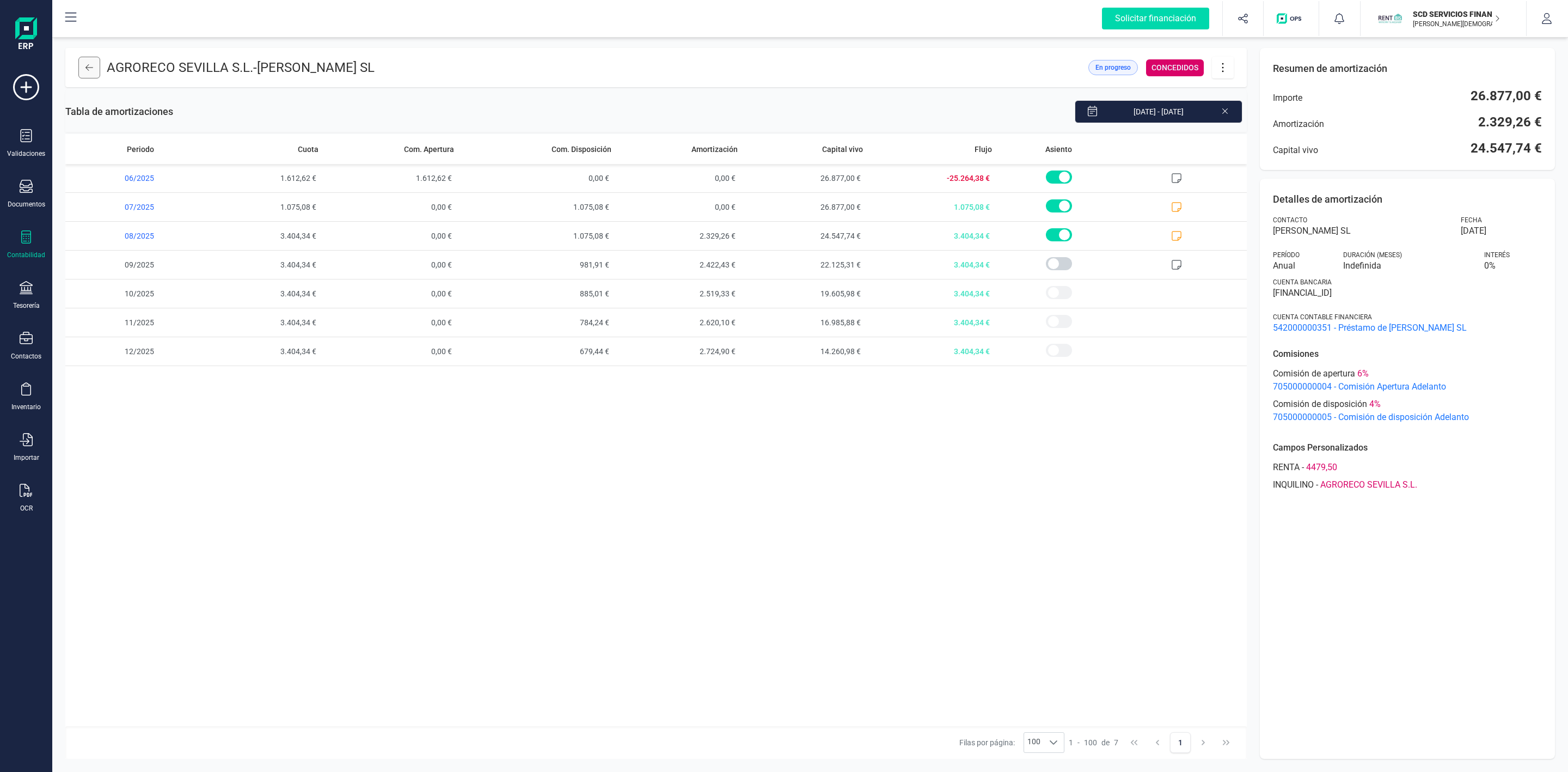
click at [97, 67] on button at bounding box center [89, 67] width 22 height 22
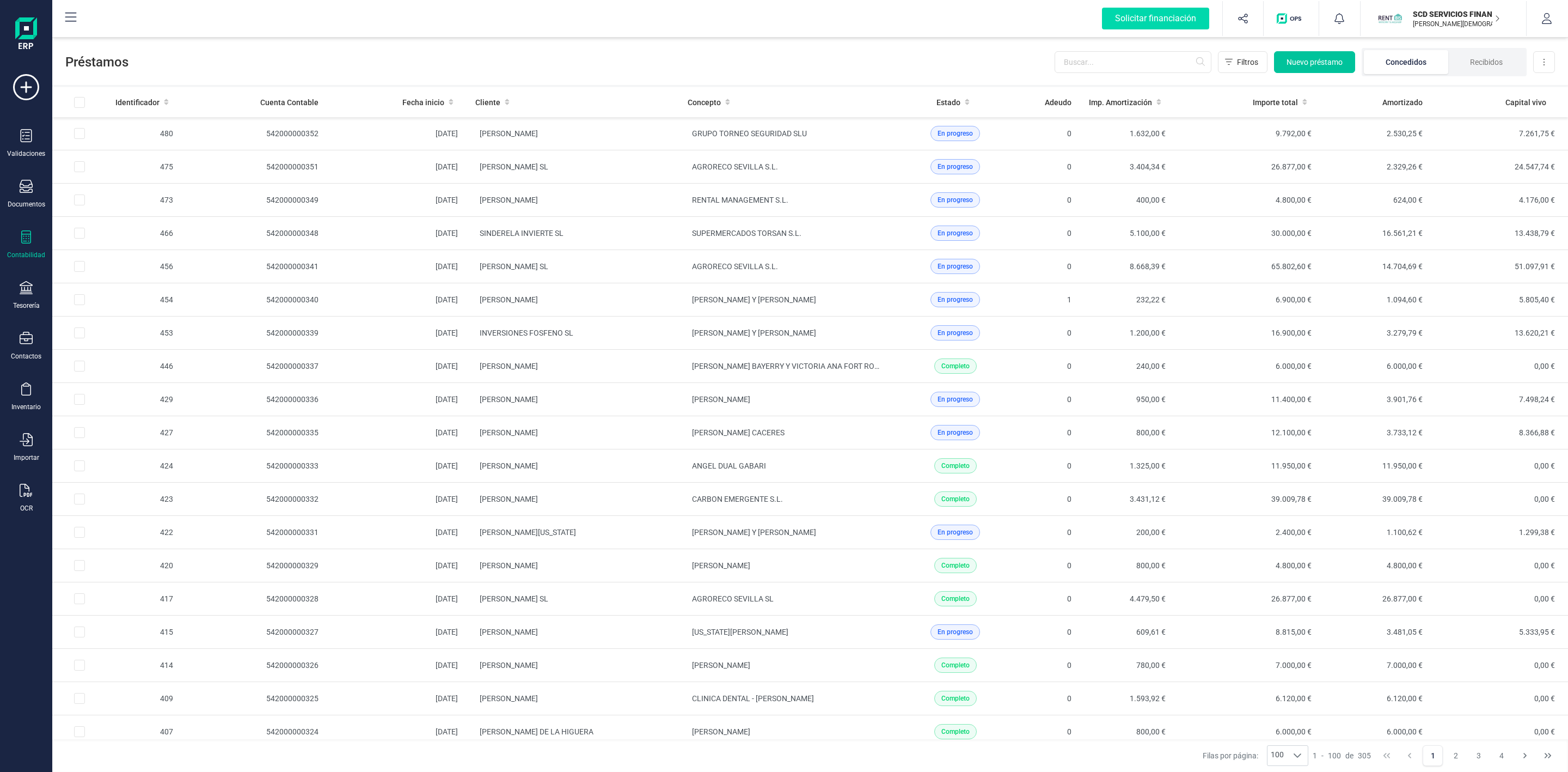
click at [1328, 57] on span "Nuevo préstamo" at bounding box center [1314, 62] width 56 height 11
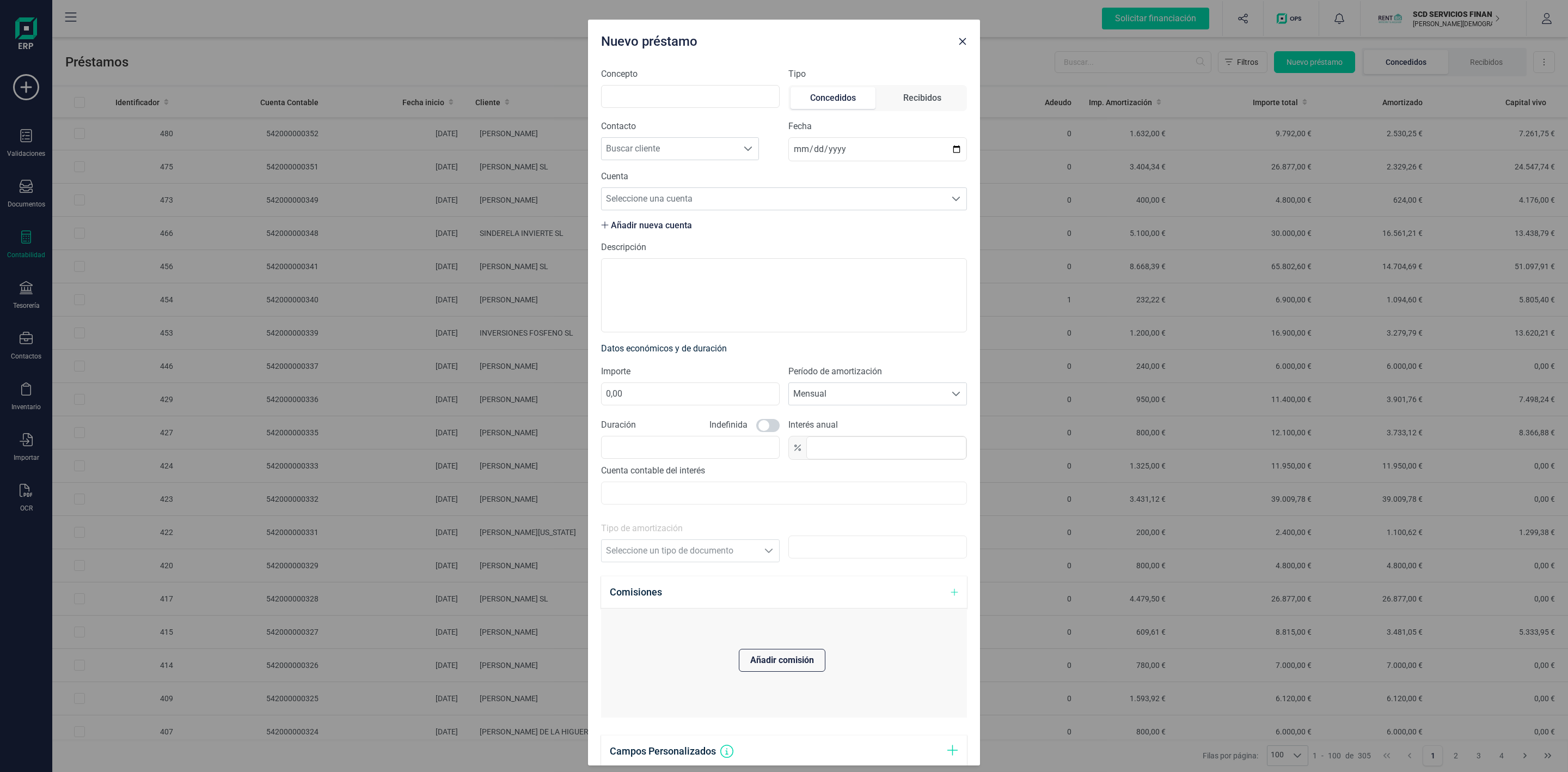
click at [964, 44] on icon "Close" at bounding box center [963, 41] width 9 height 9
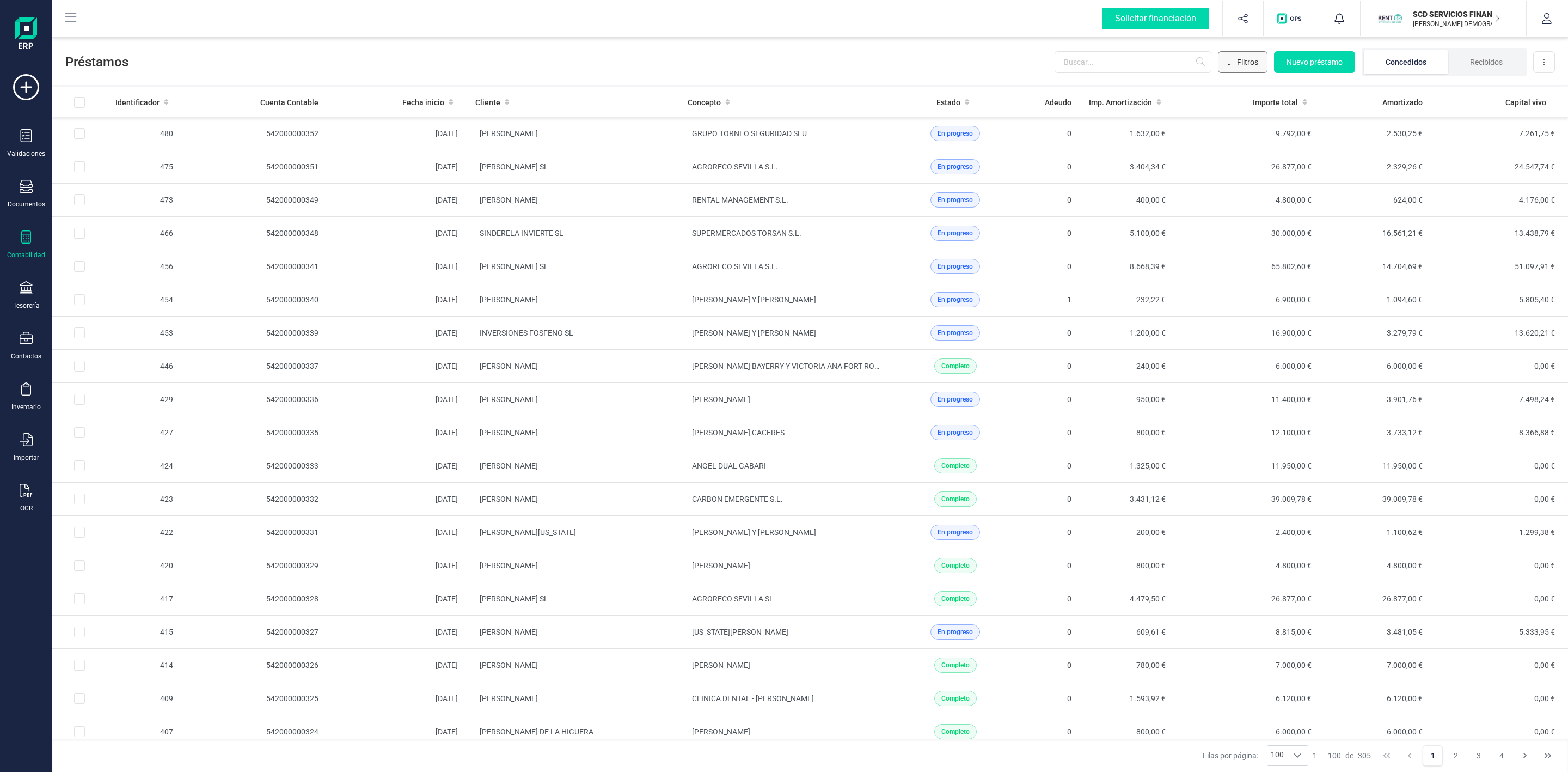
click at [1256, 64] on span "Filtros" at bounding box center [1247, 62] width 21 height 11
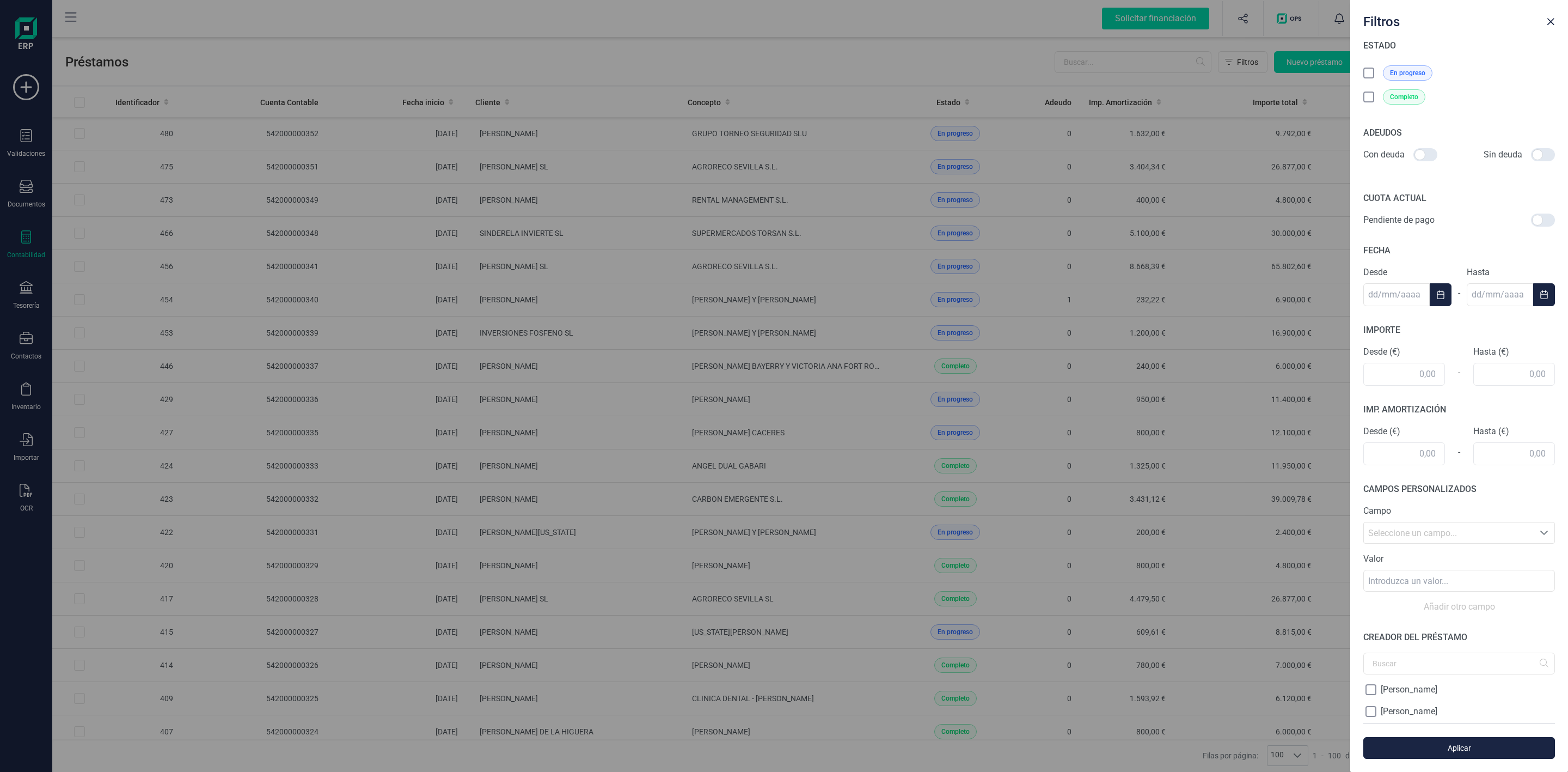
click at [1418, 155] on div at bounding box center [1425, 154] width 24 height 13
click at [1413, 155] on input "checkbox" at bounding box center [1413, 155] width 1 height 1
checkbox input "true"
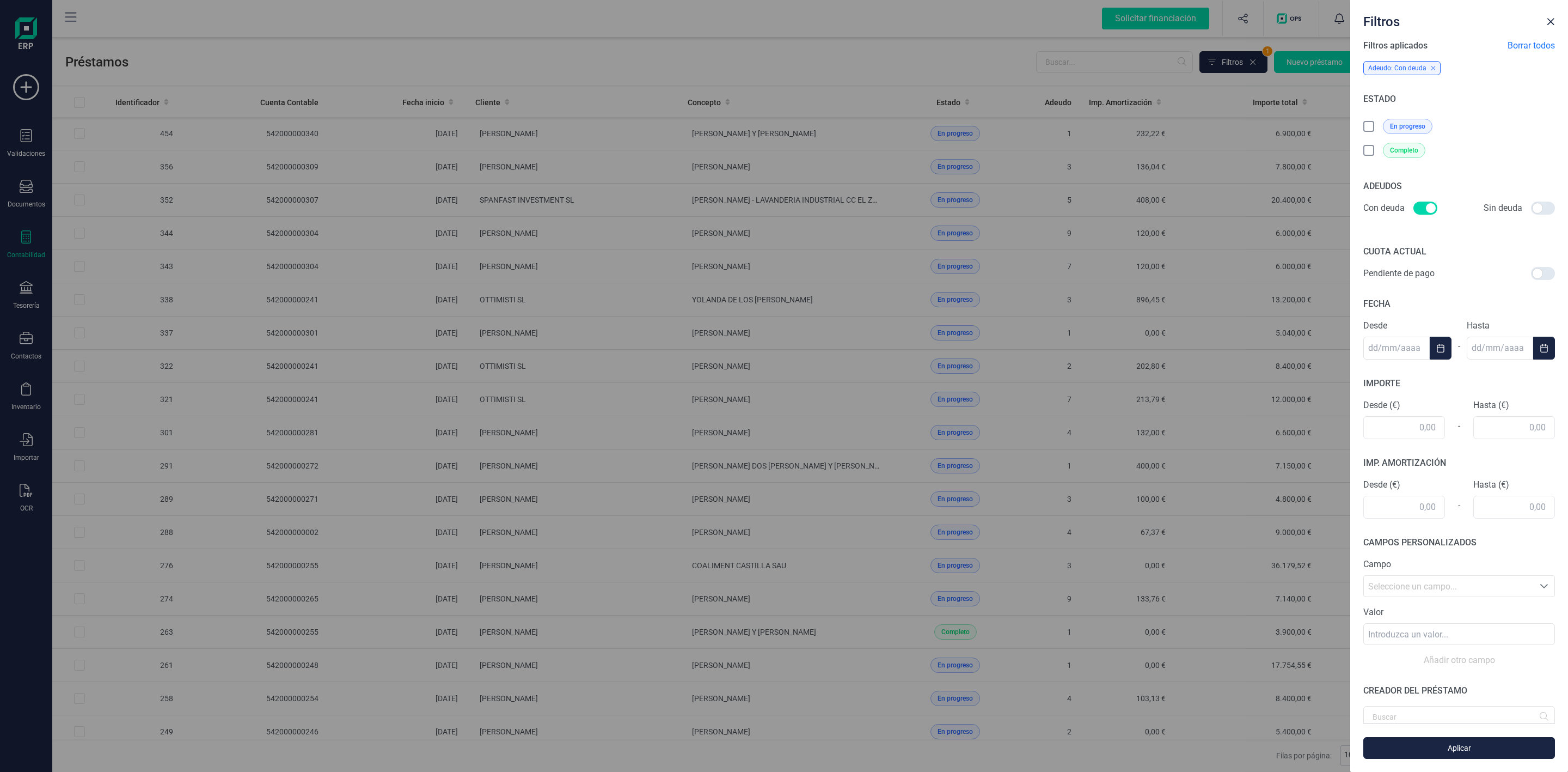
click at [1371, 126] on icon at bounding box center [1370, 128] width 11 height 11
click at [1439, 749] on span "Aplicar" at bounding box center [1459, 748] width 166 height 11
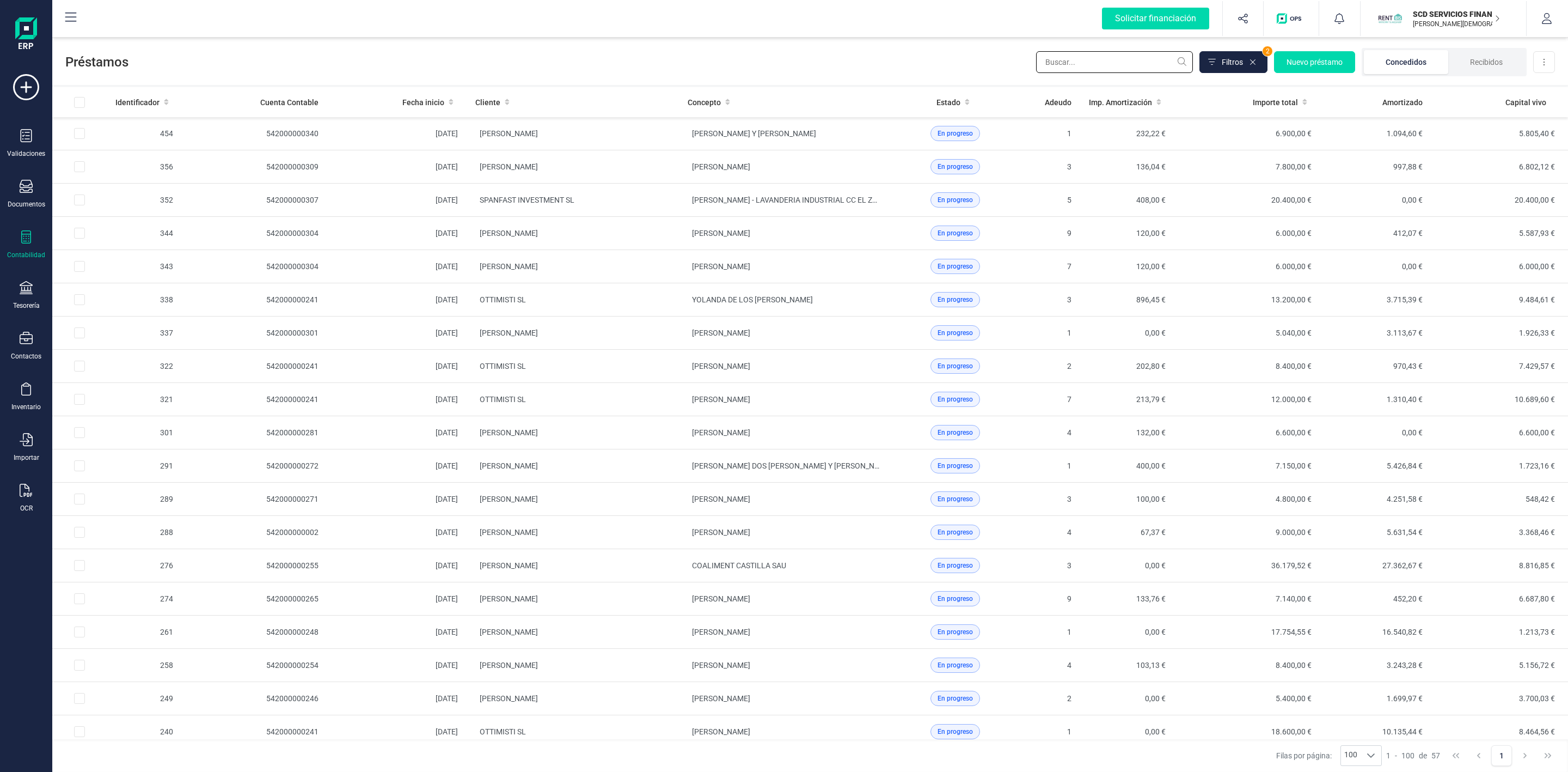
click at [1062, 59] on input "text" at bounding box center [1114, 62] width 157 height 22
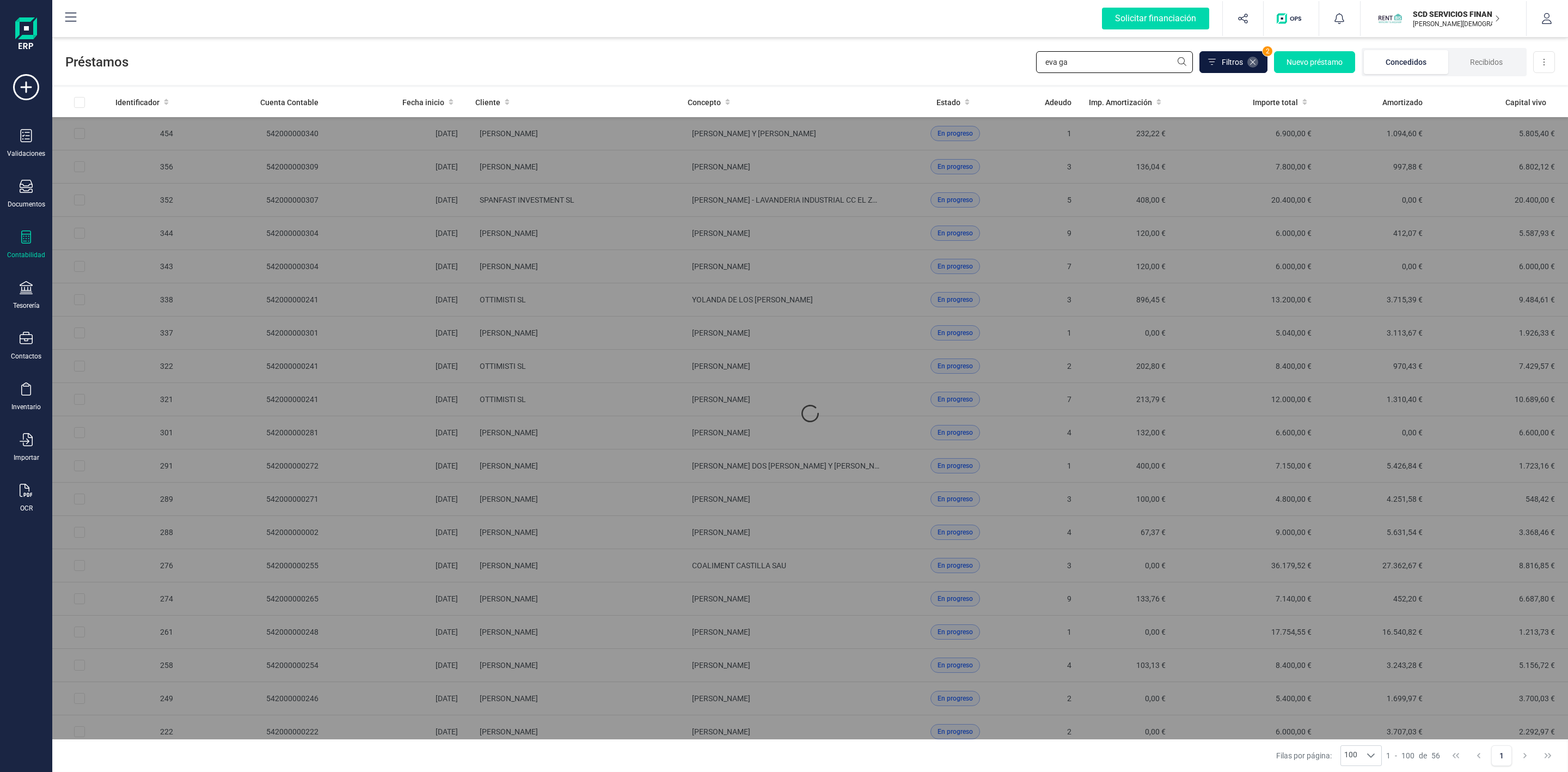
type input "eva ga"
click at [1255, 59] on icon at bounding box center [1253, 62] width 6 height 6
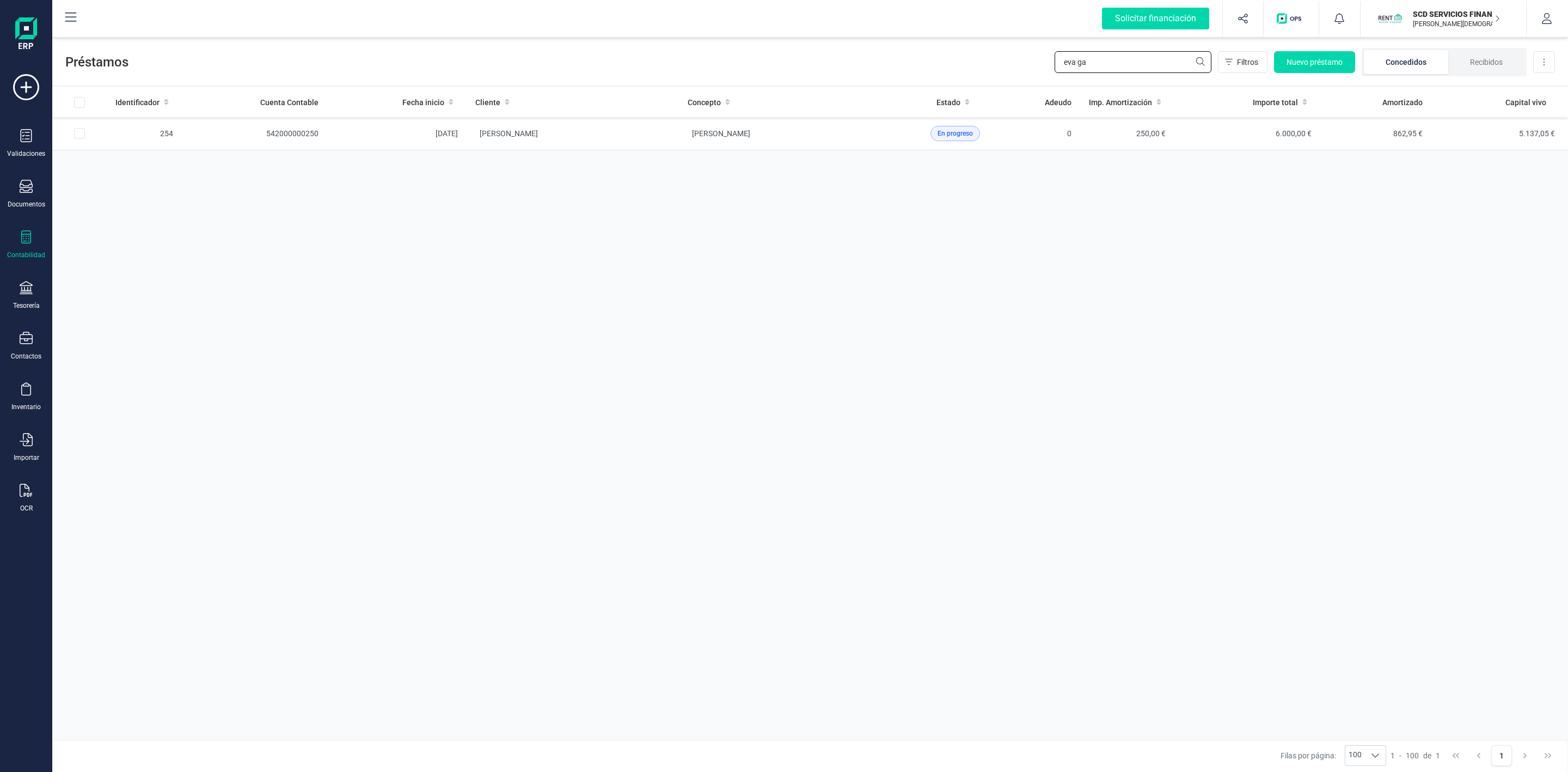
click at [1163, 62] on input "eva ga" at bounding box center [1133, 62] width 157 height 22
click at [644, 139] on td "[PERSON_NAME]" at bounding box center [573, 134] width 212 height 33
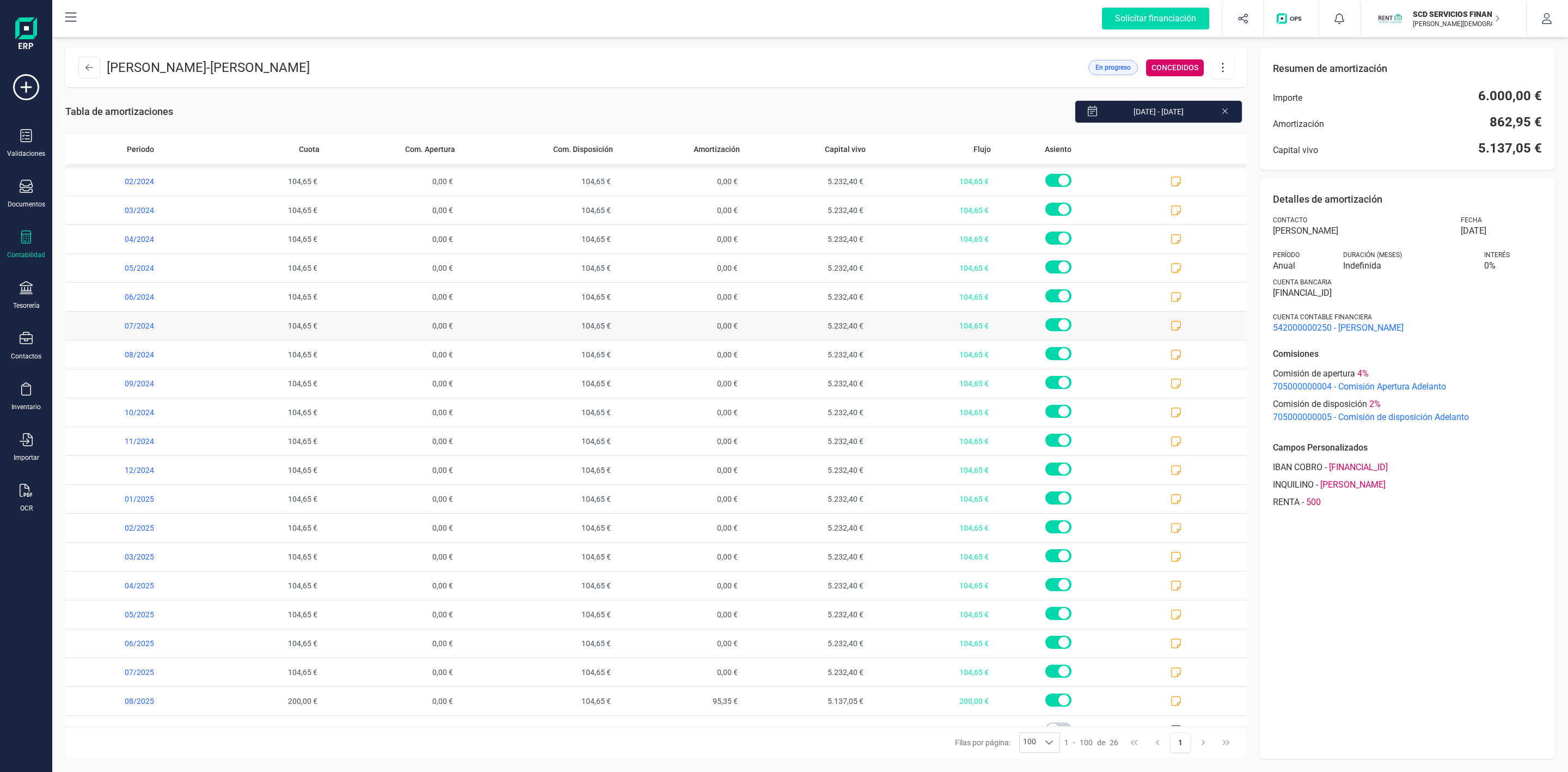
scroll to position [195, 0]
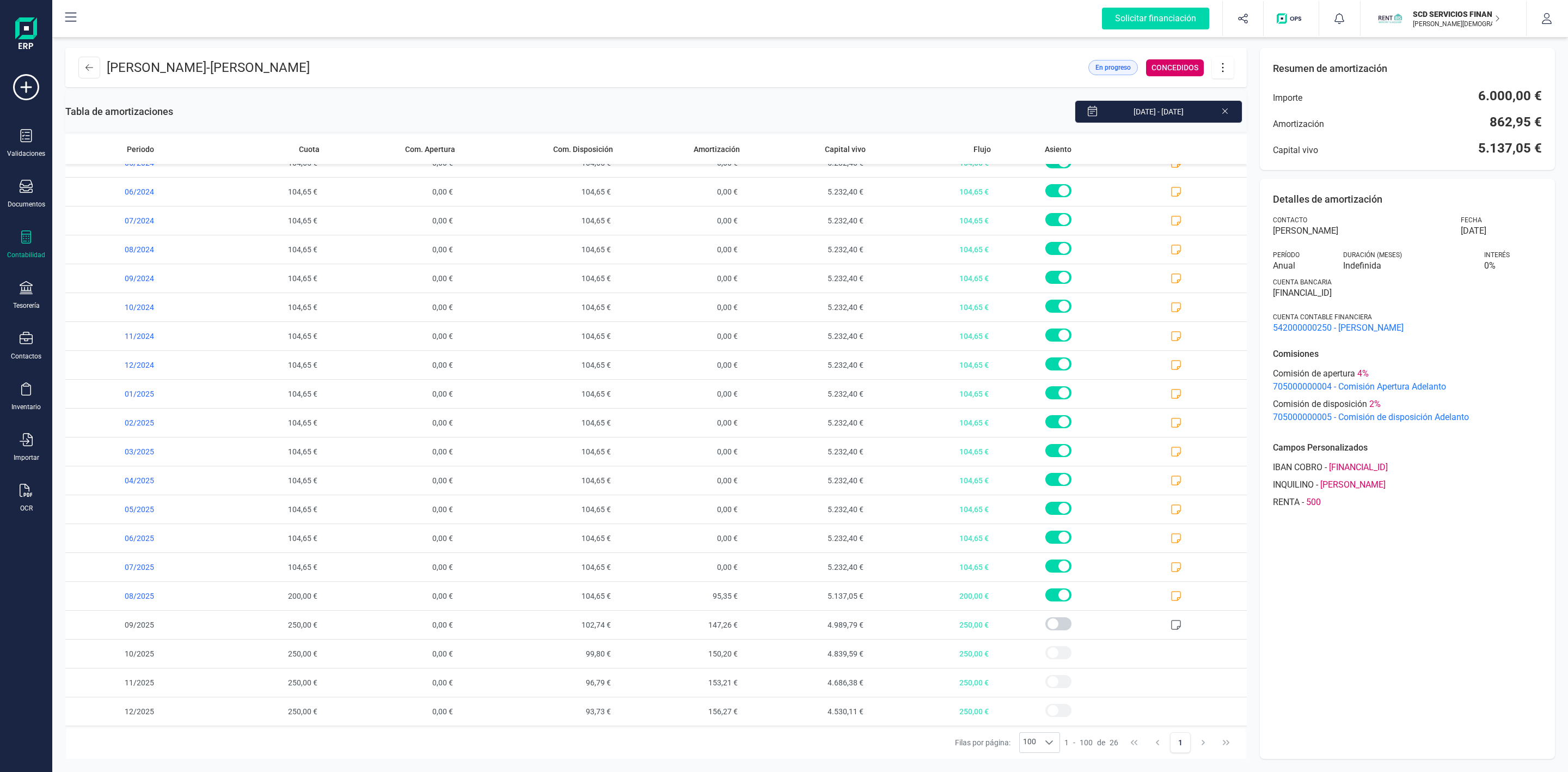
click at [1390, 630] on div "Detalles de amortización Contacto [PERSON_NAME] [DATE] Período Anual Duración (…" at bounding box center [1407, 468] width 295 height 580
click at [15, 243] on div "Contabilidad" at bounding box center [26, 245] width 44 height 29
click at [100, 275] on span "Préstamos" at bounding box center [115, 278] width 65 height 13
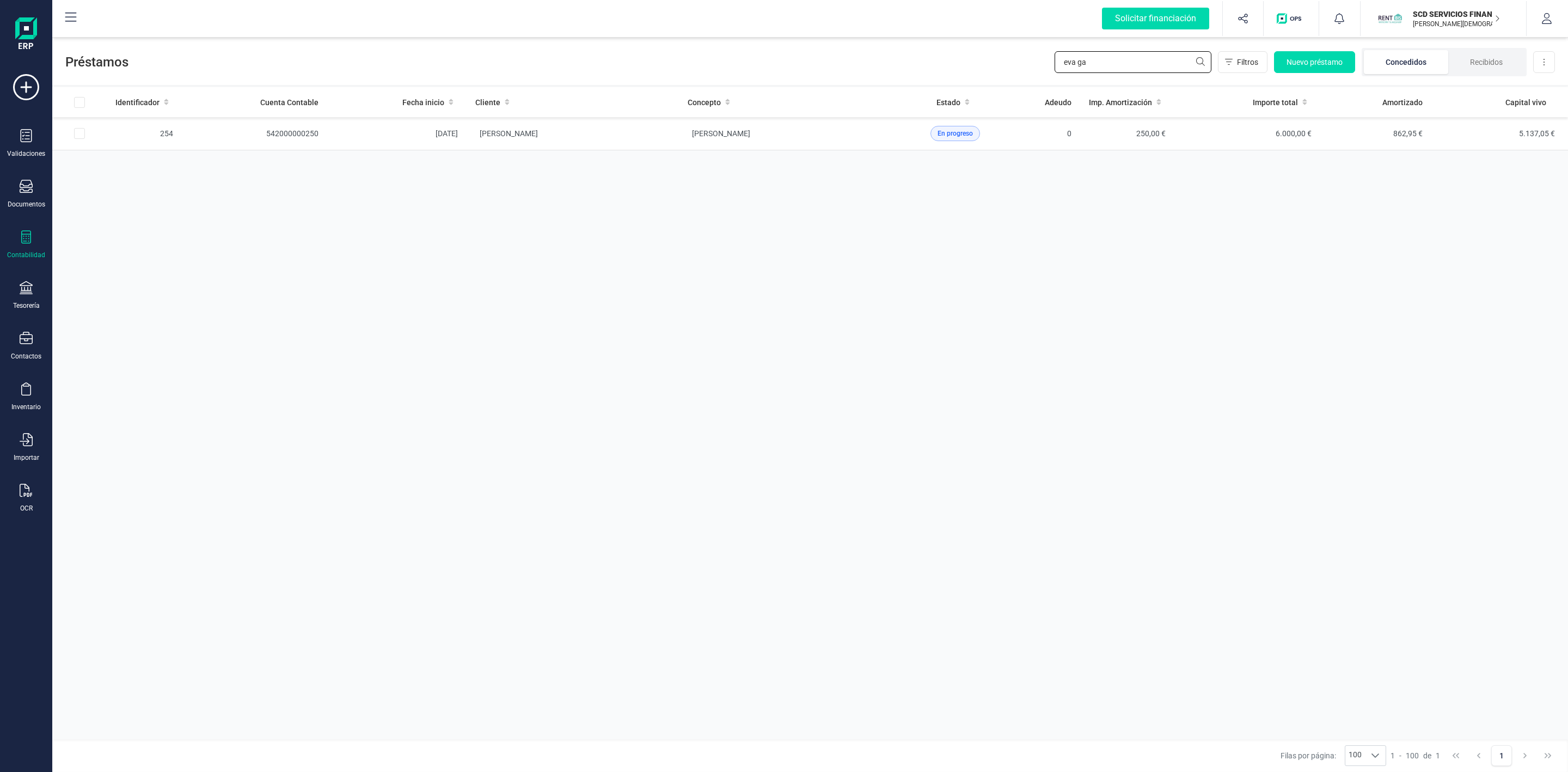
drag, startPoint x: 1081, startPoint y: 62, endPoint x: 1019, endPoint y: 67, distance: 62.2
click at [1028, 70] on div "Préstamos eva ga Filtros Nuevo préstamo Concedidos Recibidos Descargar Excel" at bounding box center [810, 60] width 1516 height 50
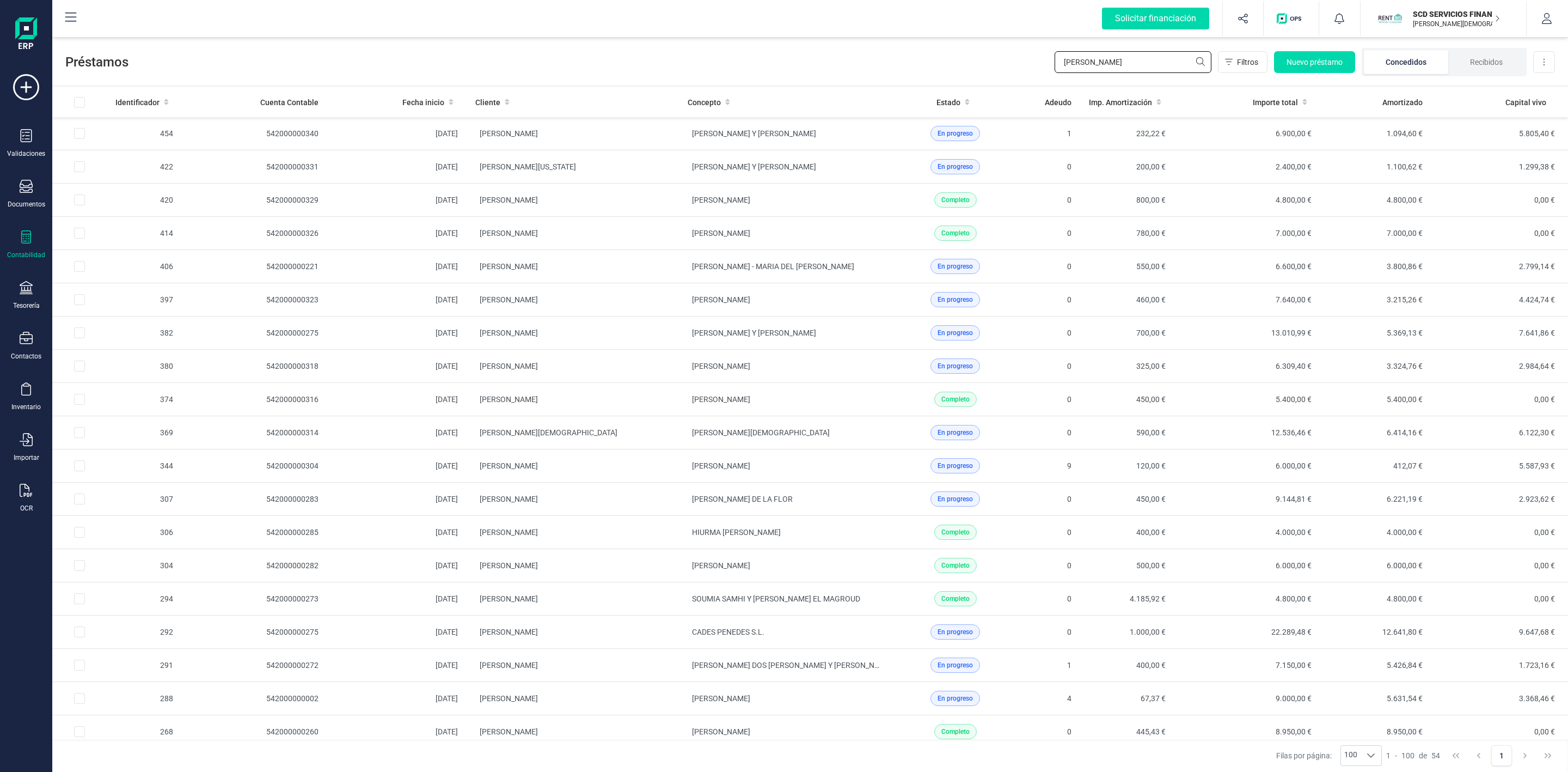
drag, startPoint x: 1093, startPoint y: 60, endPoint x: 1024, endPoint y: 71, distance: 69.9
click at [1026, 70] on div "Préstamos [PERSON_NAME] Nuevo préstamo Concedidos Recibidos Descargar Excel" at bounding box center [810, 60] width 1516 height 50
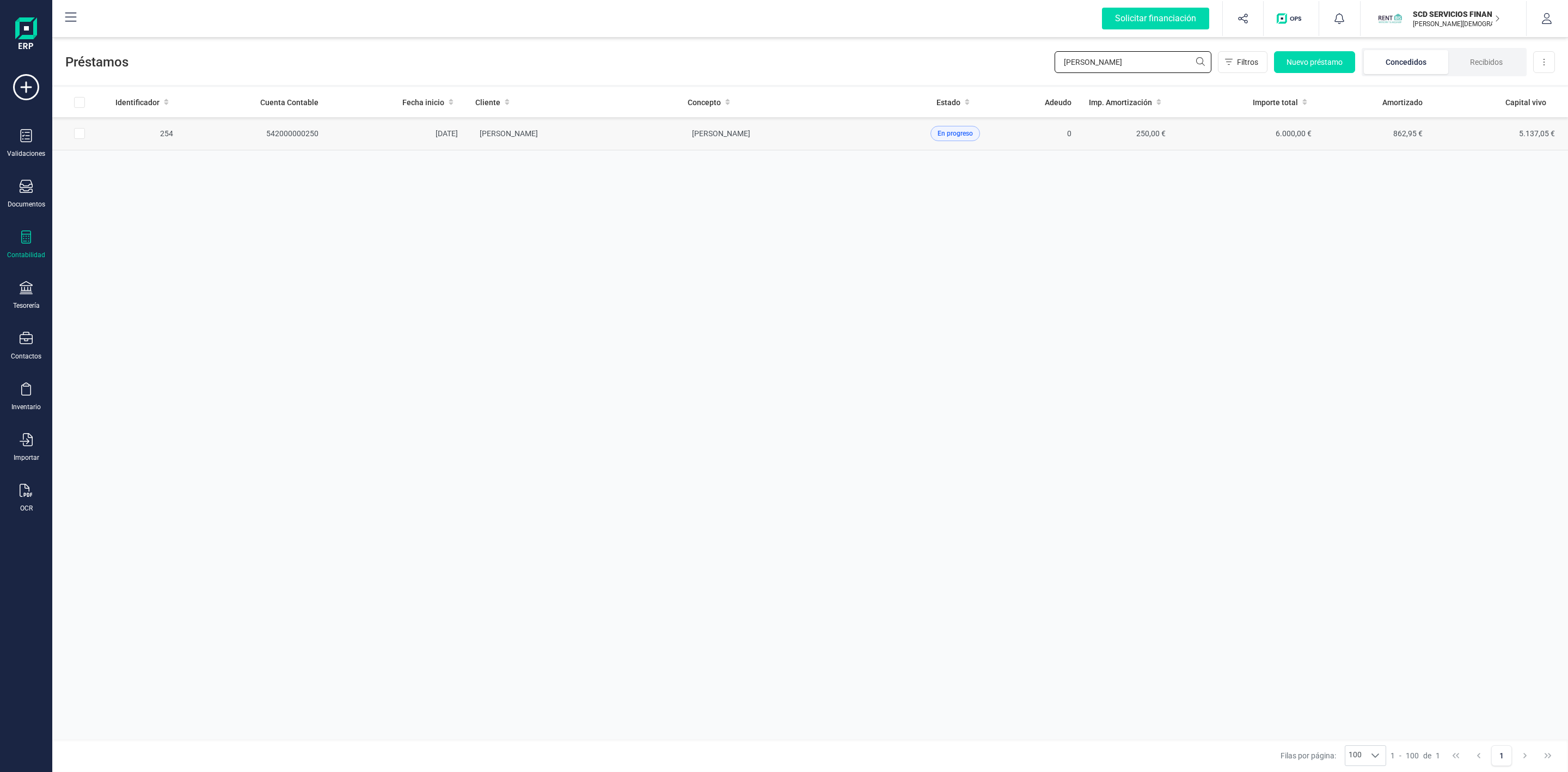
type input "[PERSON_NAME]"
click at [632, 141] on td "[PERSON_NAME]" at bounding box center [573, 134] width 212 height 33
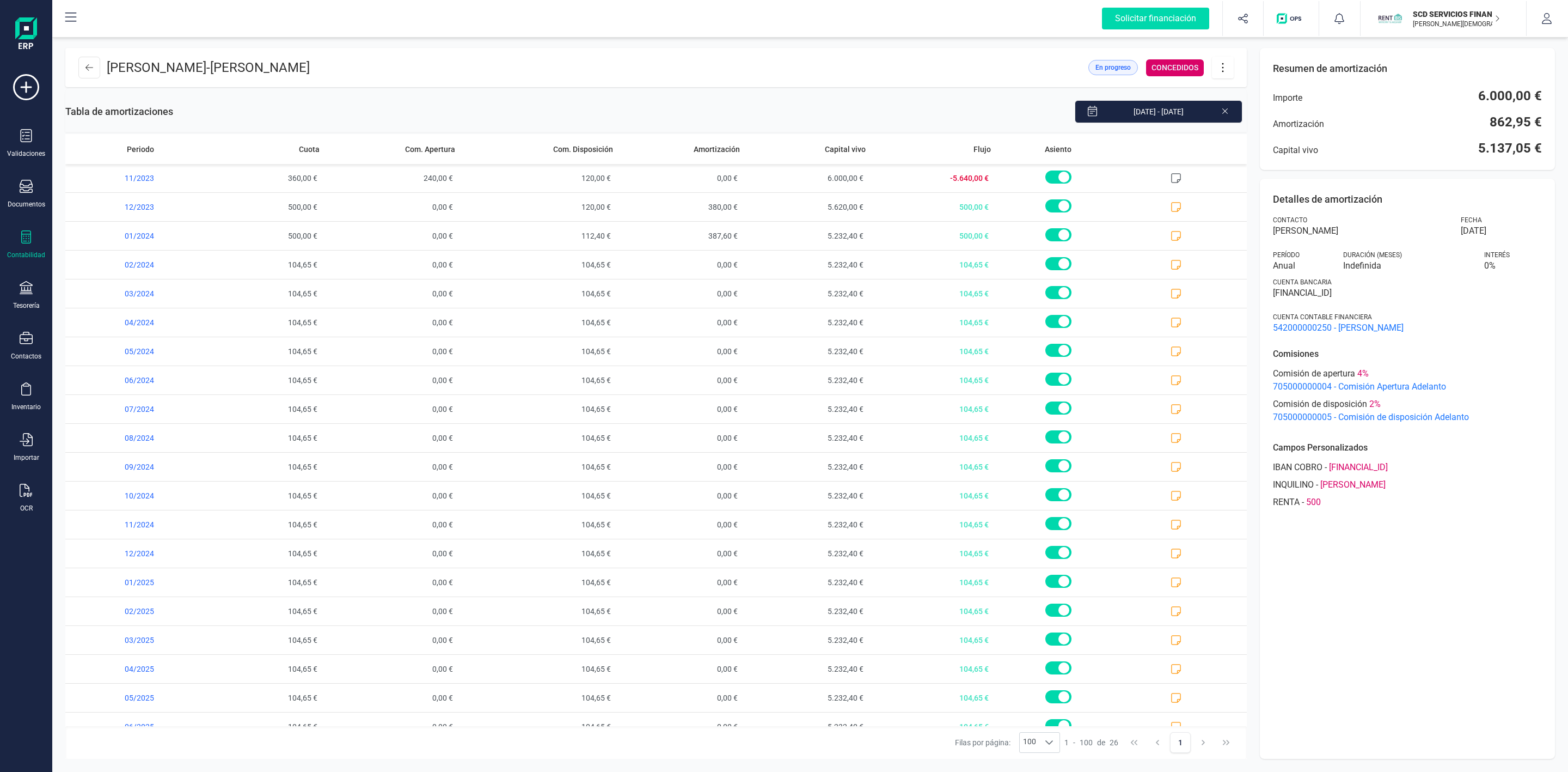
click at [1224, 71] on icon at bounding box center [1223, 67] width 21 height 12
click at [1260, 146] on span "Descargar en PDF" at bounding box center [1283, 144] width 100 height 9
click at [976, 94] on div "Tabla de amortizaciones [DATE] - [DATE]" at bounding box center [656, 109] width 1181 height 44
click at [1224, 68] on icon at bounding box center [1223, 67] width 21 height 12
click at [1253, 97] on span "Editar préstamo" at bounding box center [1283, 100] width 100 height 9
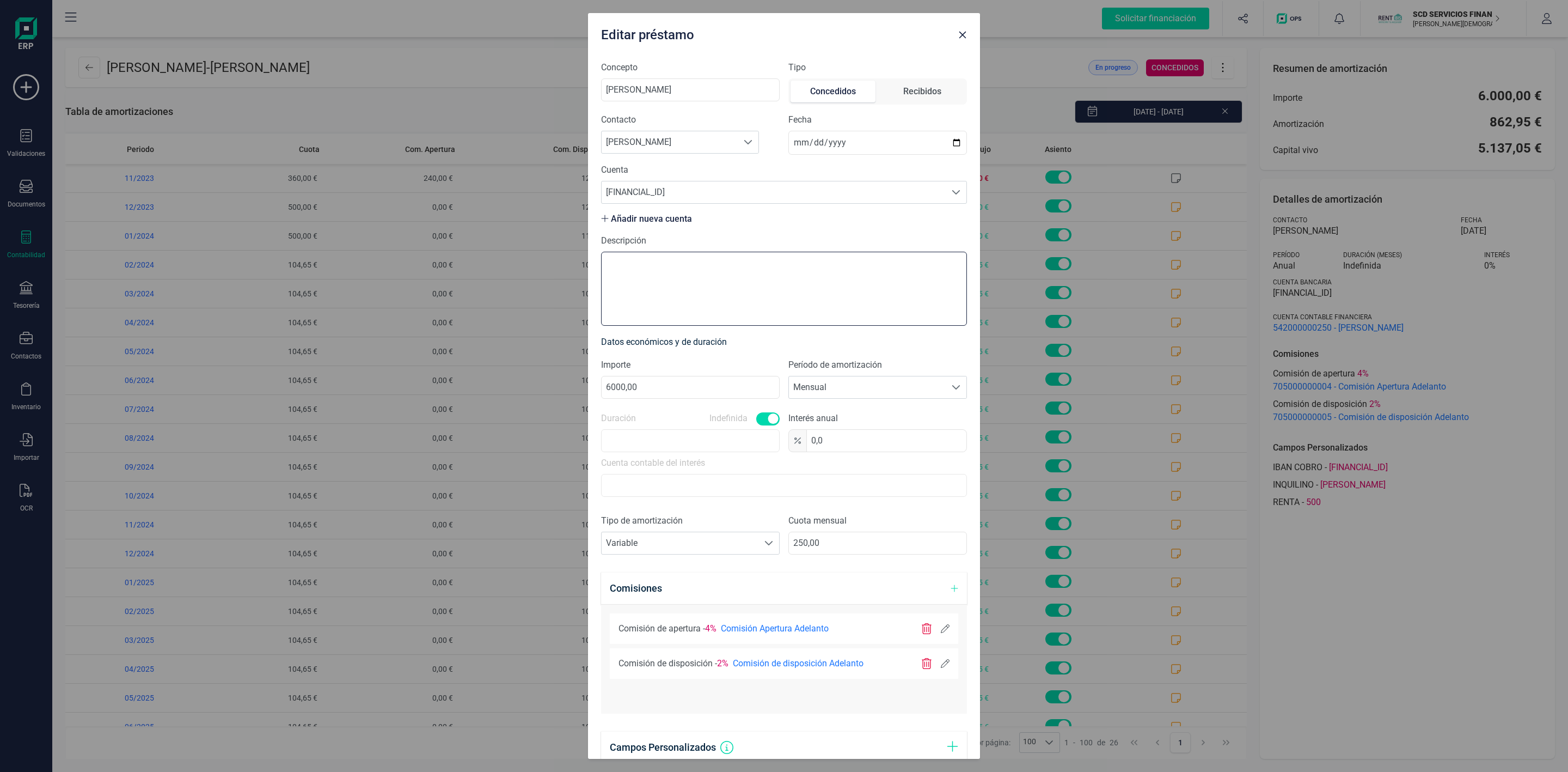
click at [800, 260] on textarea "Descripción" at bounding box center [784, 288] width 366 height 74
drag, startPoint x: 962, startPoint y: 35, endPoint x: 1035, endPoint y: 5, distance: 78.9
click at [961, 35] on icon "Close" at bounding box center [963, 35] width 7 height 7
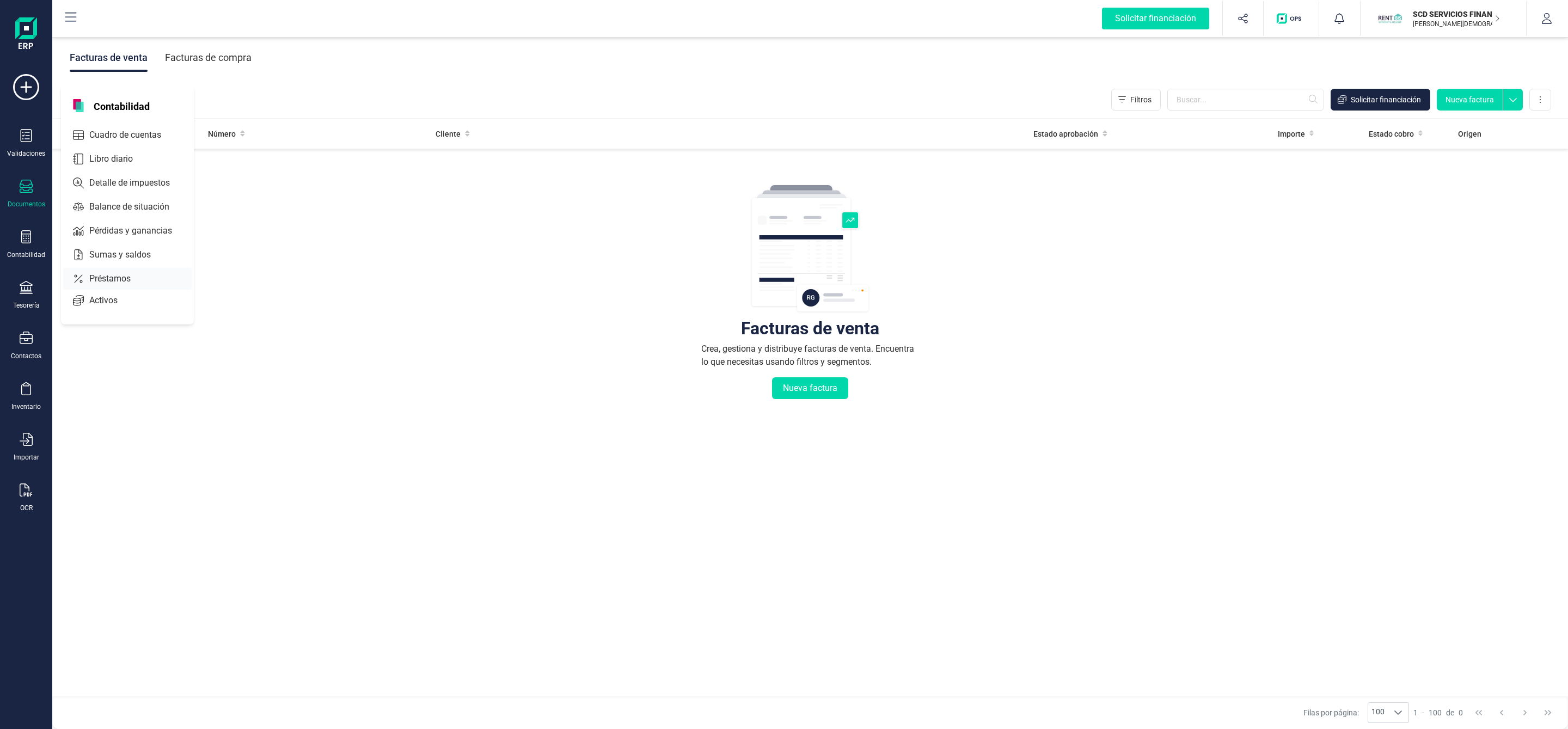
click at [87, 278] on span "Préstamos" at bounding box center [118, 278] width 65 height 13
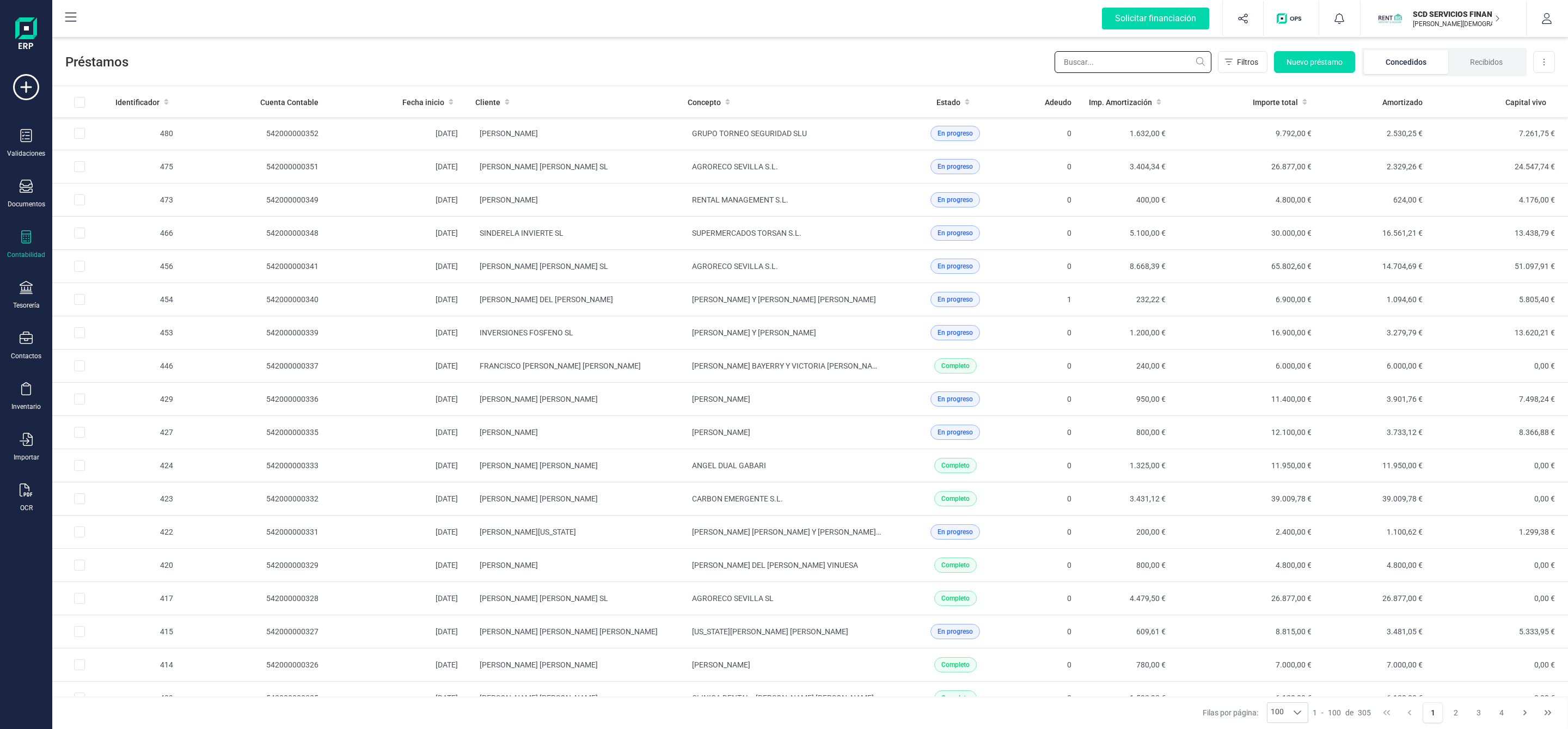
click at [1116, 68] on input "text" at bounding box center [1133, 62] width 157 height 22
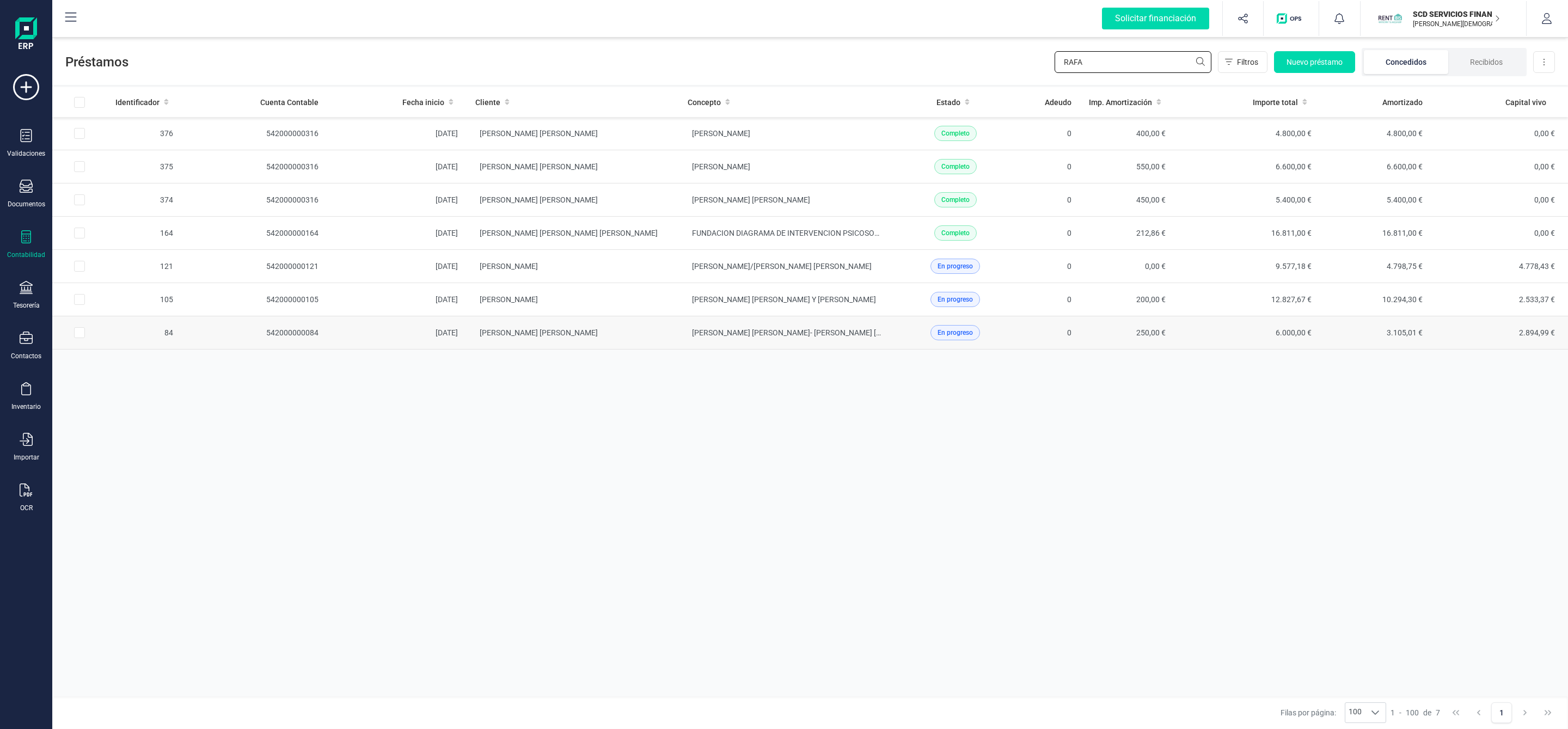
type input "RAFA"
click at [679, 326] on td "[PERSON_NAME]" at bounding box center [785, 333] width 212 height 33
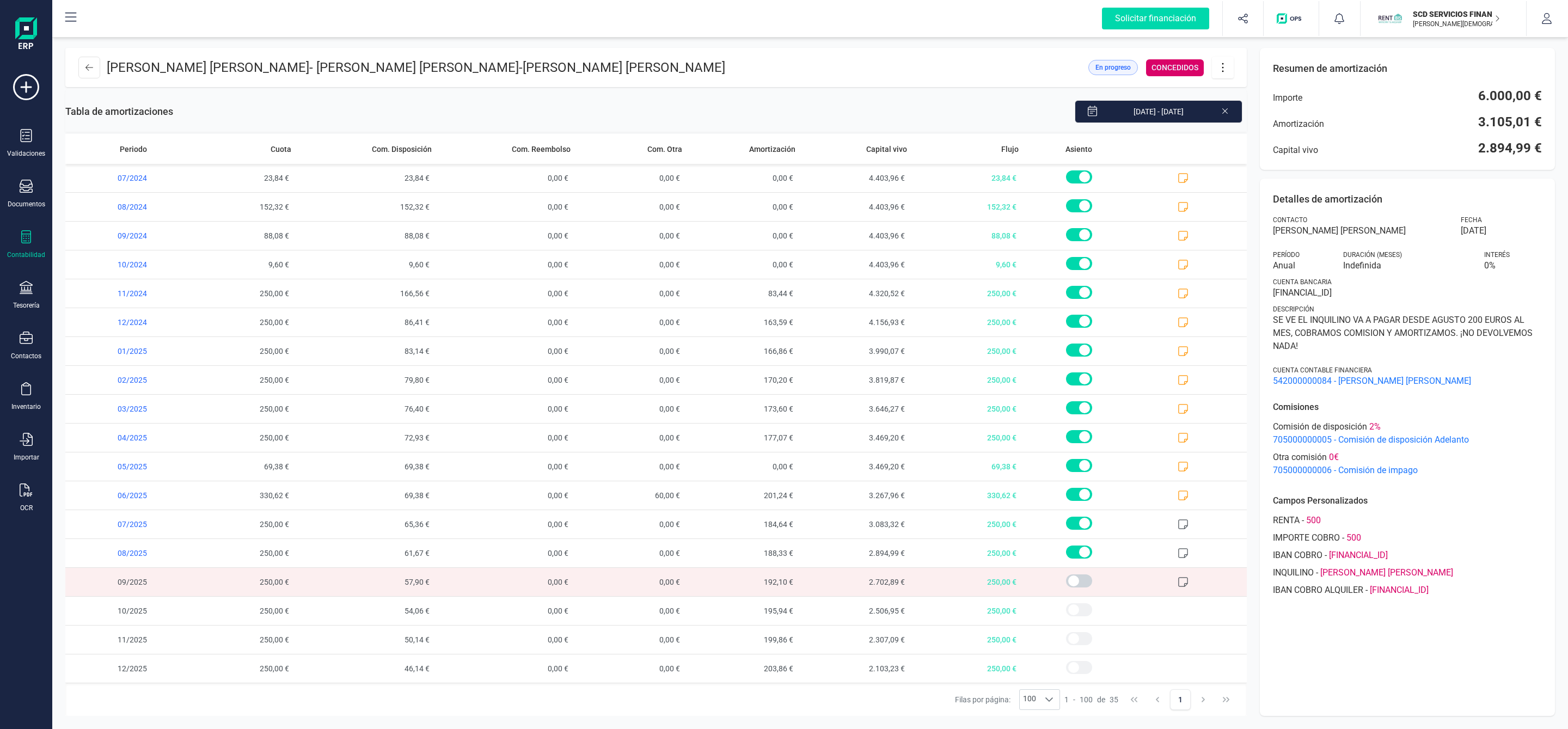
scroll to position [499, 0]
